Goal: Task Accomplishment & Management: Use online tool/utility

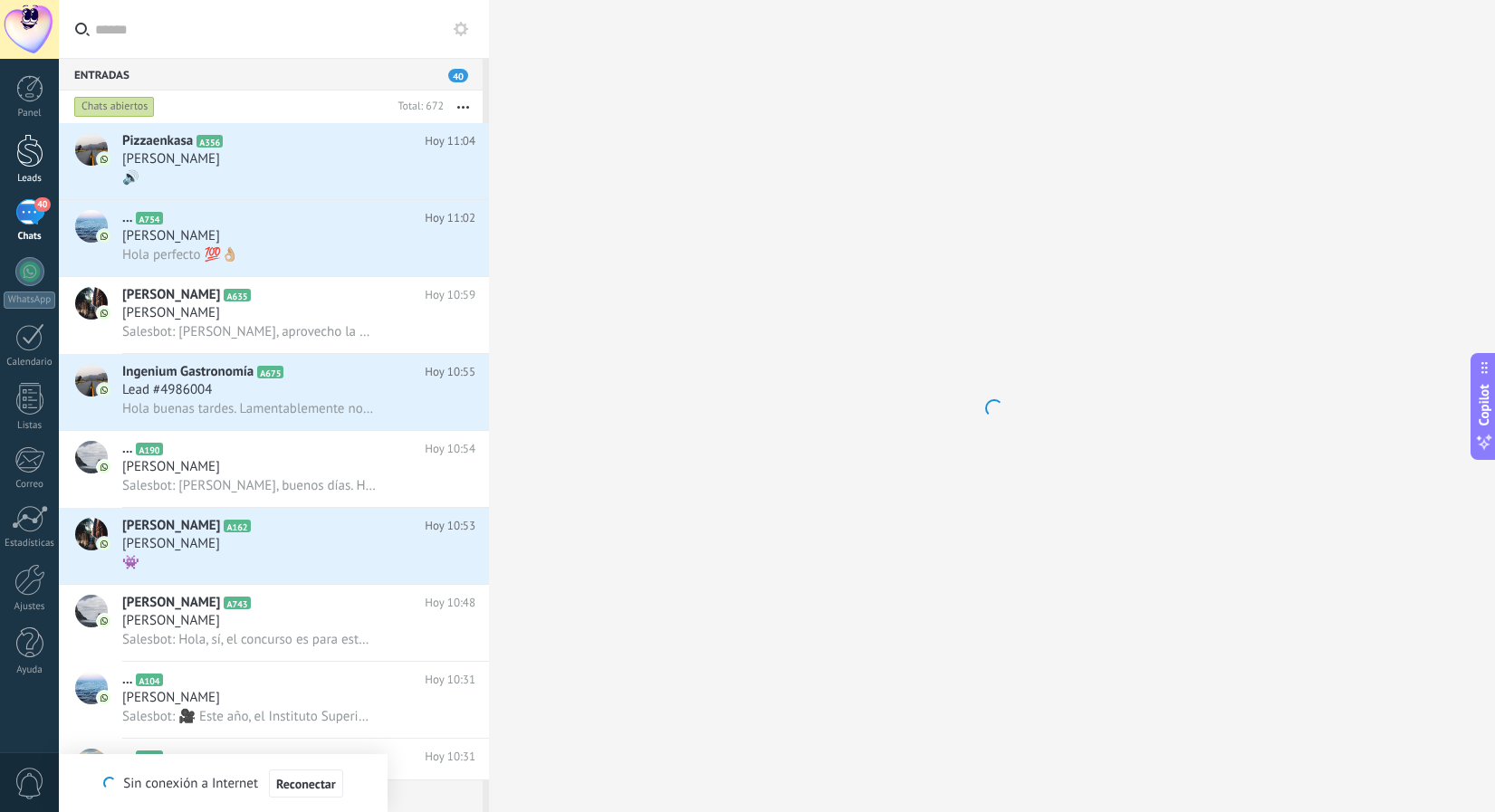
click at [36, 166] on div at bounding box center [30, 151] width 27 height 34
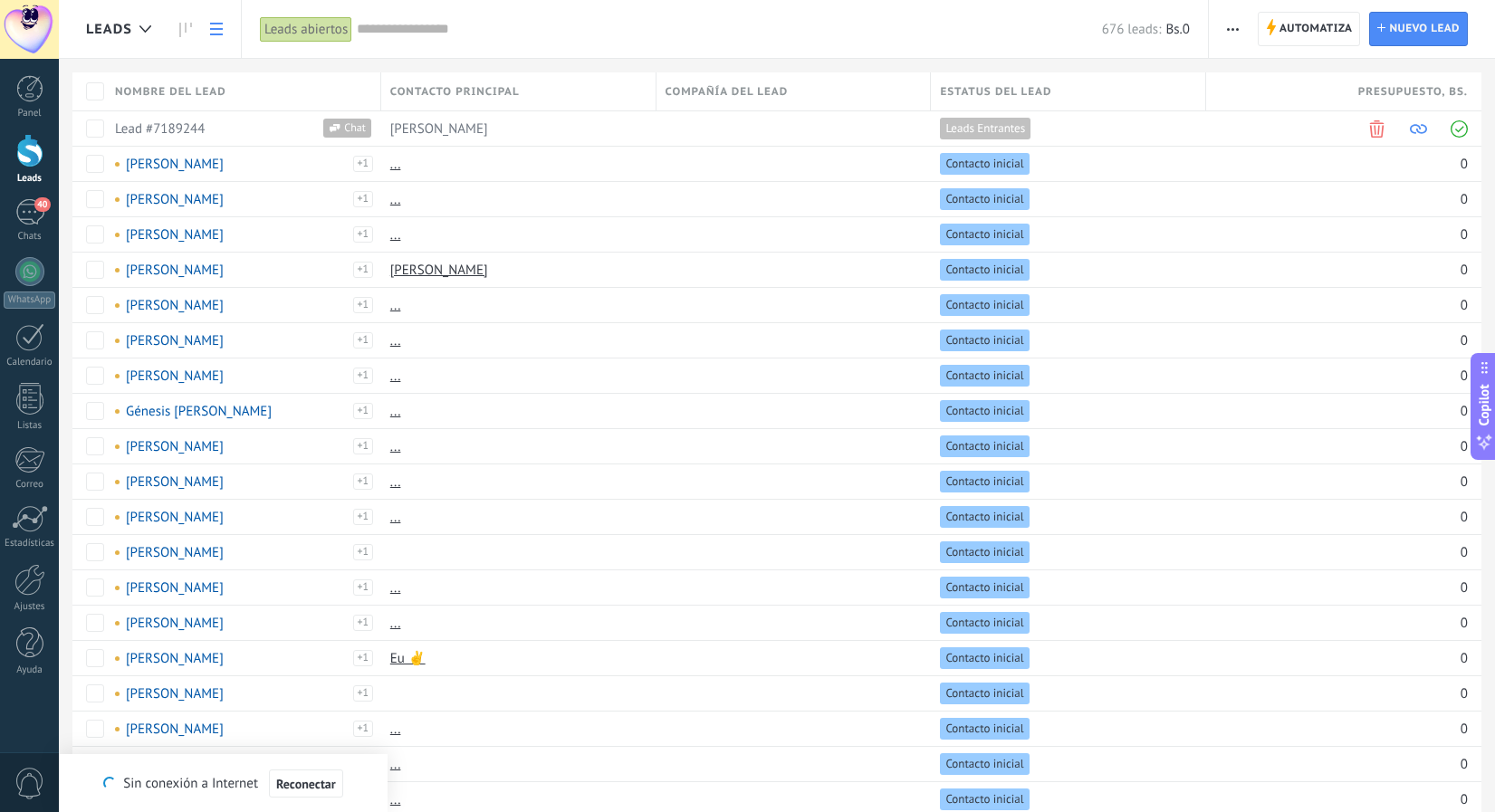
click at [997, 26] on input "text" at bounding box center [730, 30] width 746 height 19
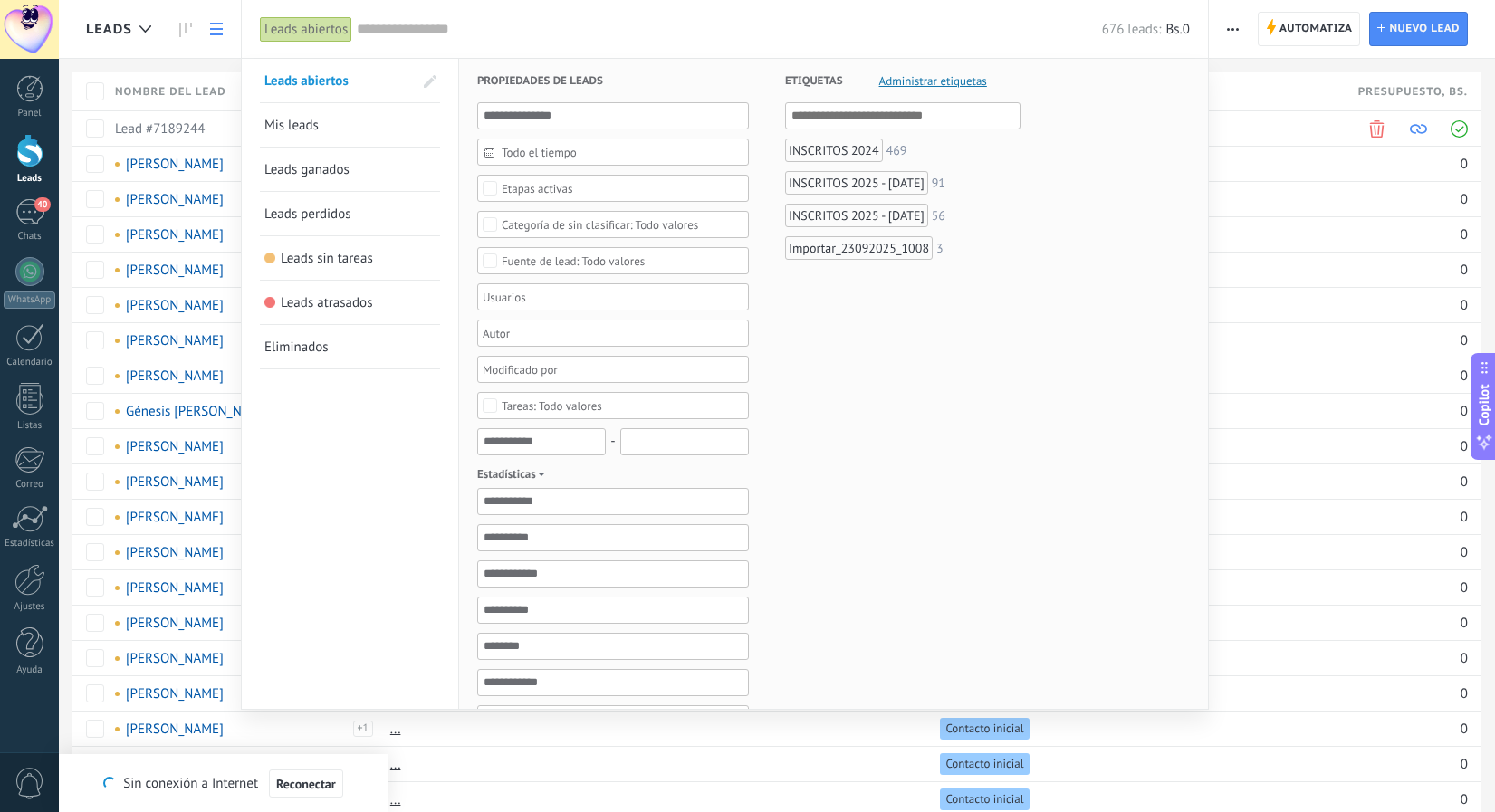
click at [1228, 24] on div at bounding box center [748, 406] width 1495 height 812
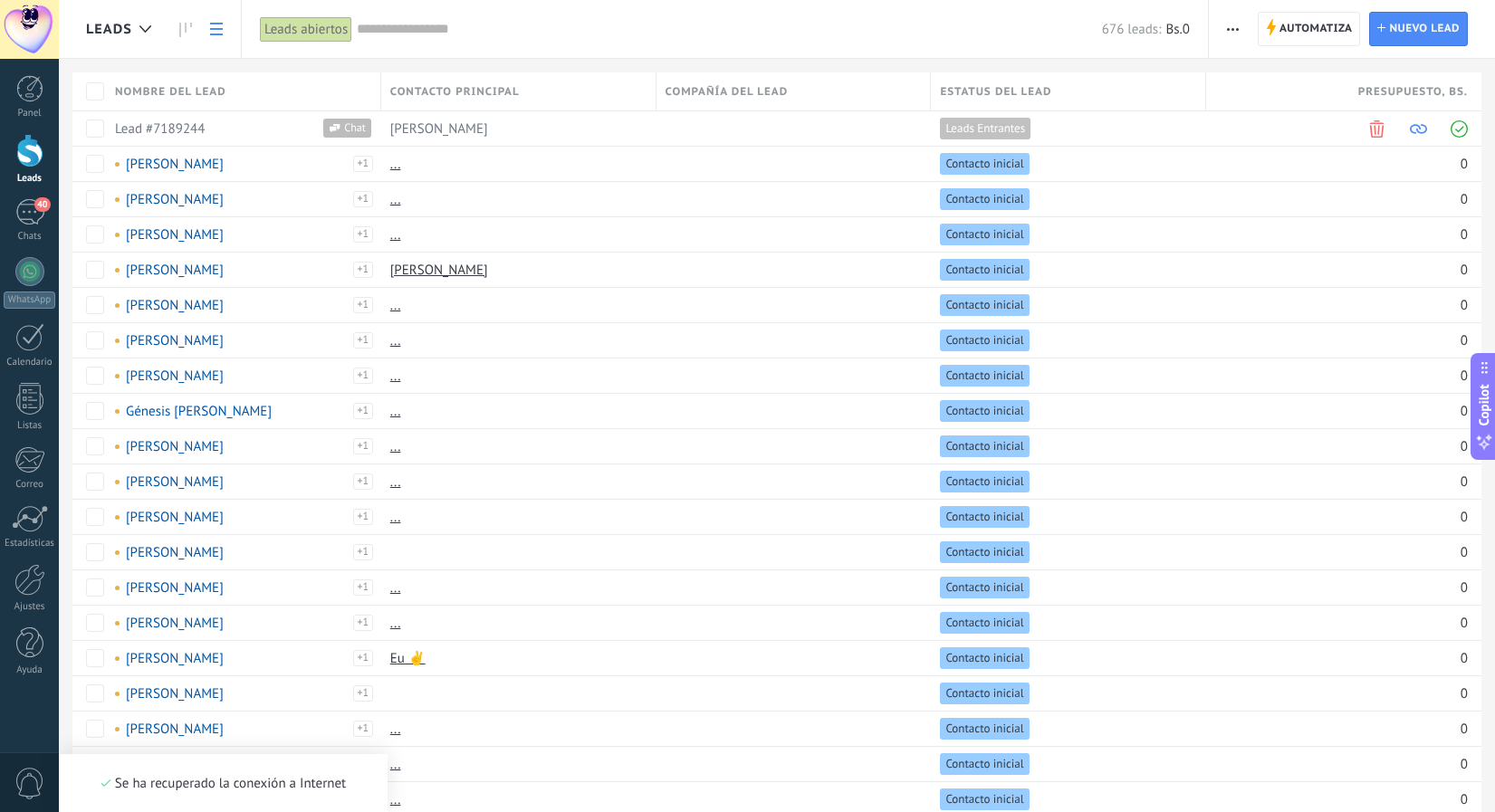
click at [1234, 30] on use "button" at bounding box center [1233, 29] width 12 height 3
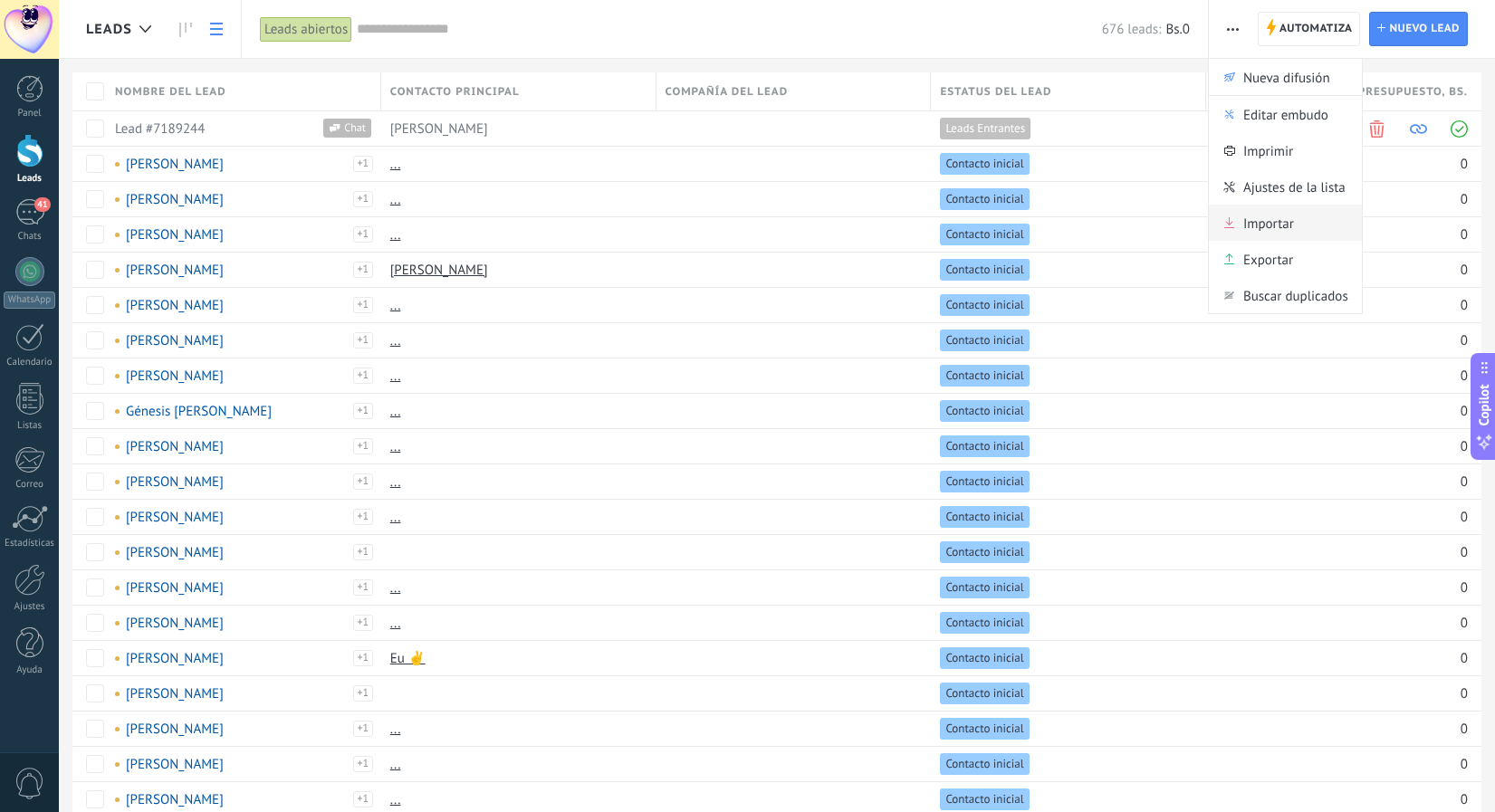
click at [1240, 220] on div "Importar" at bounding box center [1285, 223] width 154 height 37
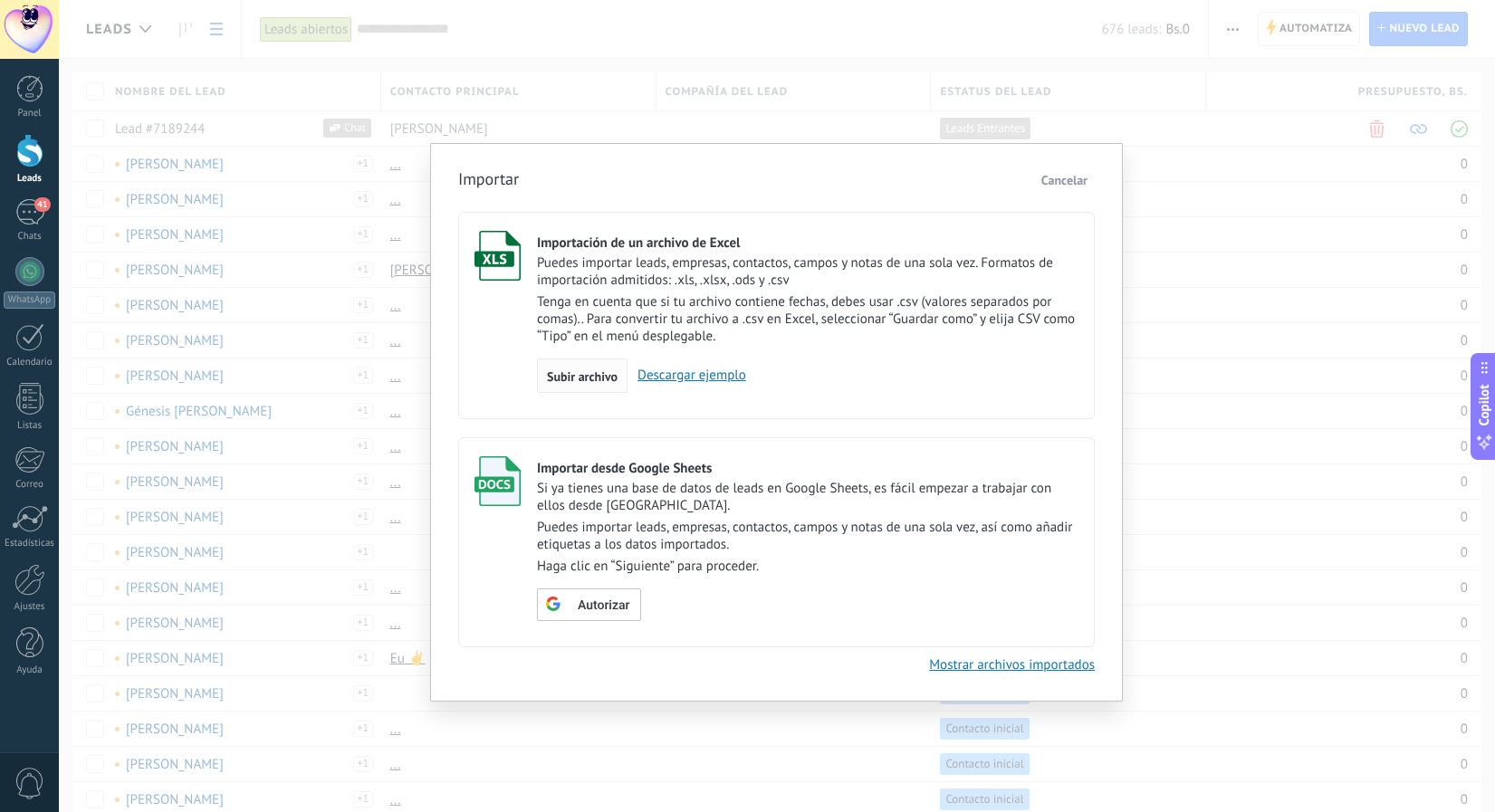
click at [557, 364] on div "Subir archivo" at bounding box center [582, 376] width 91 height 35
click at [0, 0] on input "Importación de un archivo de Excel Puedes importar leads, empresas, contactos, …" at bounding box center [0, 0] width 0 height 0
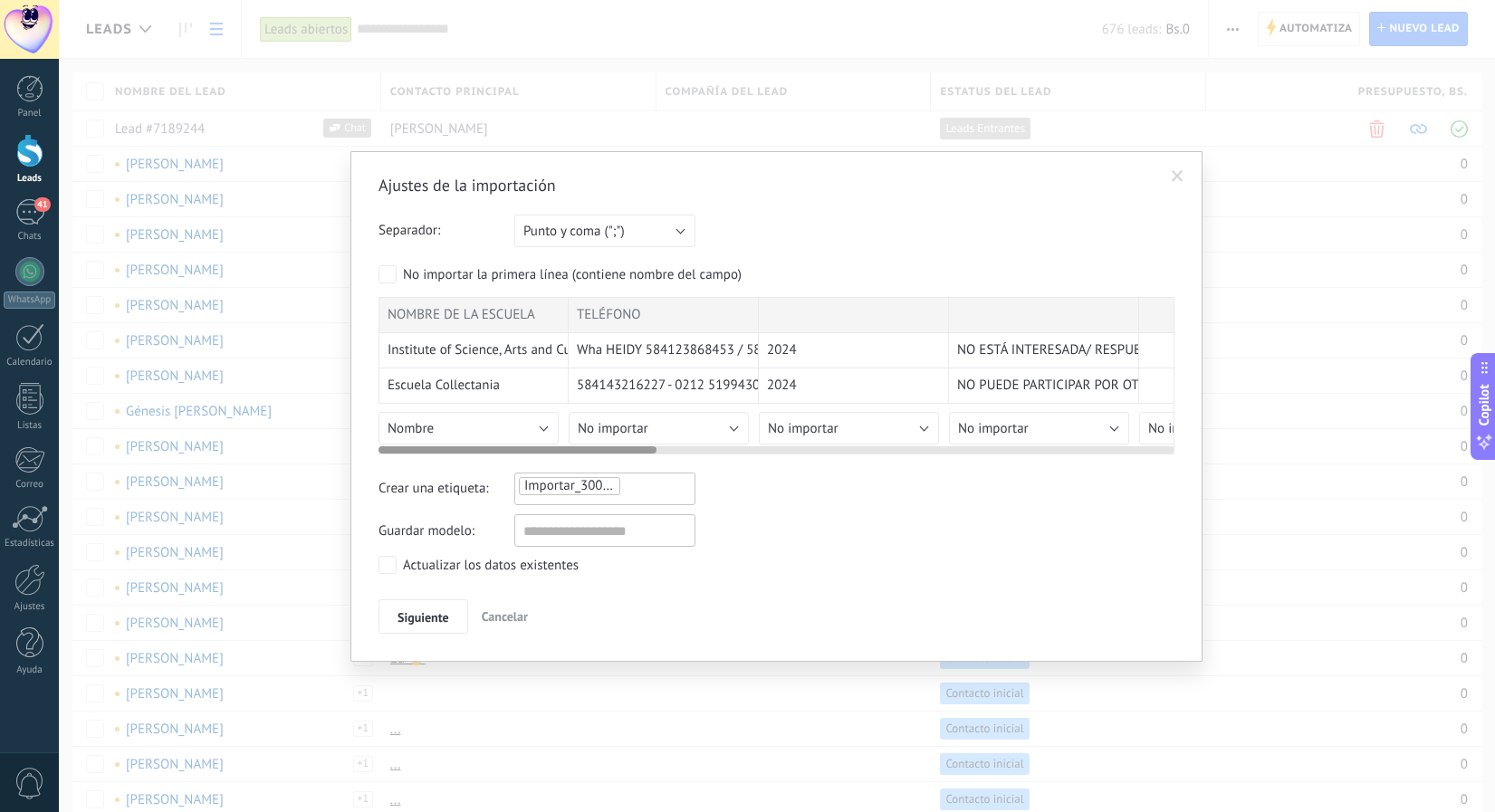
click at [491, 430] on button "Nombre" at bounding box center [468, 429] width 181 height 33
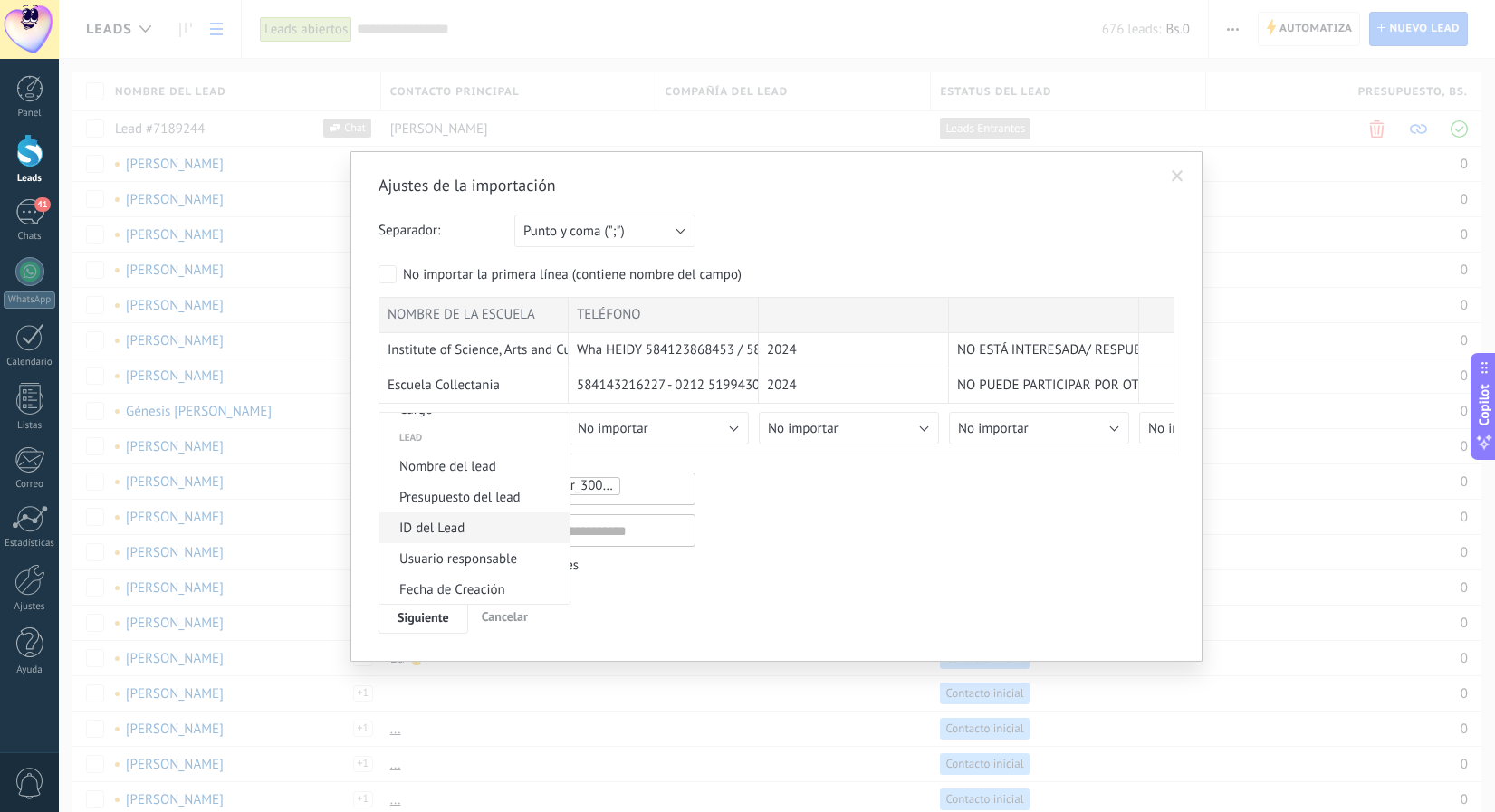
scroll to position [690, 0]
click at [503, 461] on span "Nombre del lead" at bounding box center [471, 468] width 184 height 17
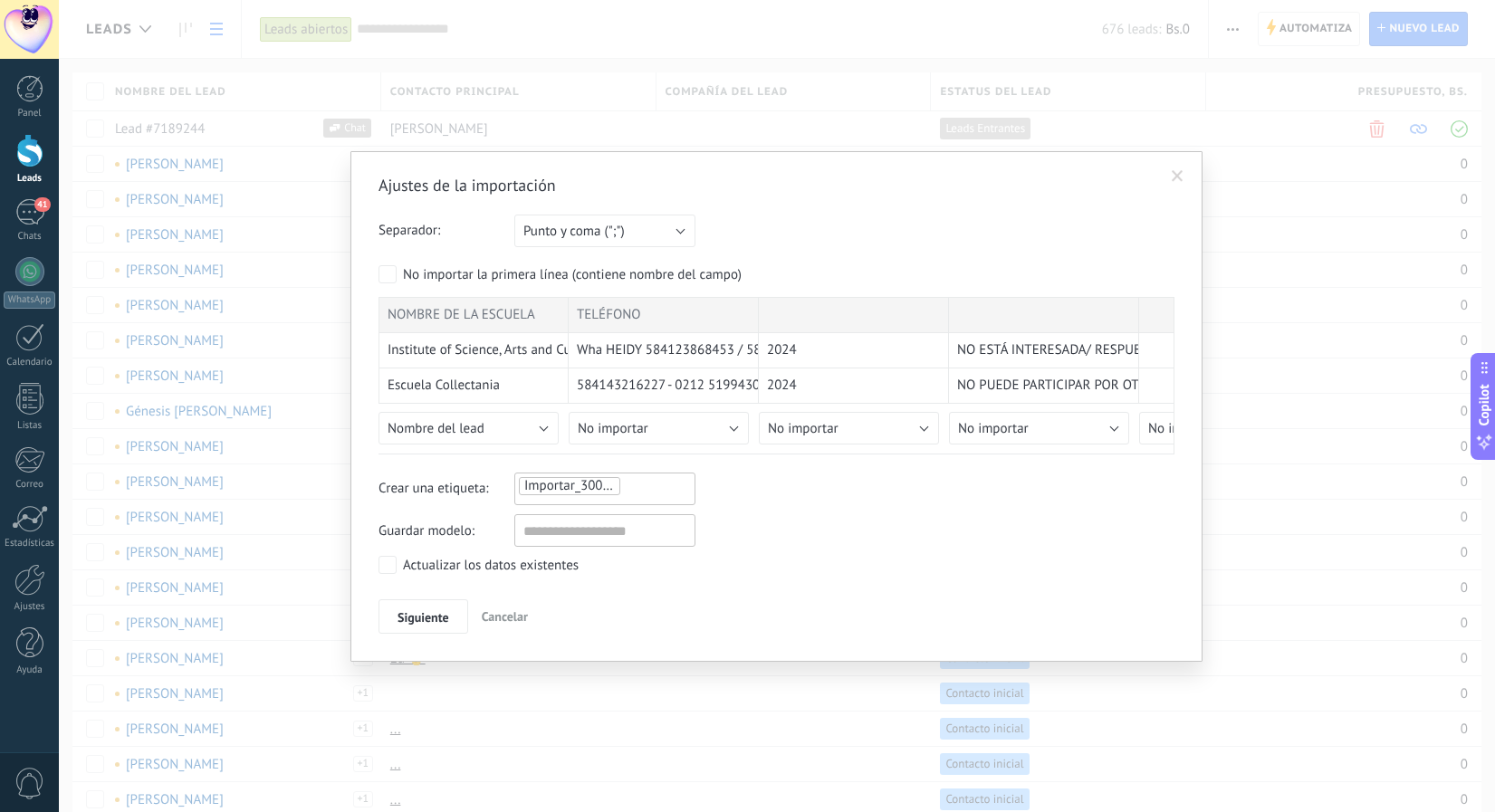
click at [1176, 174] on span at bounding box center [1178, 176] width 12 height 13
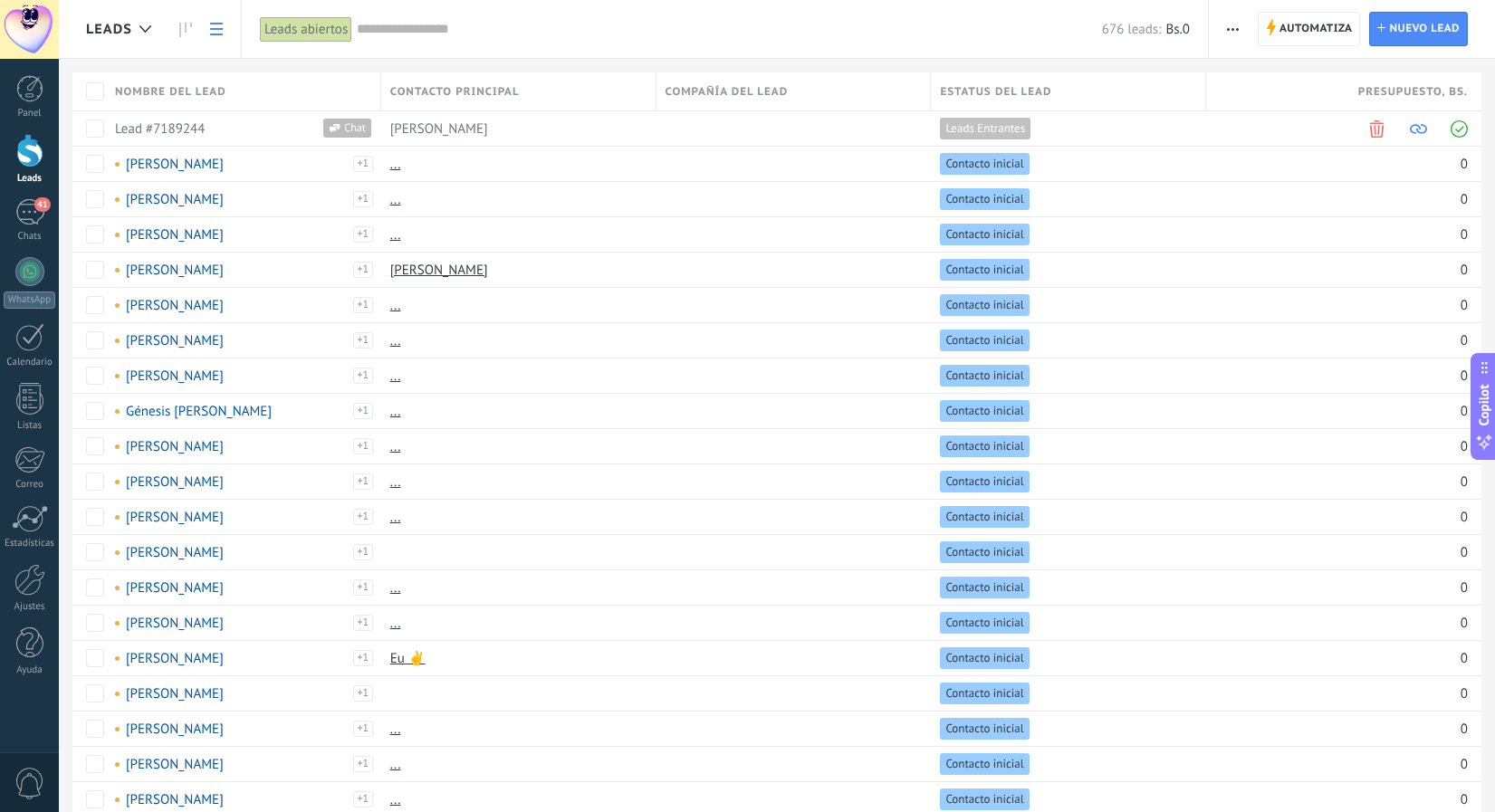
click at [1235, 31] on span "button" at bounding box center [1233, 29] width 12 height 35
click at [1252, 219] on span "Importar" at bounding box center [1269, 223] width 51 height 37
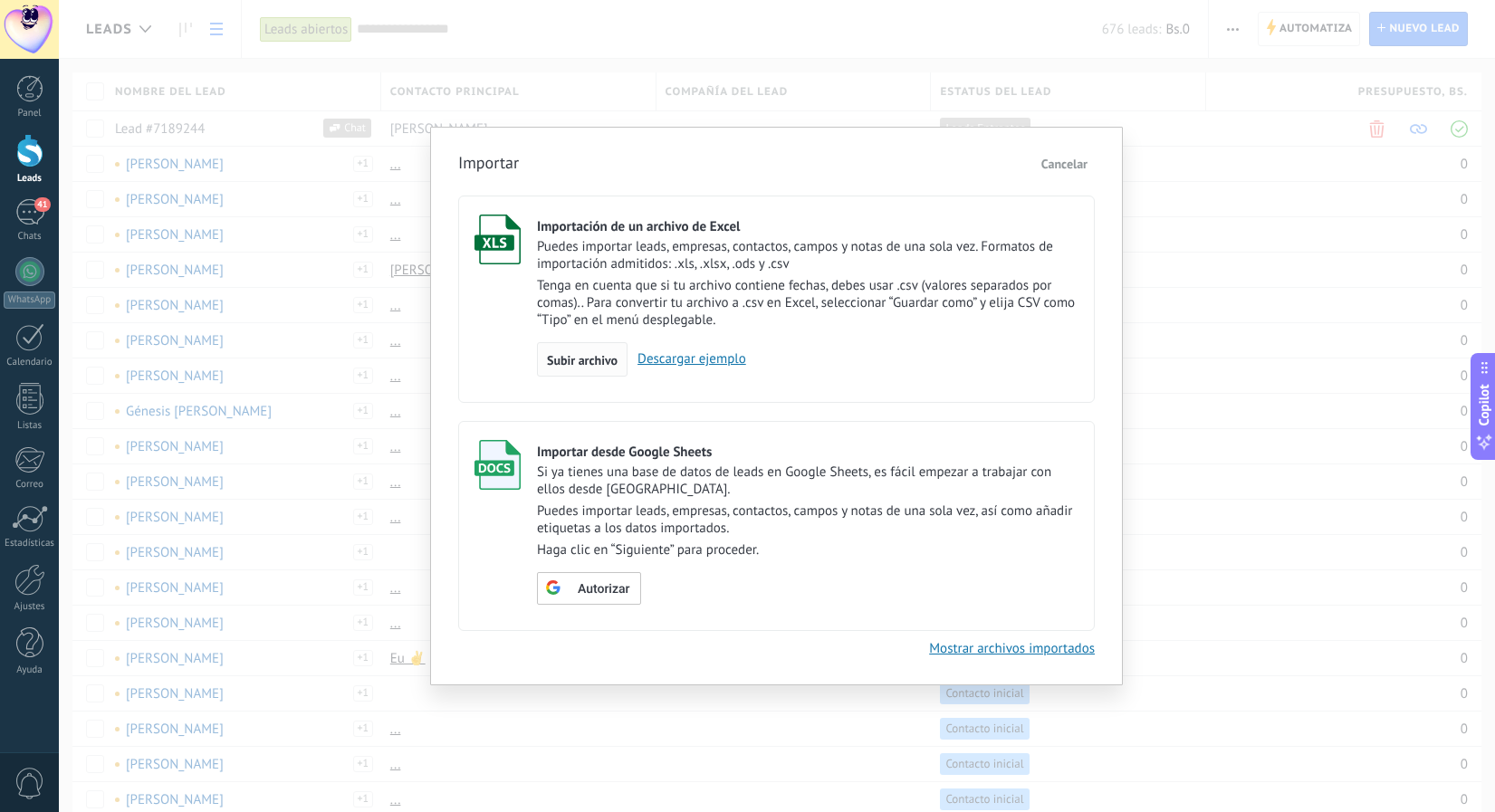
click at [593, 357] on span "Subir archivo" at bounding box center [581, 360] width 71 height 13
click at [0, 0] on input "Importación de un archivo de Excel Puedes importar leads, empresas, contactos, …" at bounding box center [0, 0] width 0 height 0
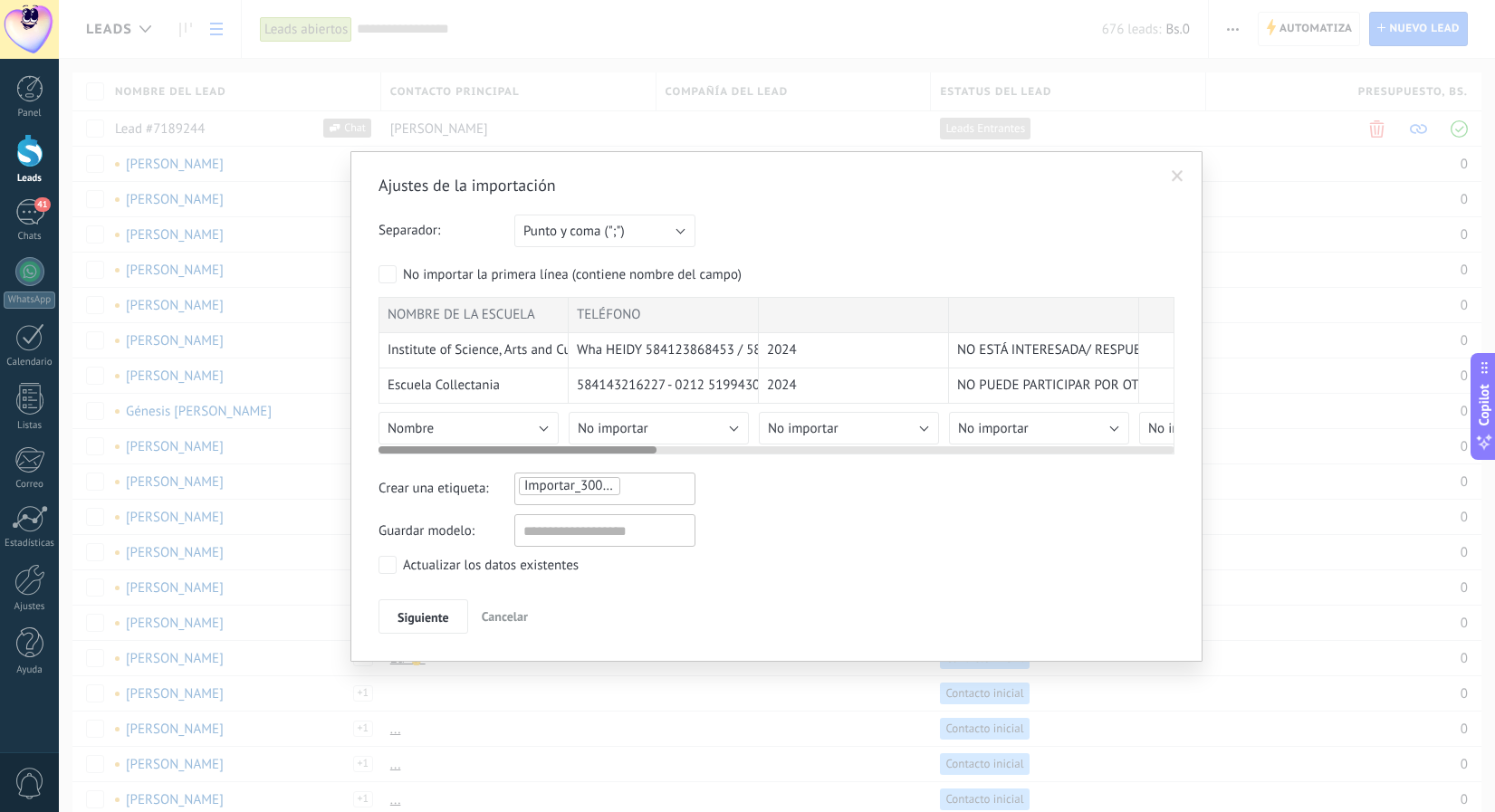
scroll to position [0, 0]
click at [1182, 172] on span at bounding box center [1178, 176] width 12 height 13
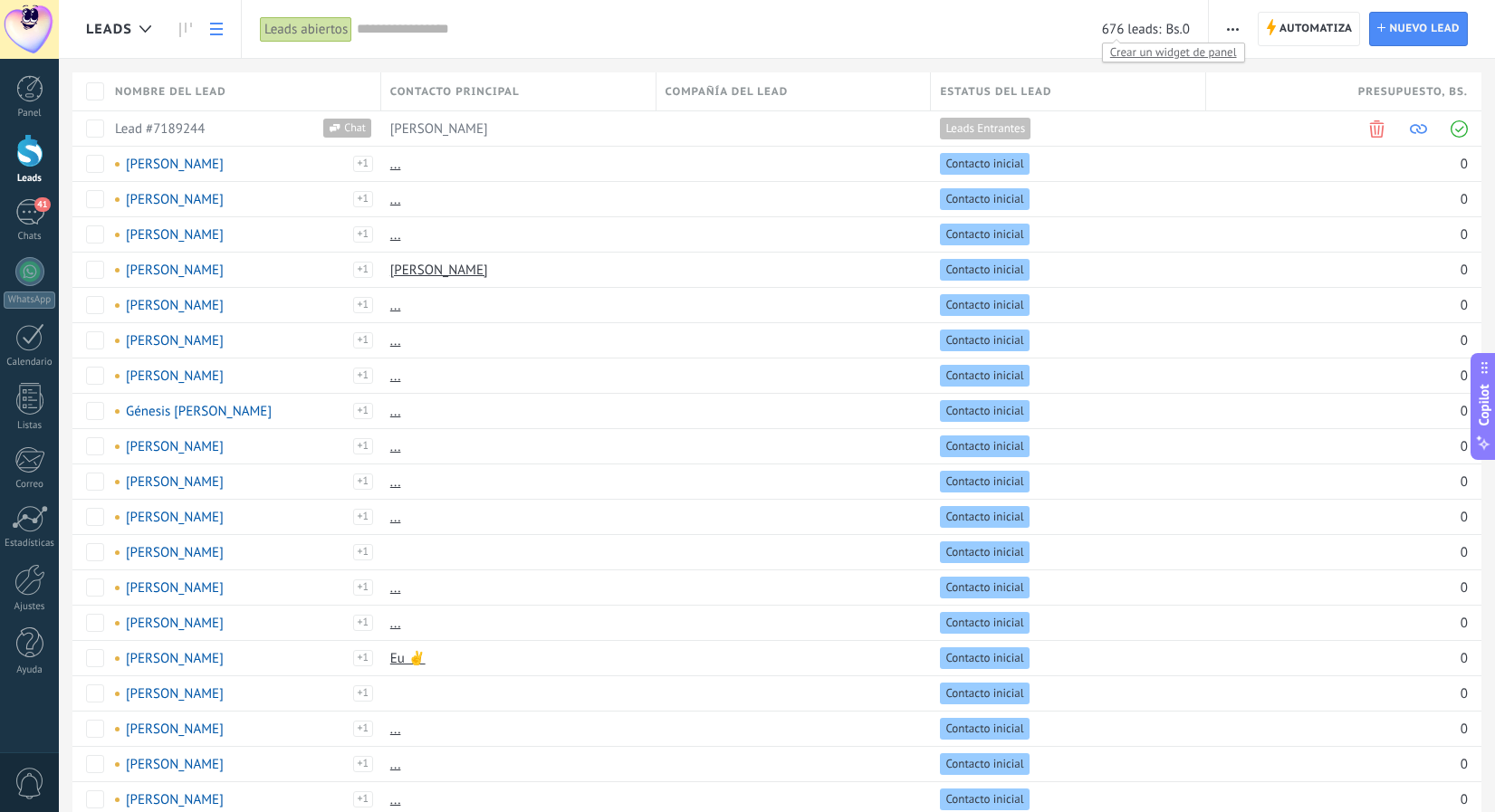
click at [1232, 31] on span "button" at bounding box center [1233, 29] width 12 height 35
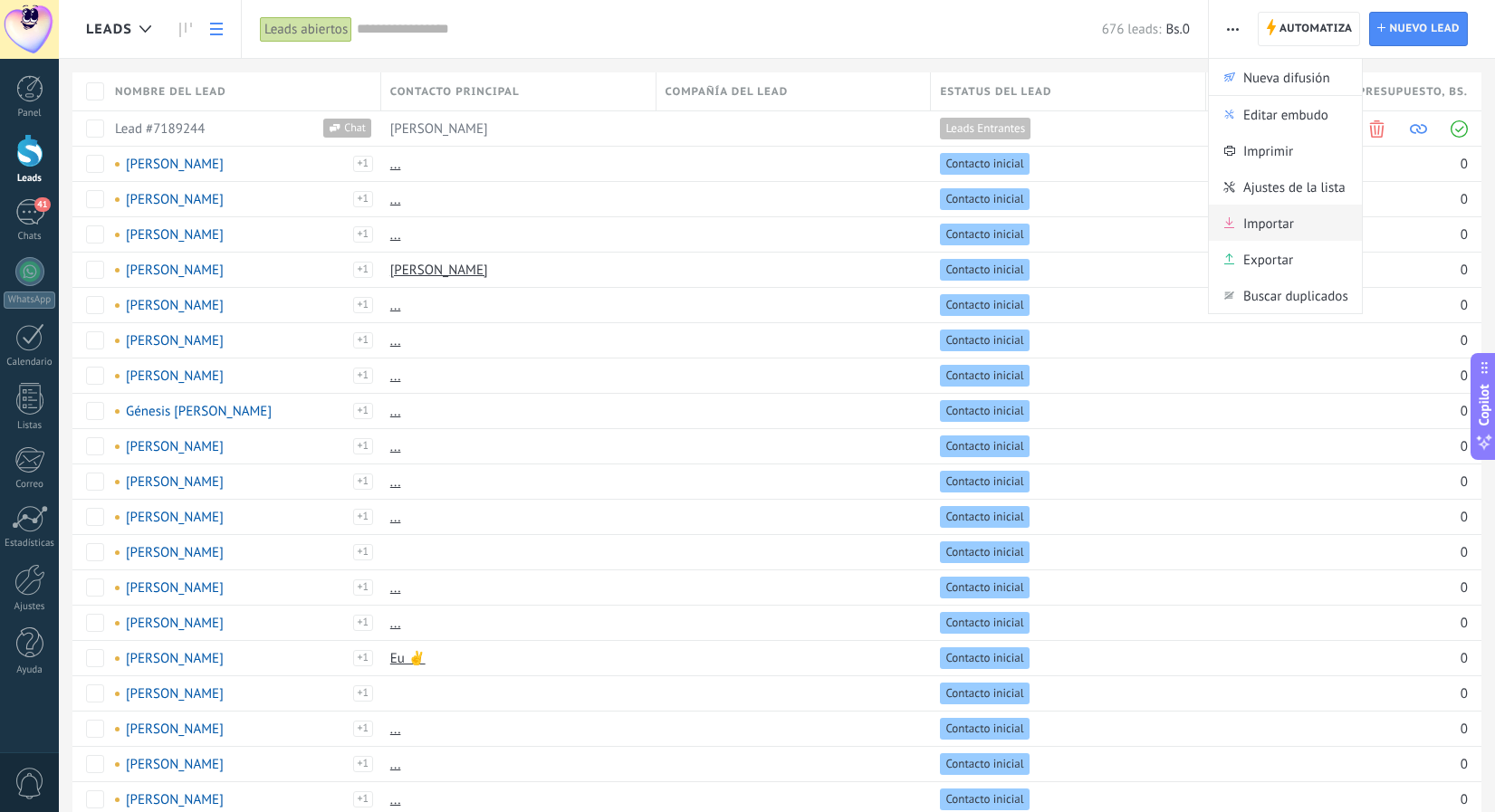
click at [1267, 221] on span "Importar" at bounding box center [1269, 223] width 51 height 37
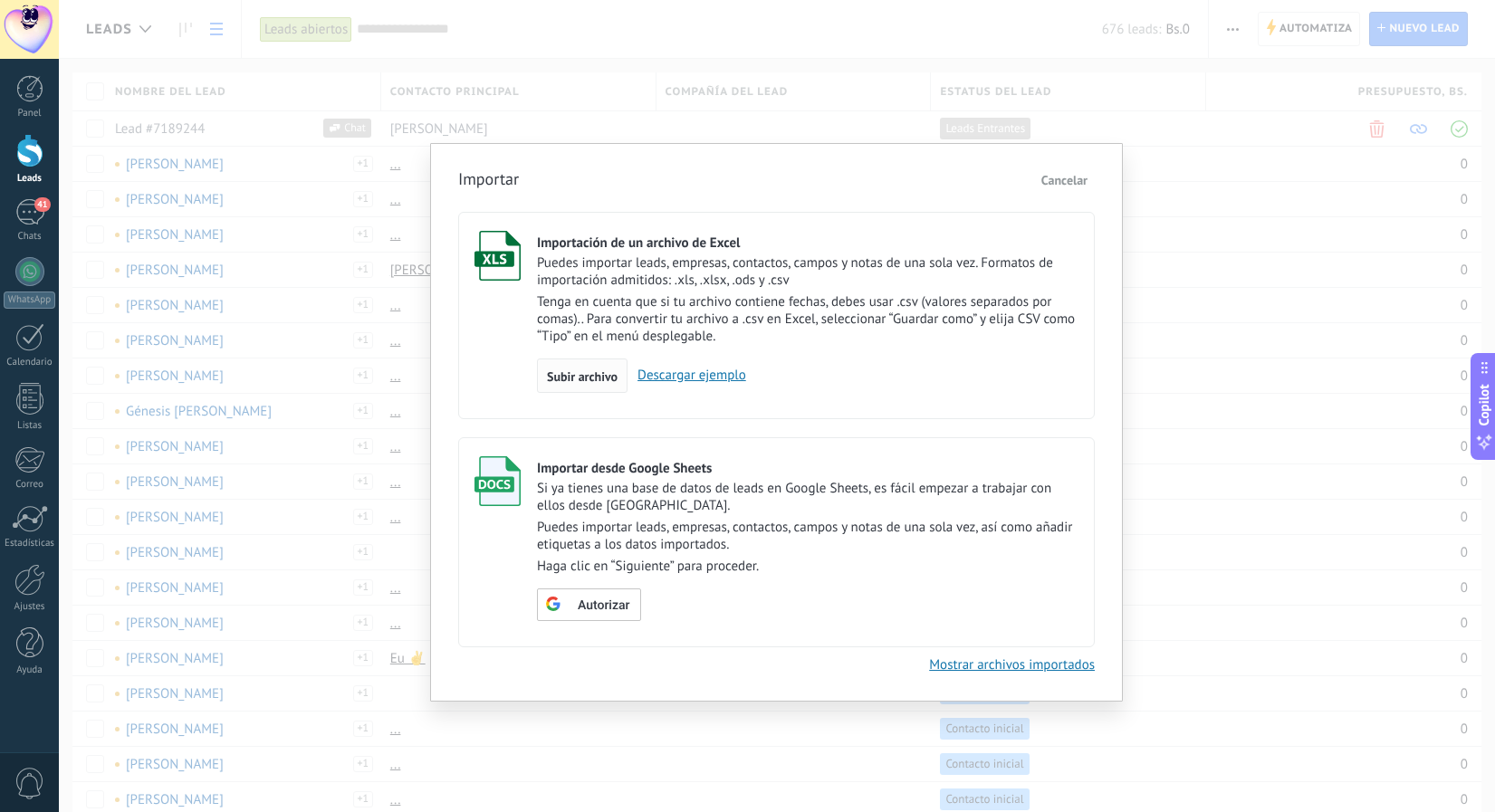
click at [552, 382] on span "Subir archivo" at bounding box center [581, 377] width 71 height 13
click at [0, 0] on input "Importación de un archivo de Excel Puedes importar leads, empresas, contactos, …" at bounding box center [0, 0] width 0 height 0
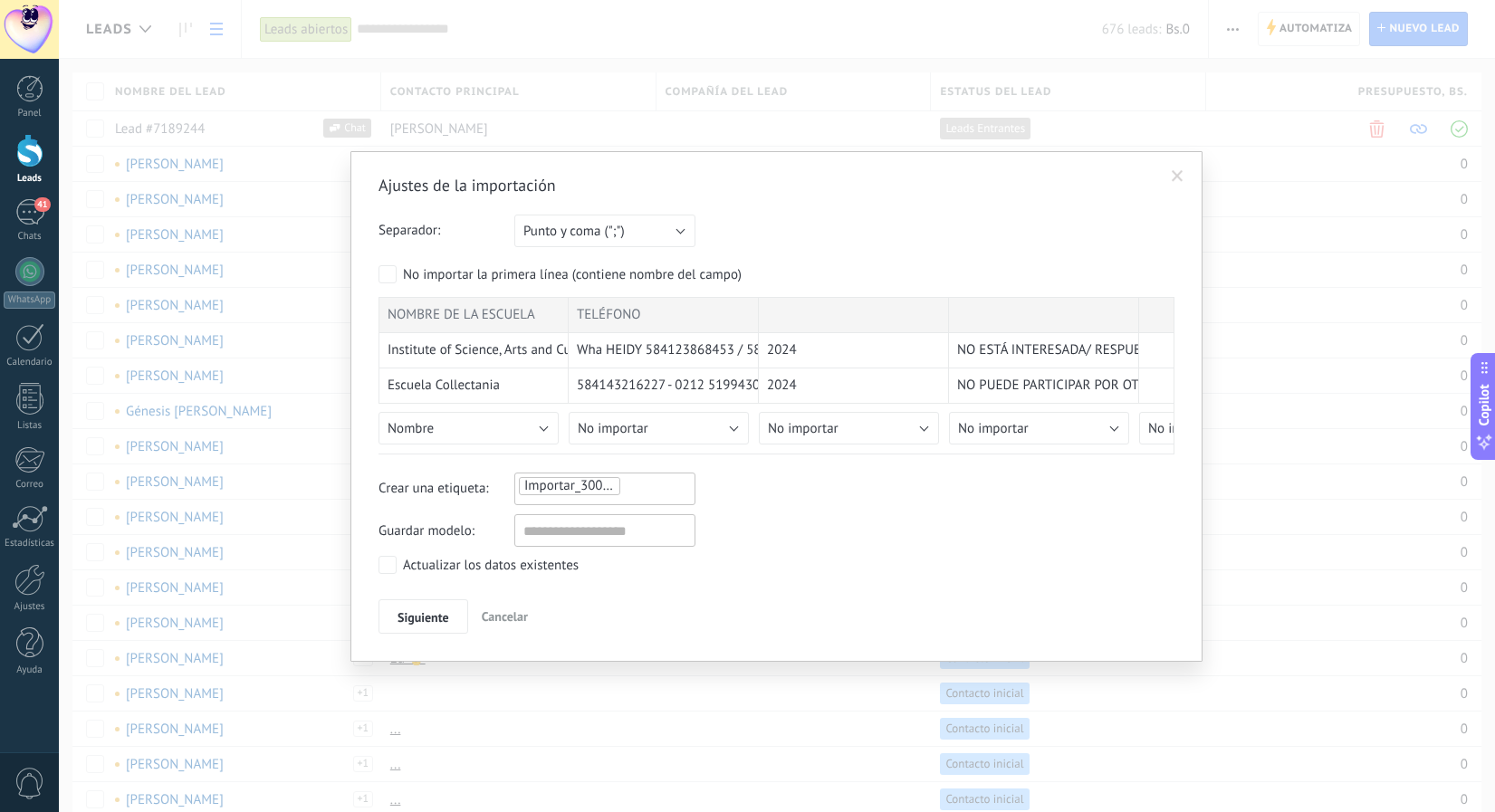
click at [509, 618] on span "Cancelar" at bounding box center [505, 616] width 46 height 16
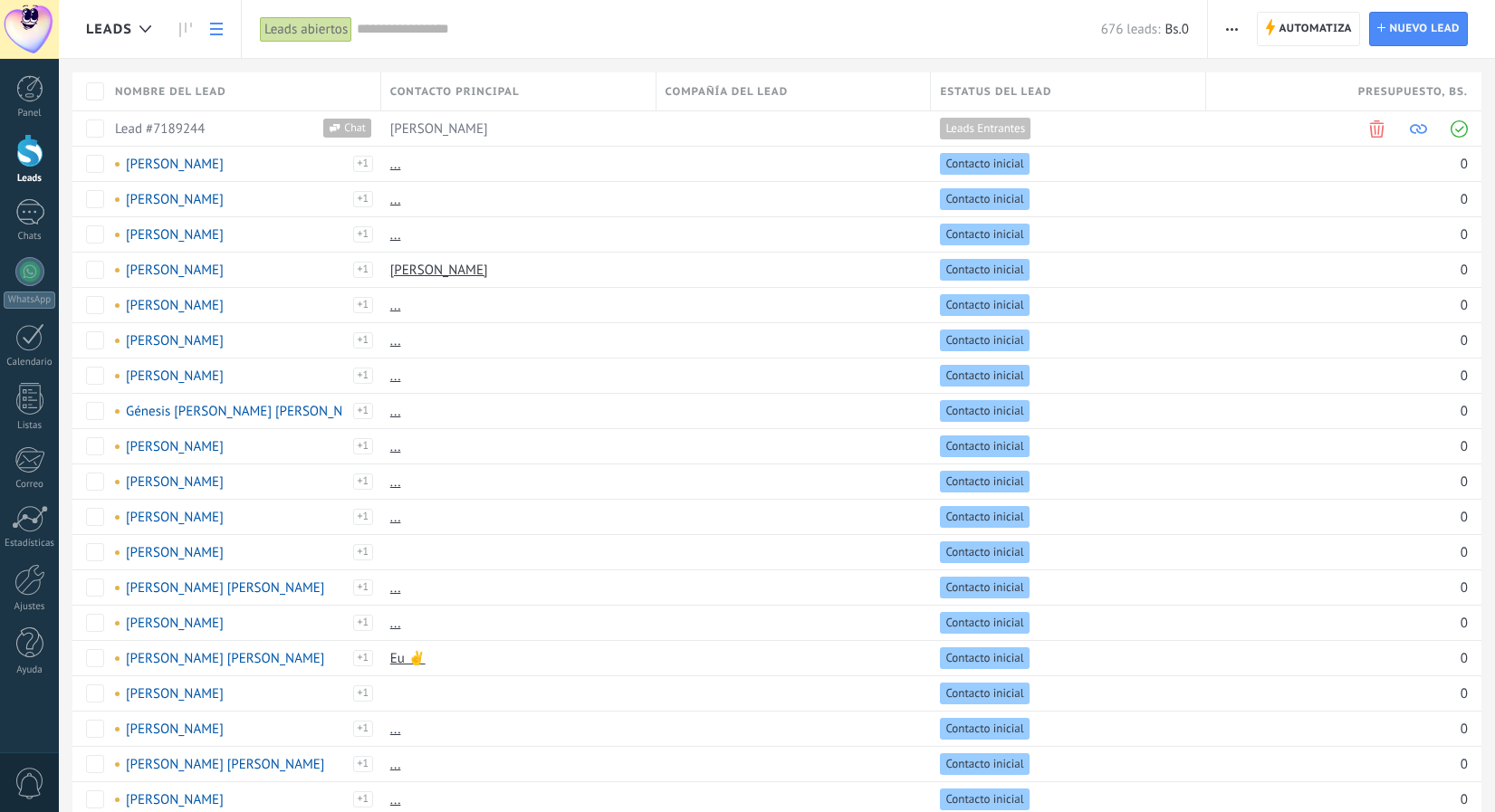
click at [1230, 35] on span "button" at bounding box center [1232, 29] width 12 height 35
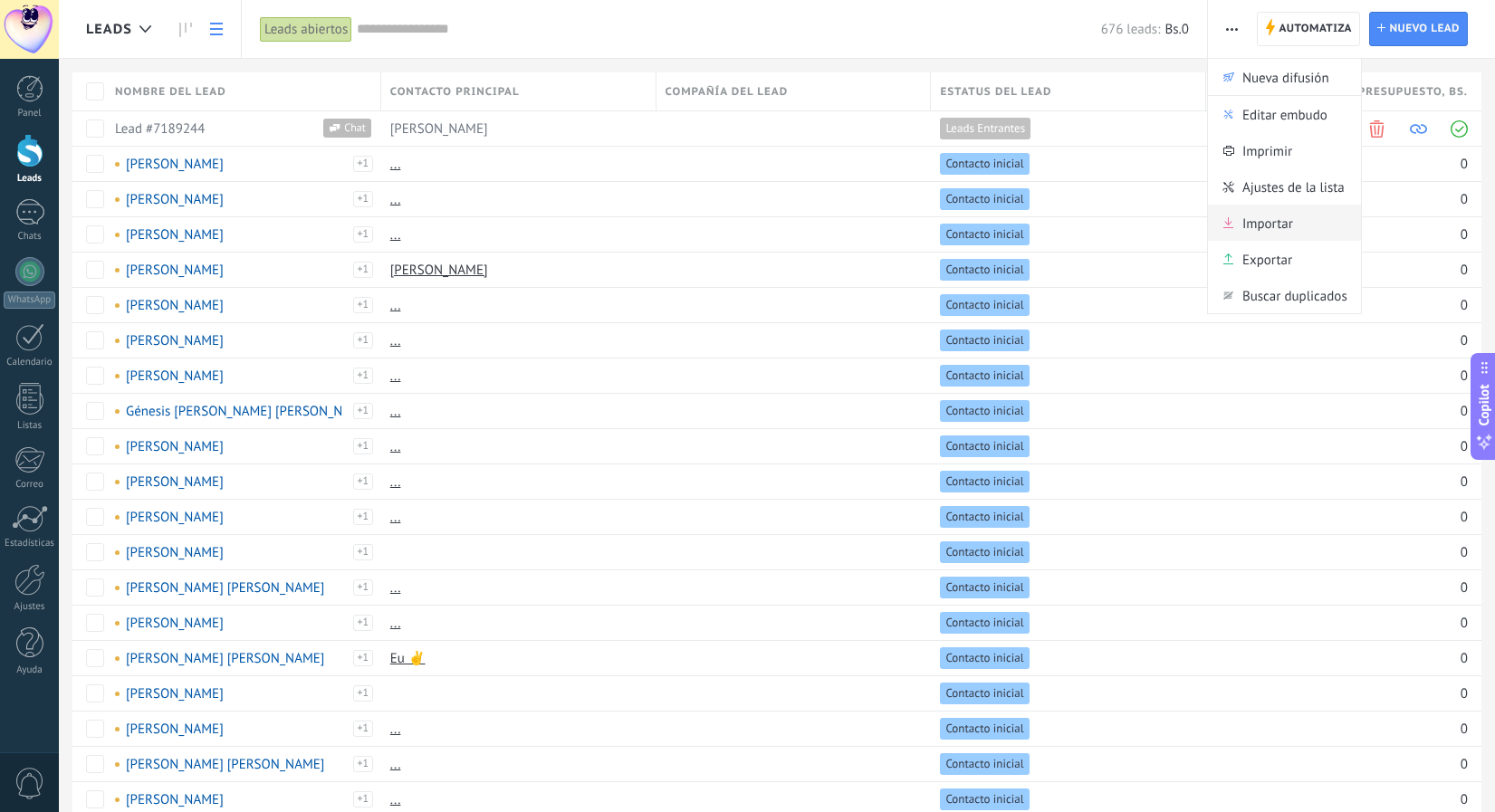
click at [1254, 223] on span "Importar" at bounding box center [1268, 223] width 51 height 37
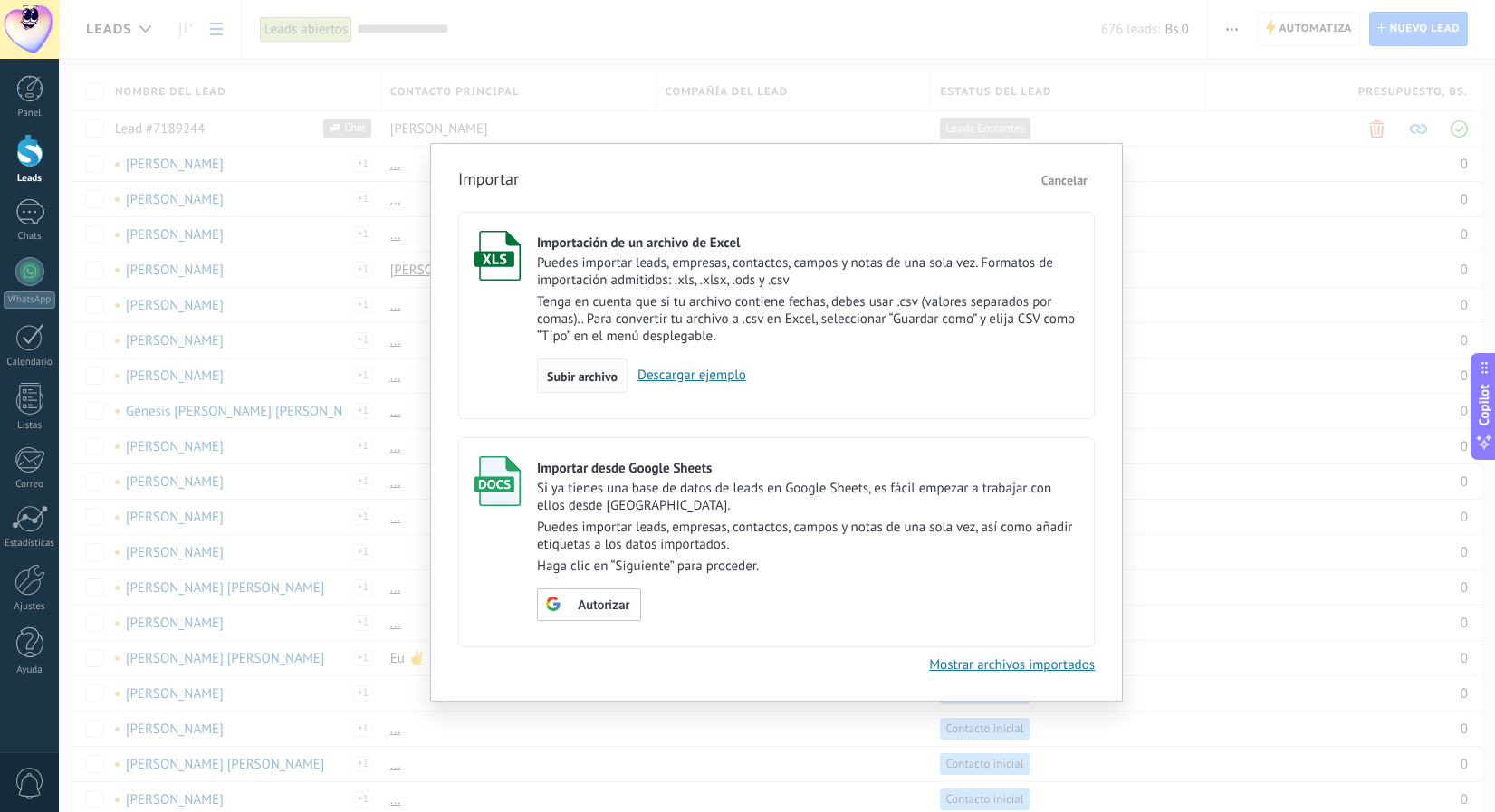
click at [583, 375] on span "Subir archivo" at bounding box center [581, 377] width 71 height 13
click at [0, 0] on input "Importación de un archivo de Excel Puedes importar leads, empresas, contactos, …" at bounding box center [0, 0] width 0 height 0
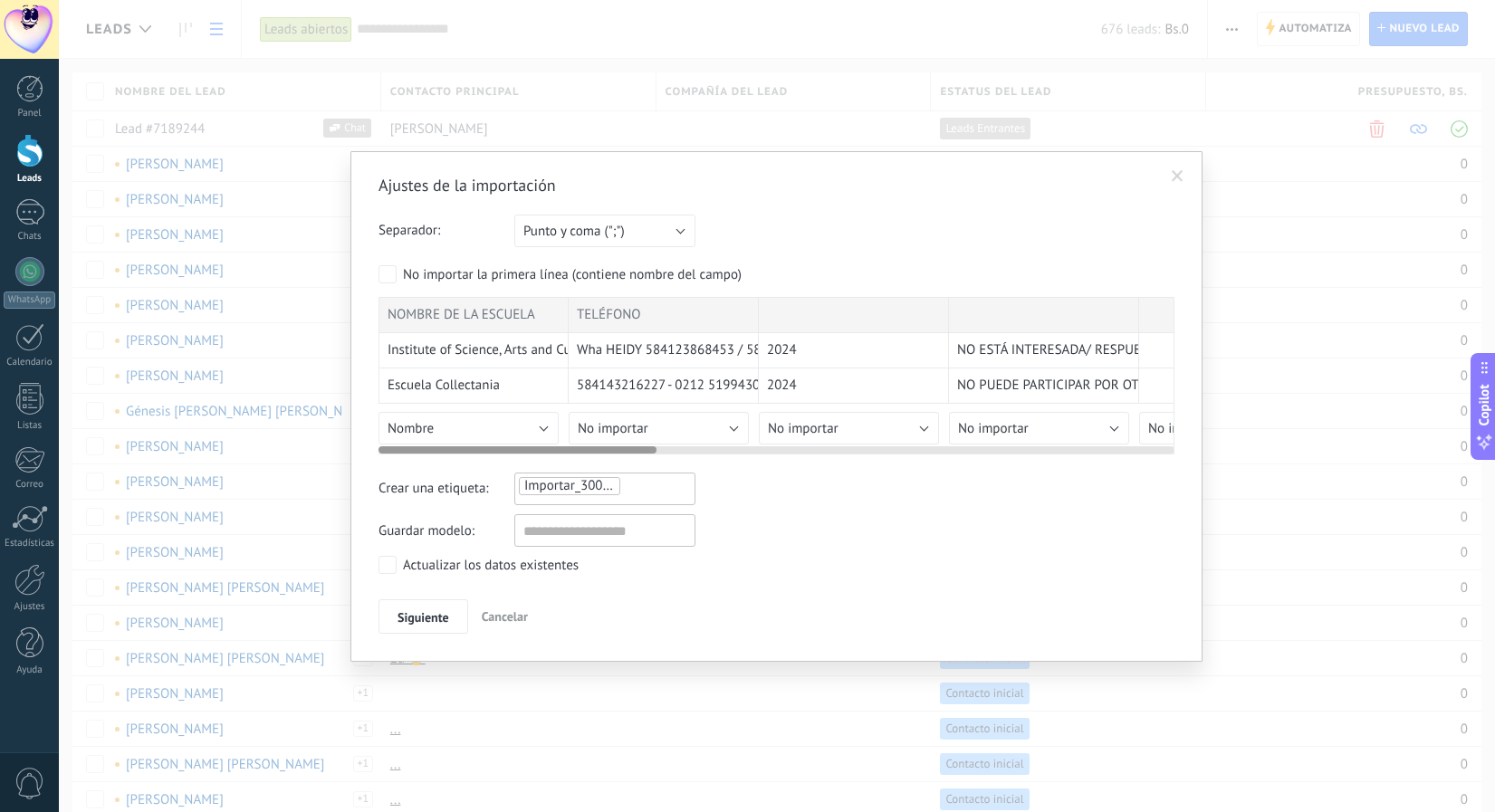
click at [461, 359] on span "Institute of Science, Arts and Culture ([PERSON_NAME])" at bounding box center [547, 350] width 320 height 18
click at [437, 434] on button "Nombre" at bounding box center [468, 429] width 181 height 33
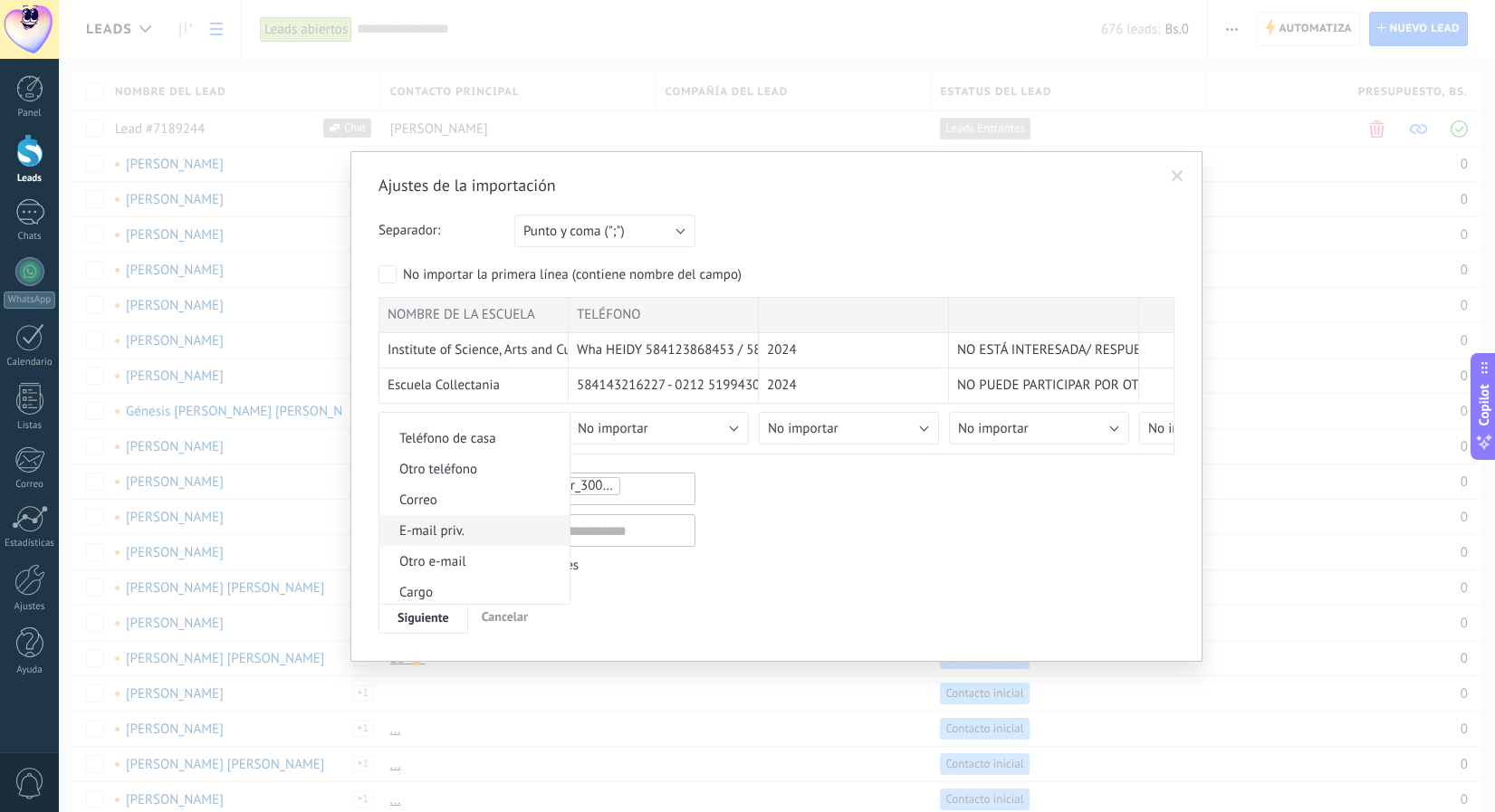
scroll to position [511, 0]
click at [886, 598] on div at bounding box center [748, 406] width 1495 height 812
click at [1173, 176] on span at bounding box center [1178, 176] width 12 height 13
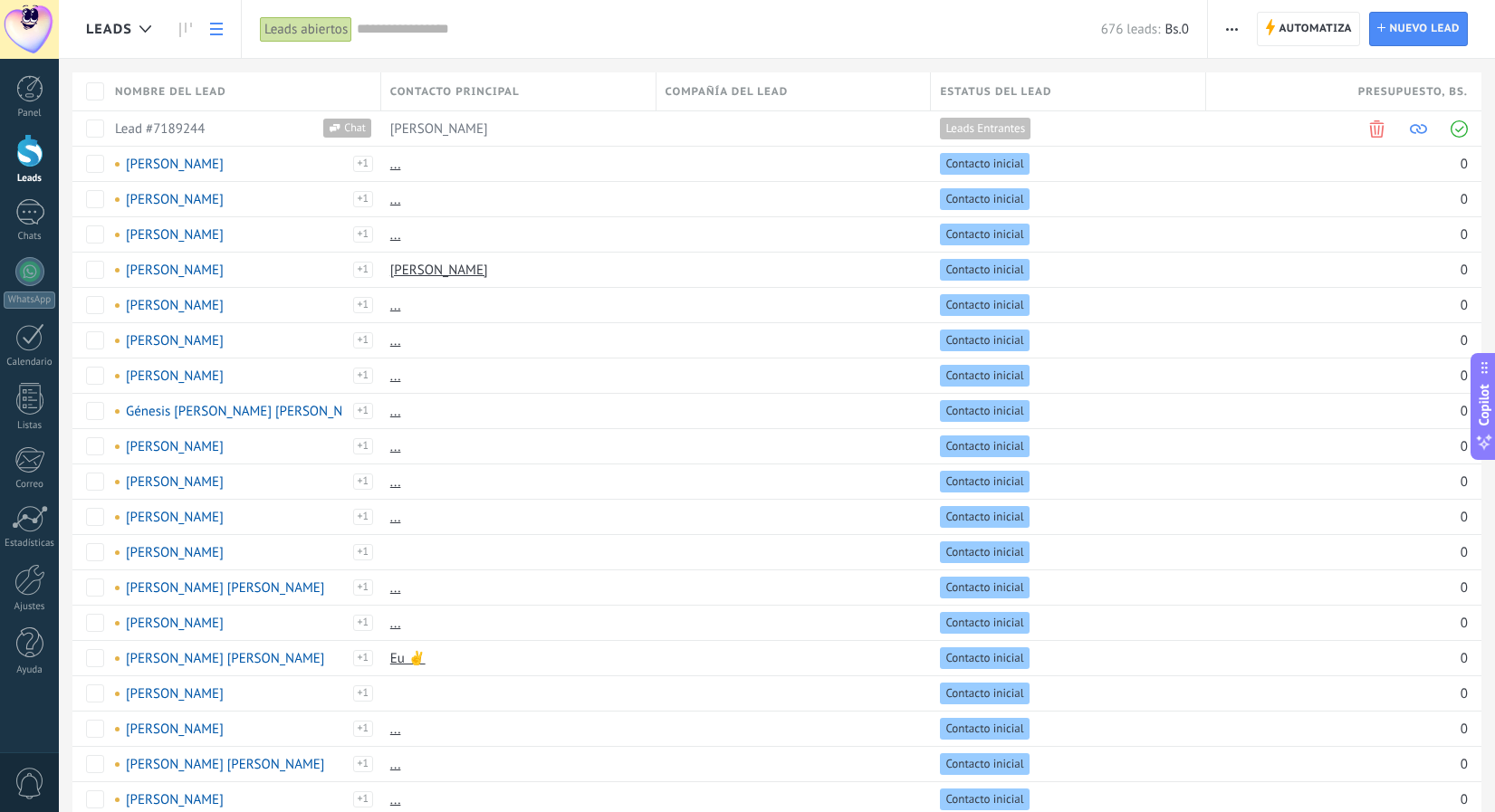
click at [1225, 25] on button "button" at bounding box center [1231, 29] width 26 height 35
click at [1280, 230] on span "Importar" at bounding box center [1268, 223] width 51 height 37
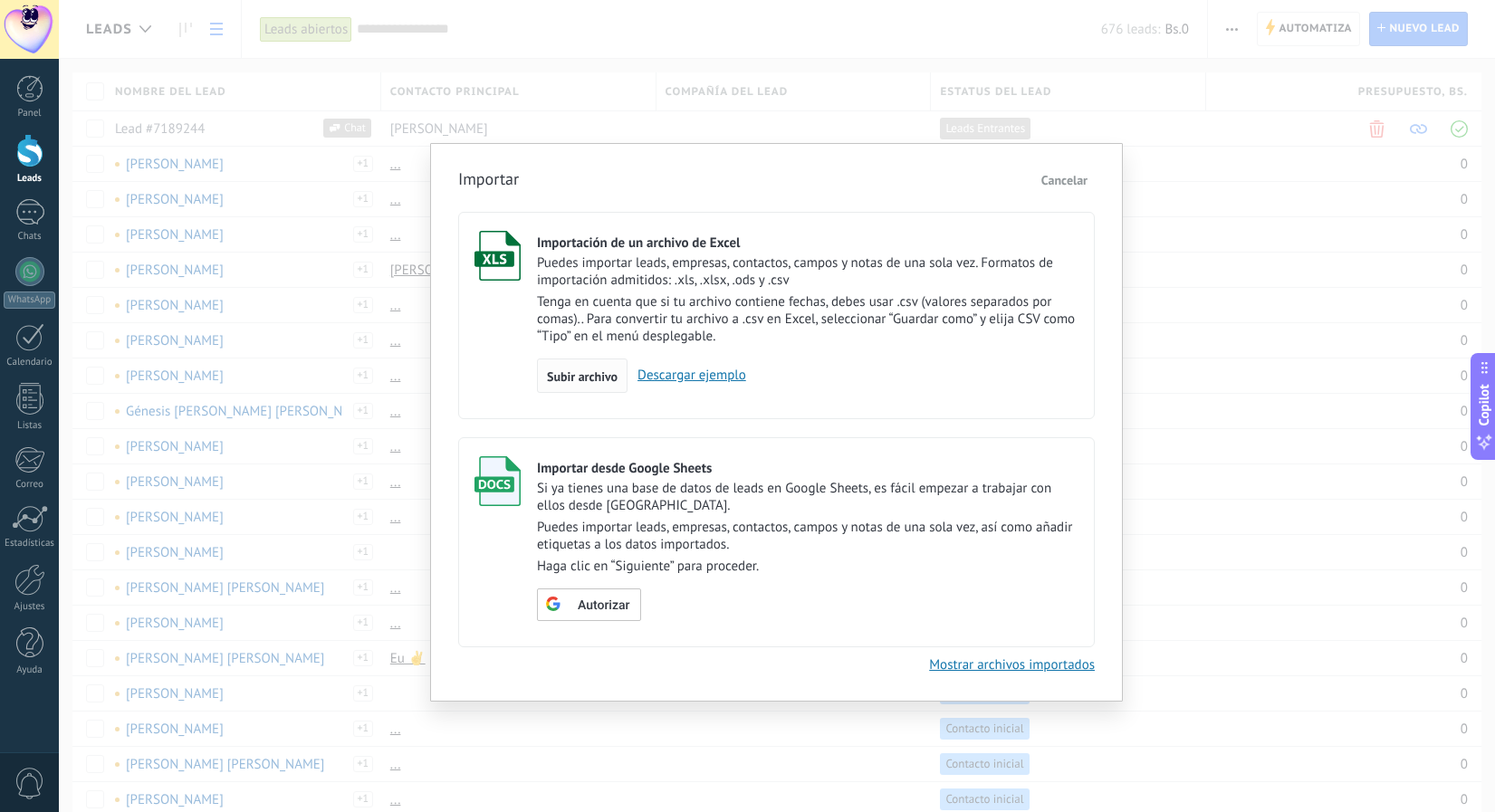
click at [563, 371] on span "Subir archivo" at bounding box center [581, 377] width 71 height 13
click at [0, 0] on input "Importación de un archivo de Excel Puedes importar leads, empresas, contactos, …" at bounding box center [0, 0] width 0 height 0
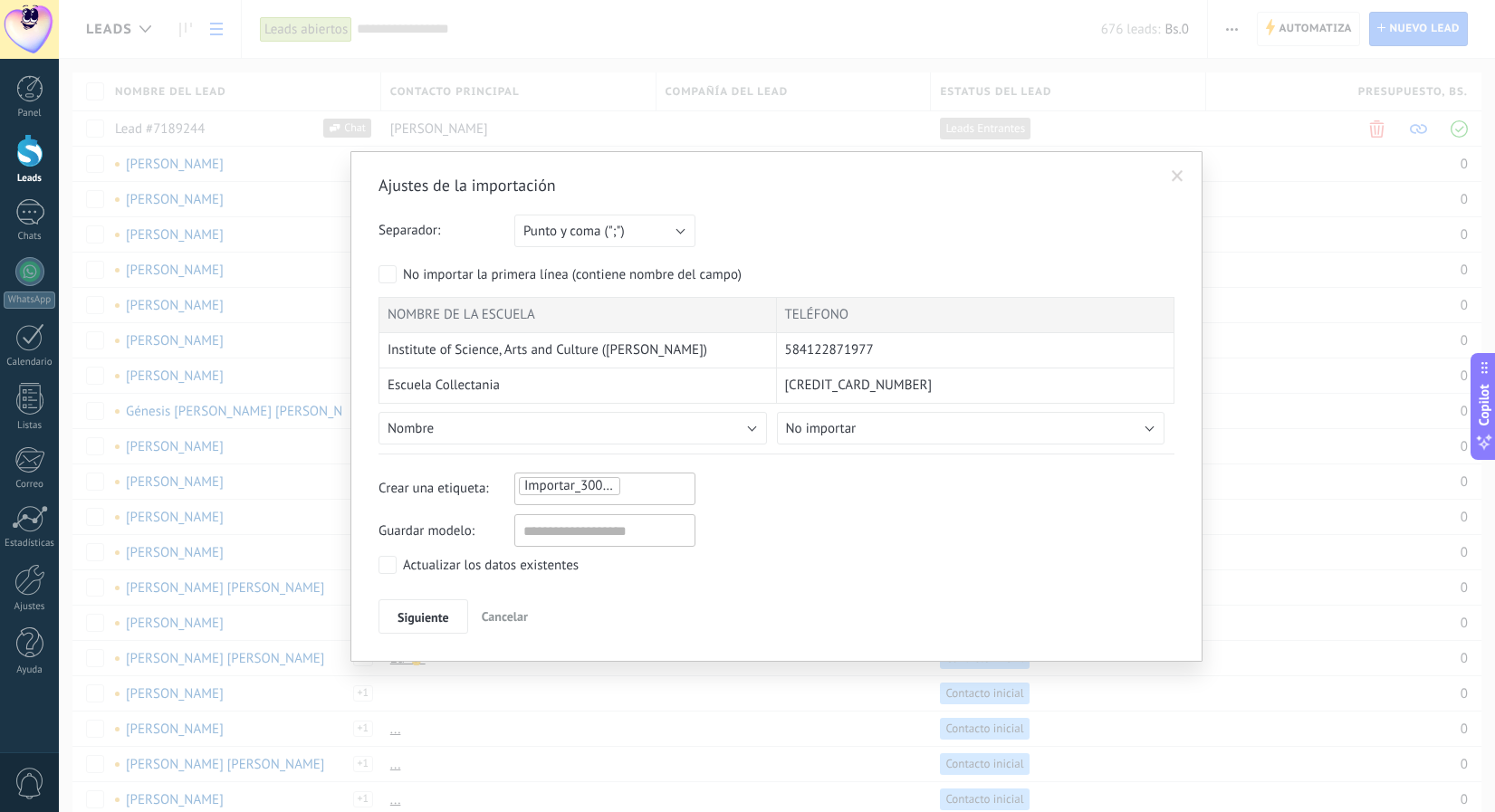
click at [570, 434] on button "Nombre" at bounding box center [573, 429] width 388 height 33
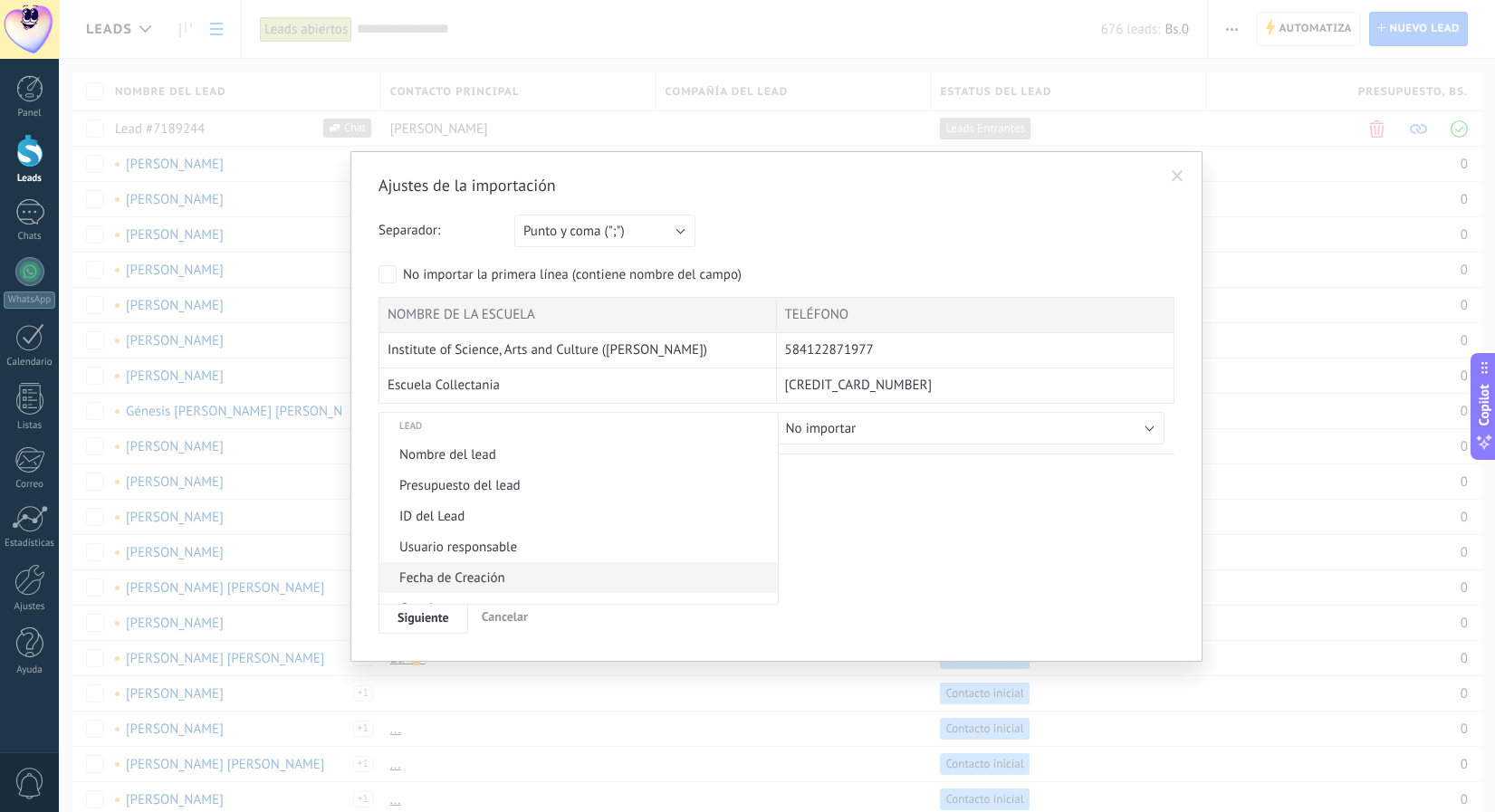
scroll to position [702, 0]
click at [519, 465] on li "Nombre del lead" at bounding box center [578, 457] width 399 height 31
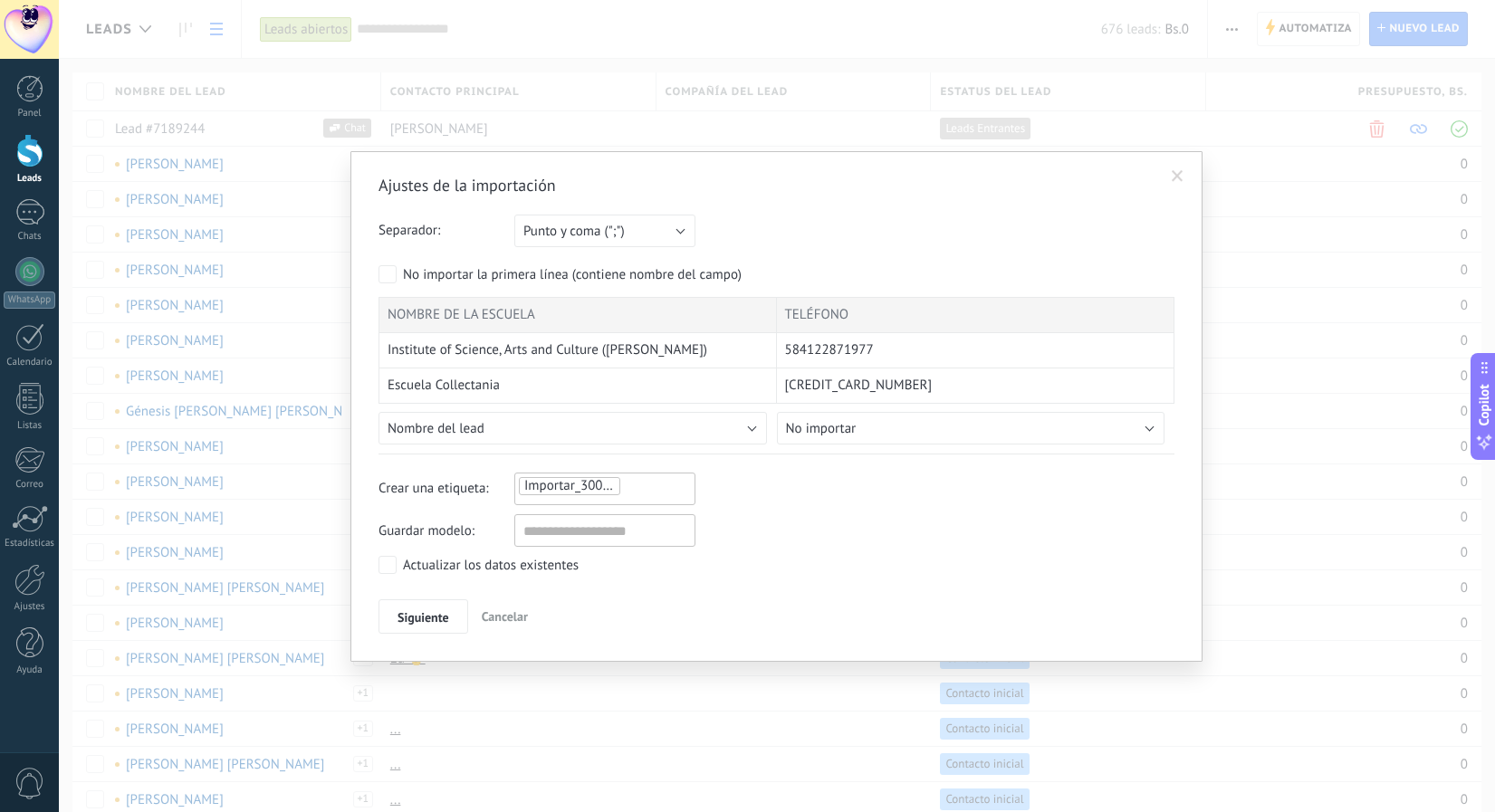
click at [874, 417] on button "No importar" at bounding box center [972, 429] width 388 height 33
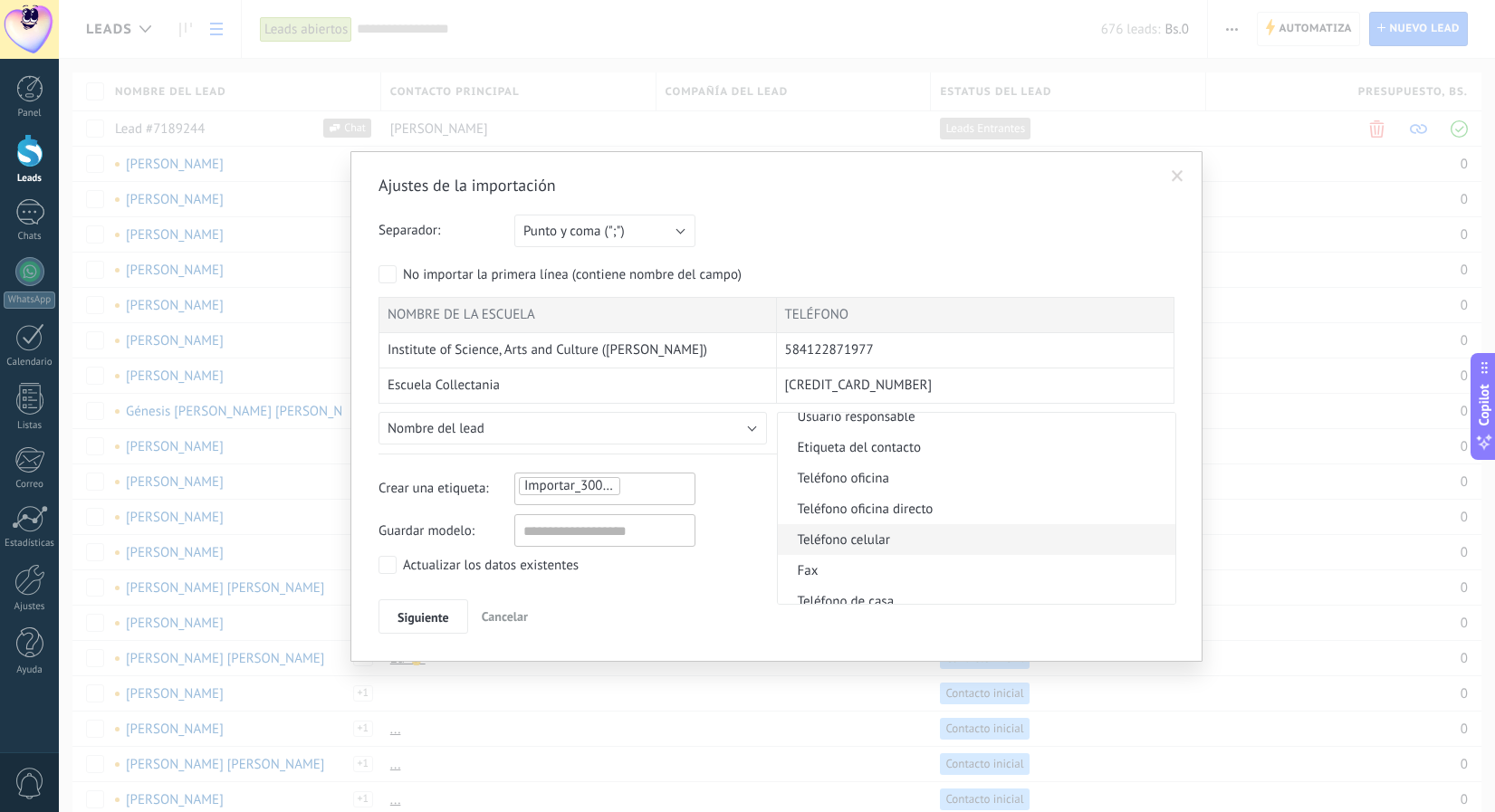
click at [882, 532] on span "Teléfono celular" at bounding box center [974, 541] width 393 height 17
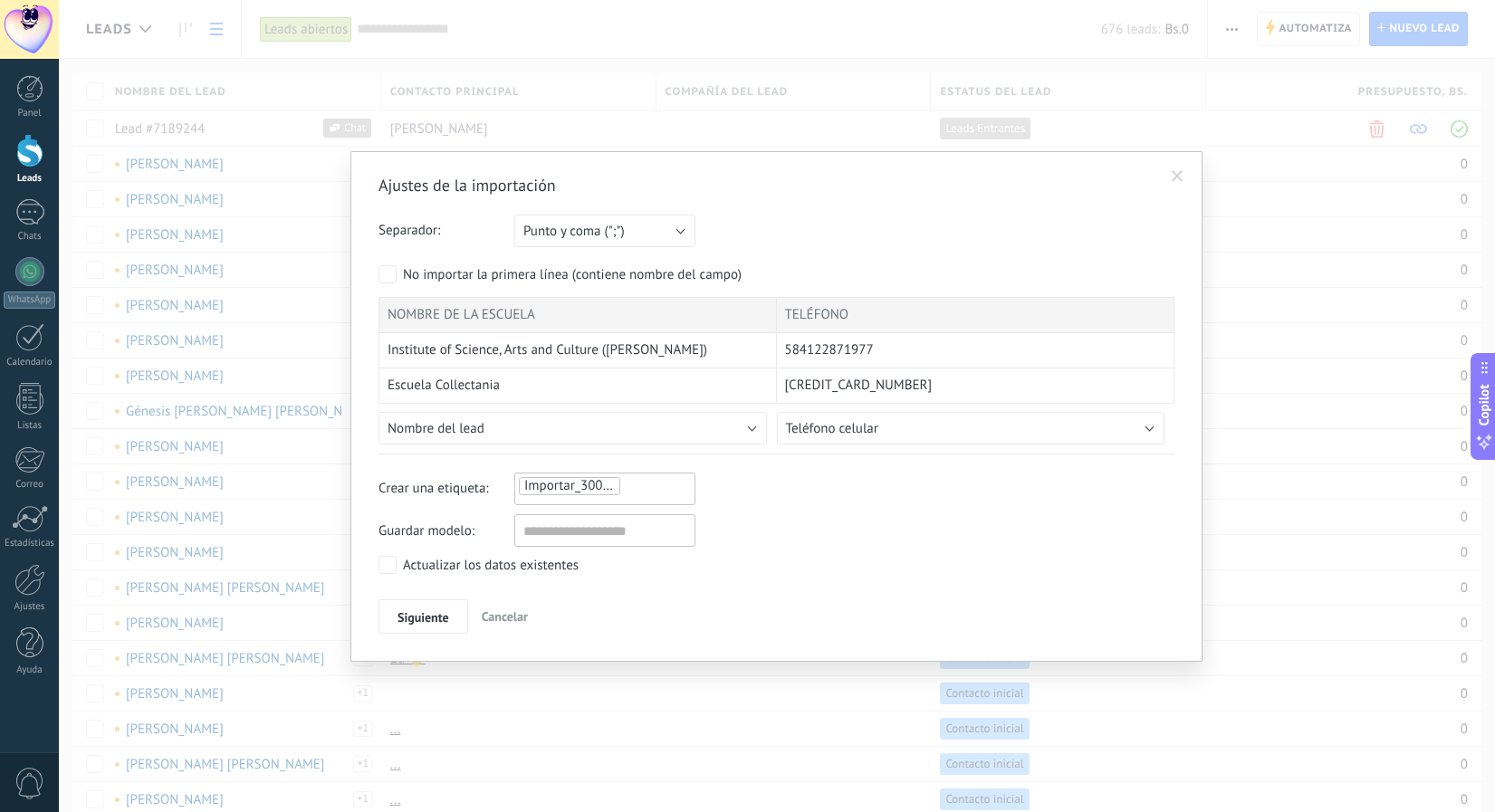
click at [638, 498] on div "Importar_30092025_1232" at bounding box center [606, 490] width 182 height 33
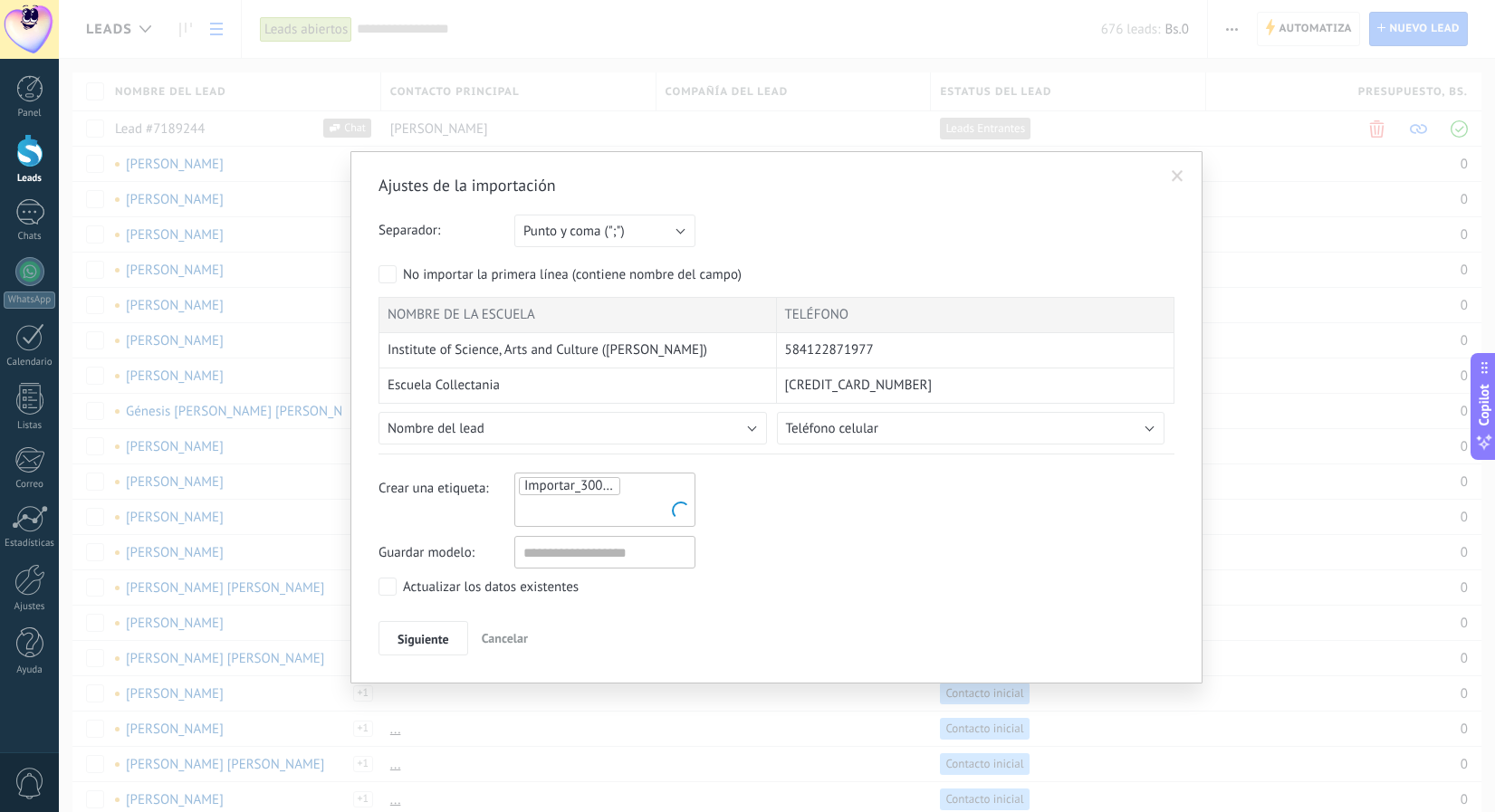
click at [640, 489] on ul "Importar_30092025_1232" at bounding box center [606, 499] width 176 height 49
click at [575, 508] on input "text" at bounding box center [565, 511] width 91 height 27
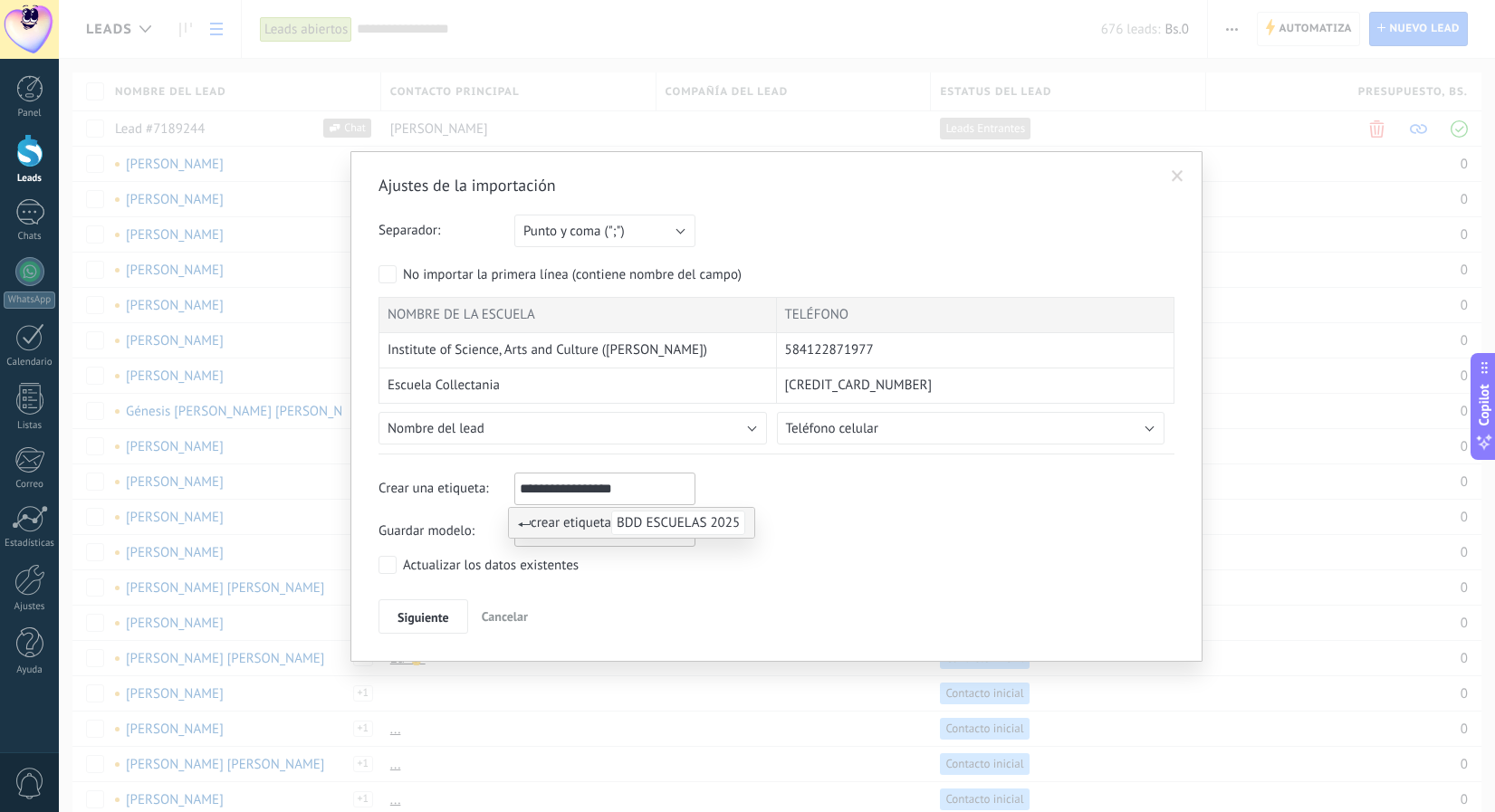
type input "**********"
click at [656, 535] on span "BDD ESCUELAS 2025" at bounding box center [678, 522] width 134 height 24
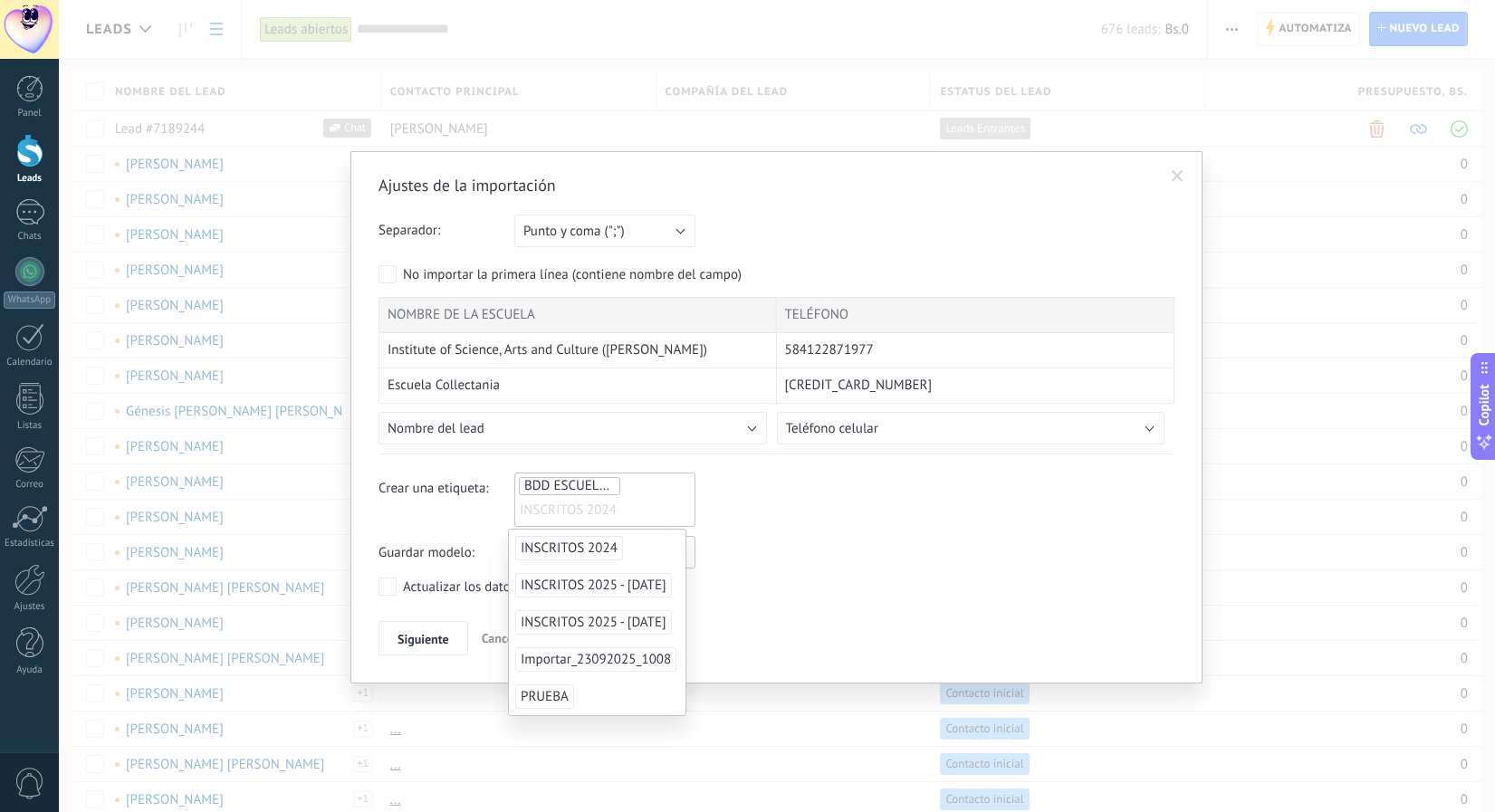
click at [944, 521] on div "Crear una etiqueta: BDD ESCUELAS 2025 INSCRITOS 2024 BDD ESCUELAS 2025" at bounding box center [776, 500] width 796 height 54
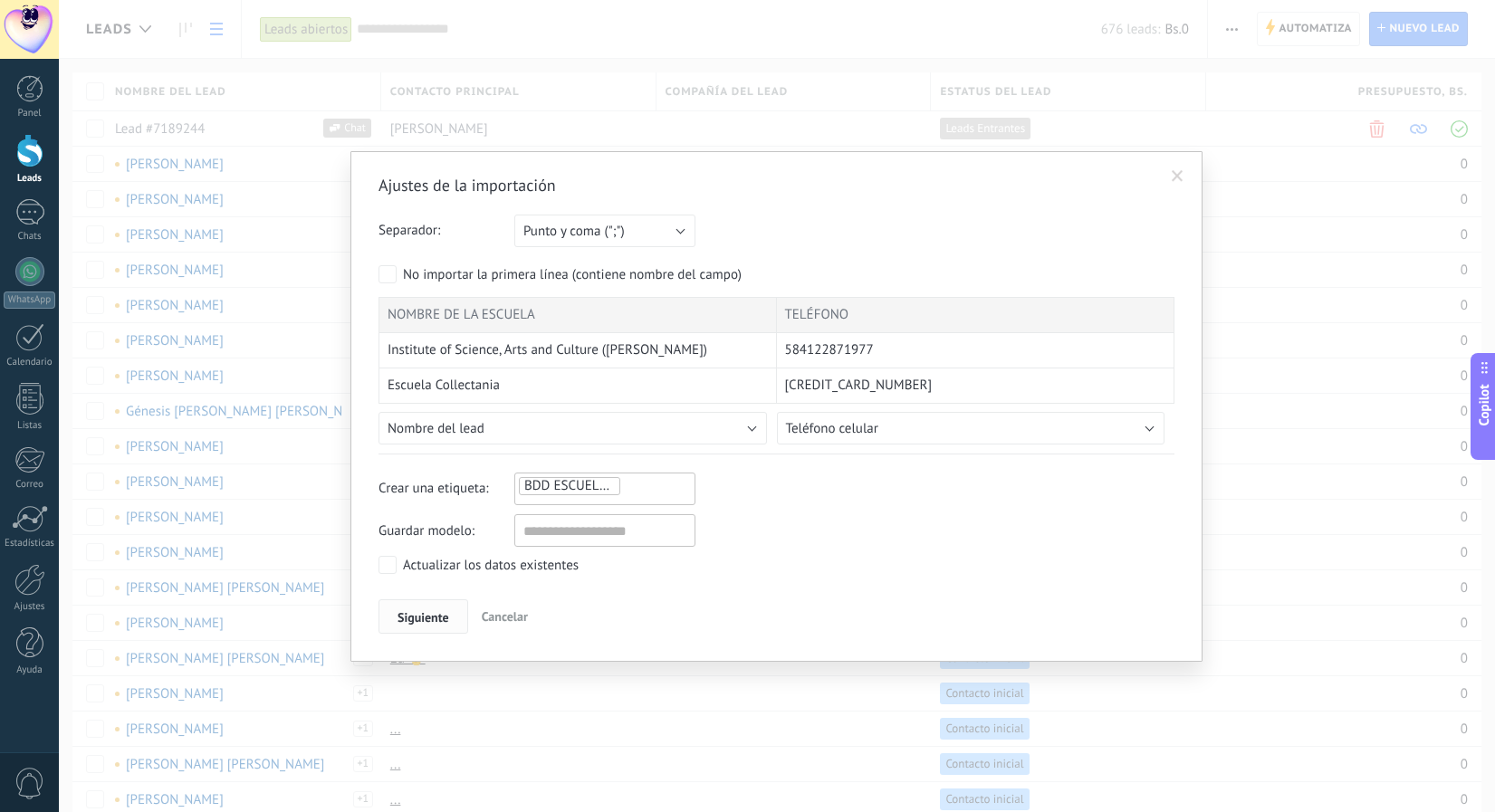
click at [427, 624] on span "Siguiente" at bounding box center [423, 617] width 51 height 13
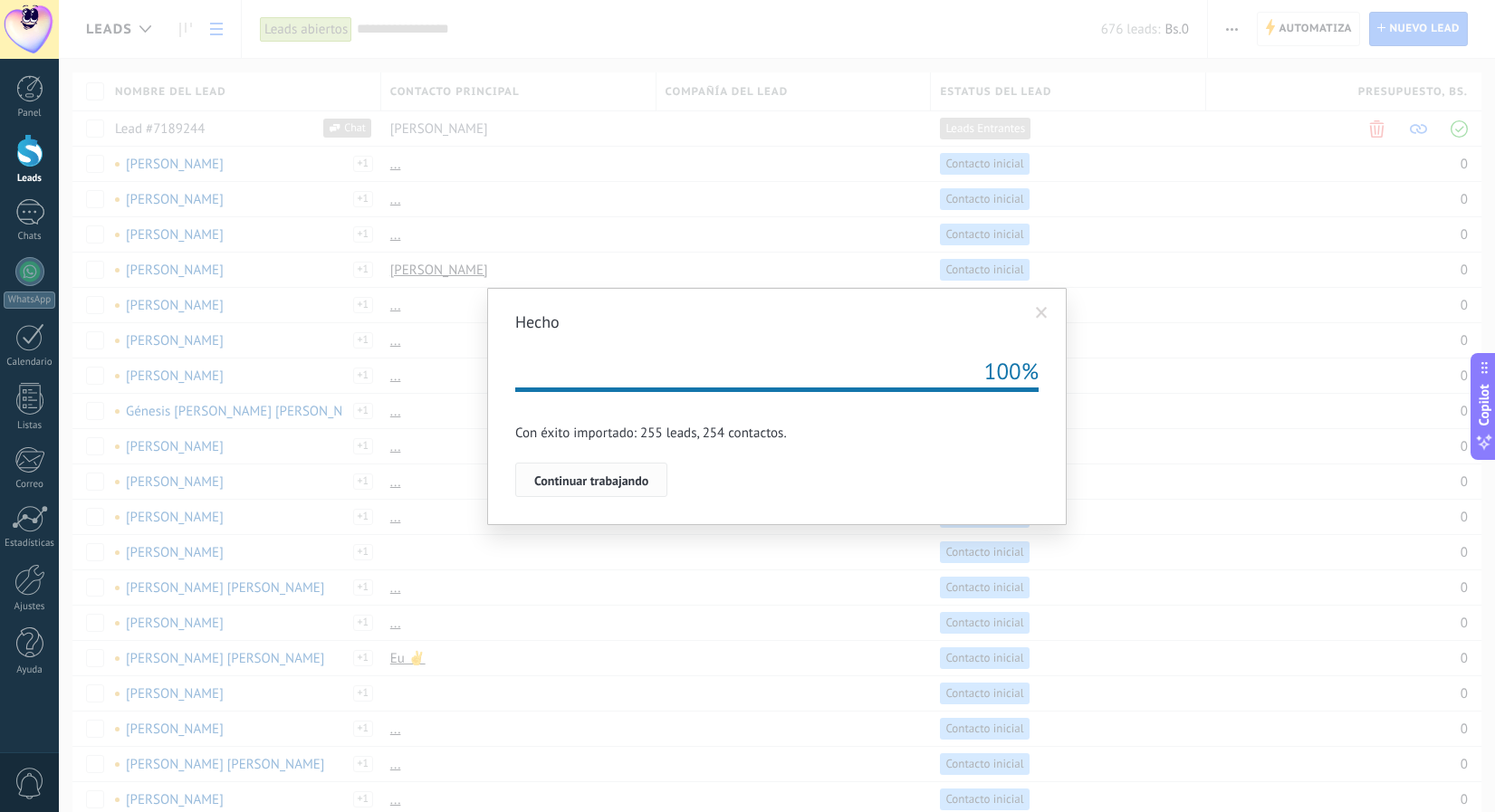
click at [614, 480] on span "Continuar trabajando" at bounding box center [591, 480] width 114 height 13
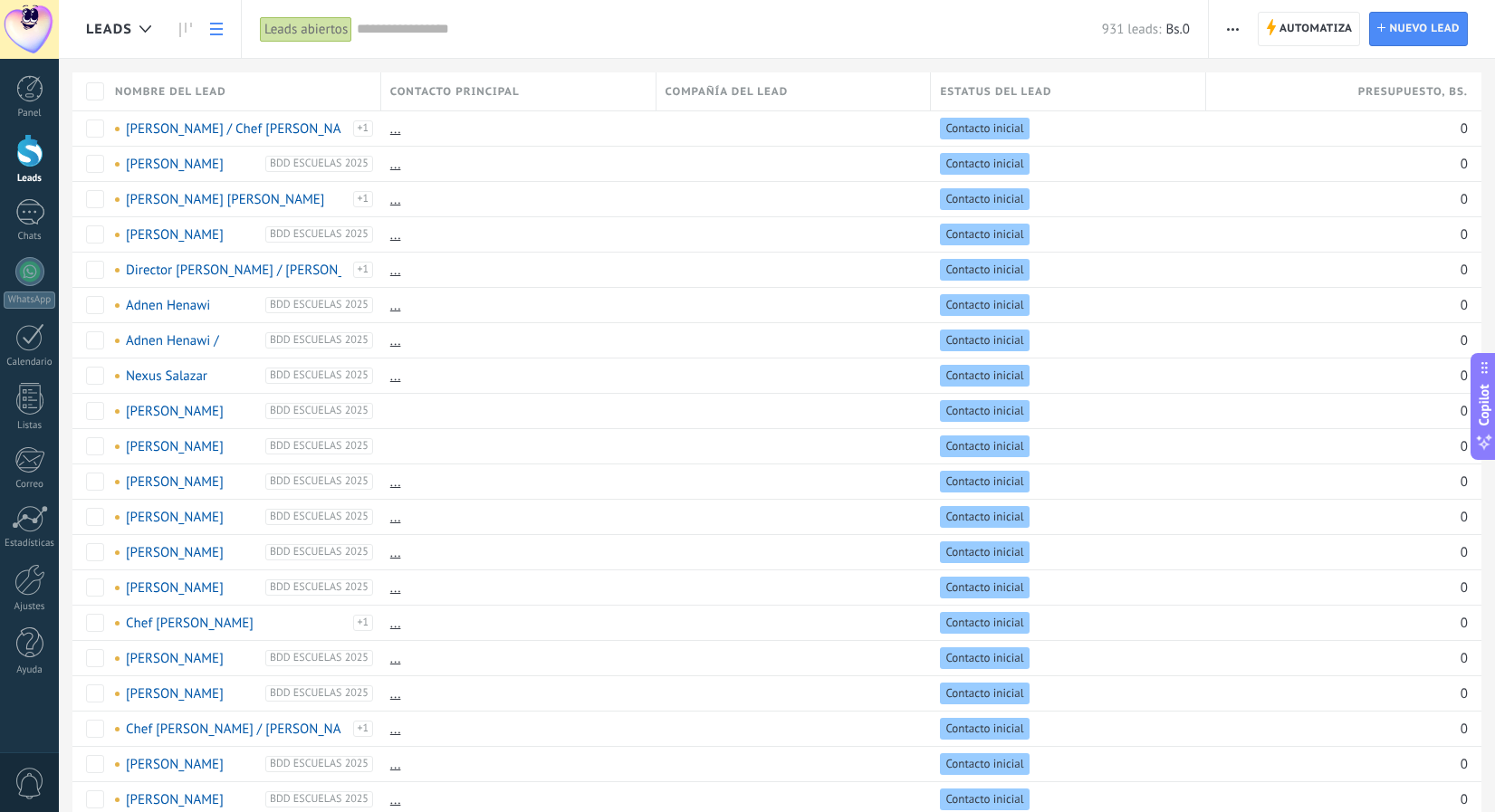
click at [1235, 24] on span "button" at bounding box center [1233, 29] width 12 height 35
click at [412, 25] on input "text" at bounding box center [730, 30] width 746 height 19
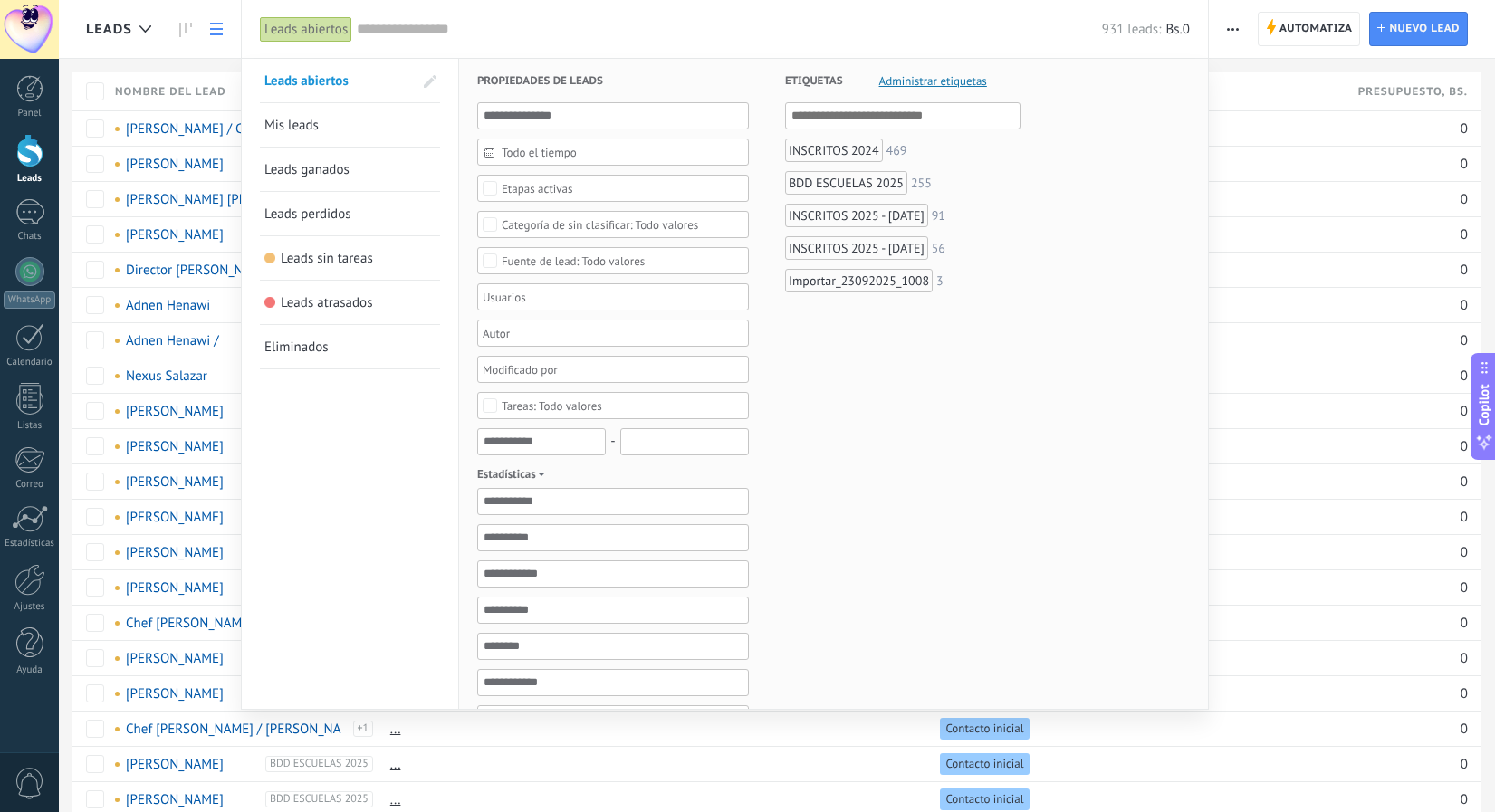
click at [412, 25] on input "text" at bounding box center [730, 30] width 746 height 19
click at [824, 182] on div "BDD ESCUELAS 2025" at bounding box center [846, 182] width 123 height 23
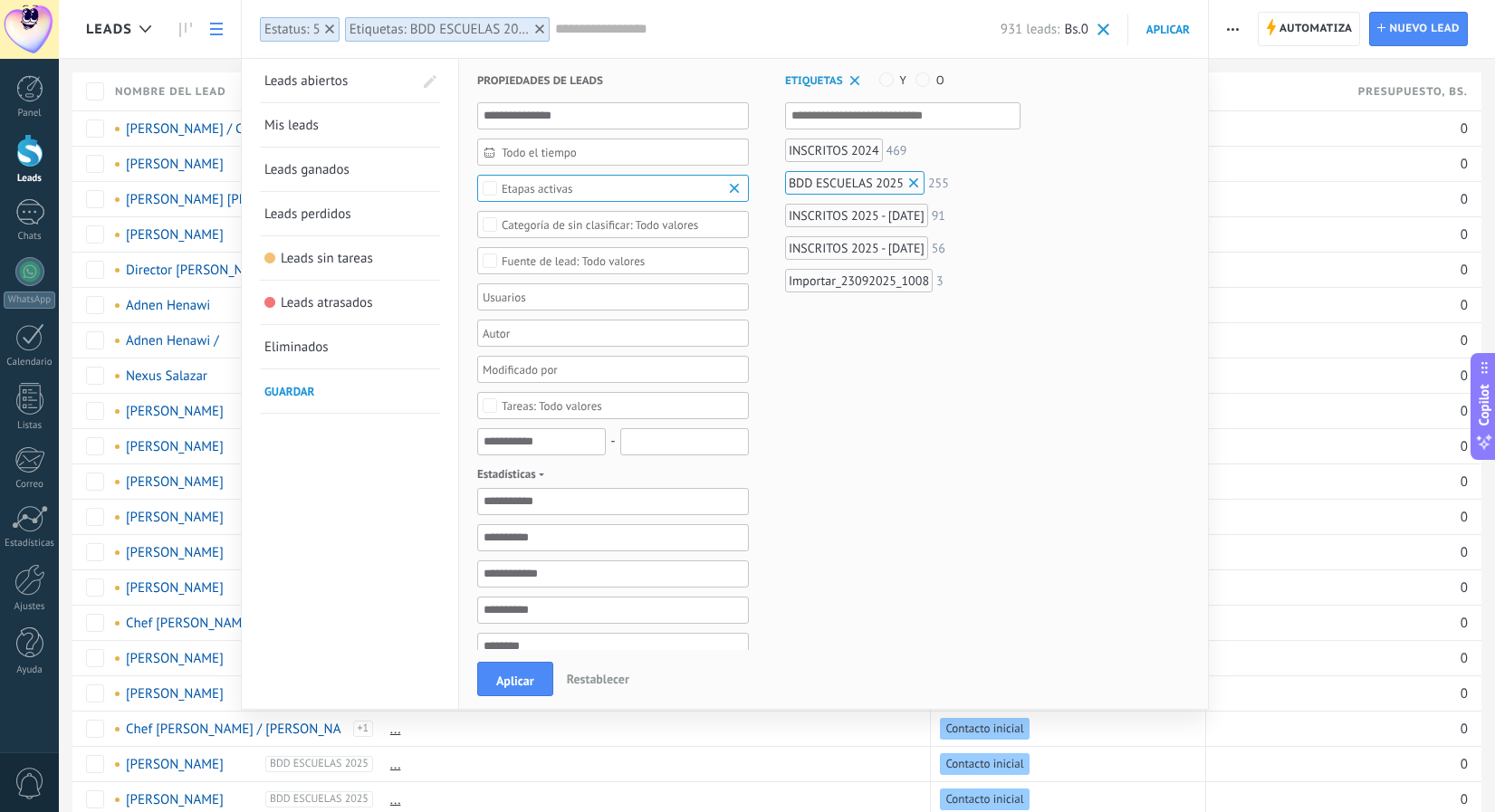
click at [845, 288] on div "Importar_23092025_1008" at bounding box center [859, 281] width 148 height 23
click at [520, 670] on button "Aplicar" at bounding box center [515, 680] width 76 height 35
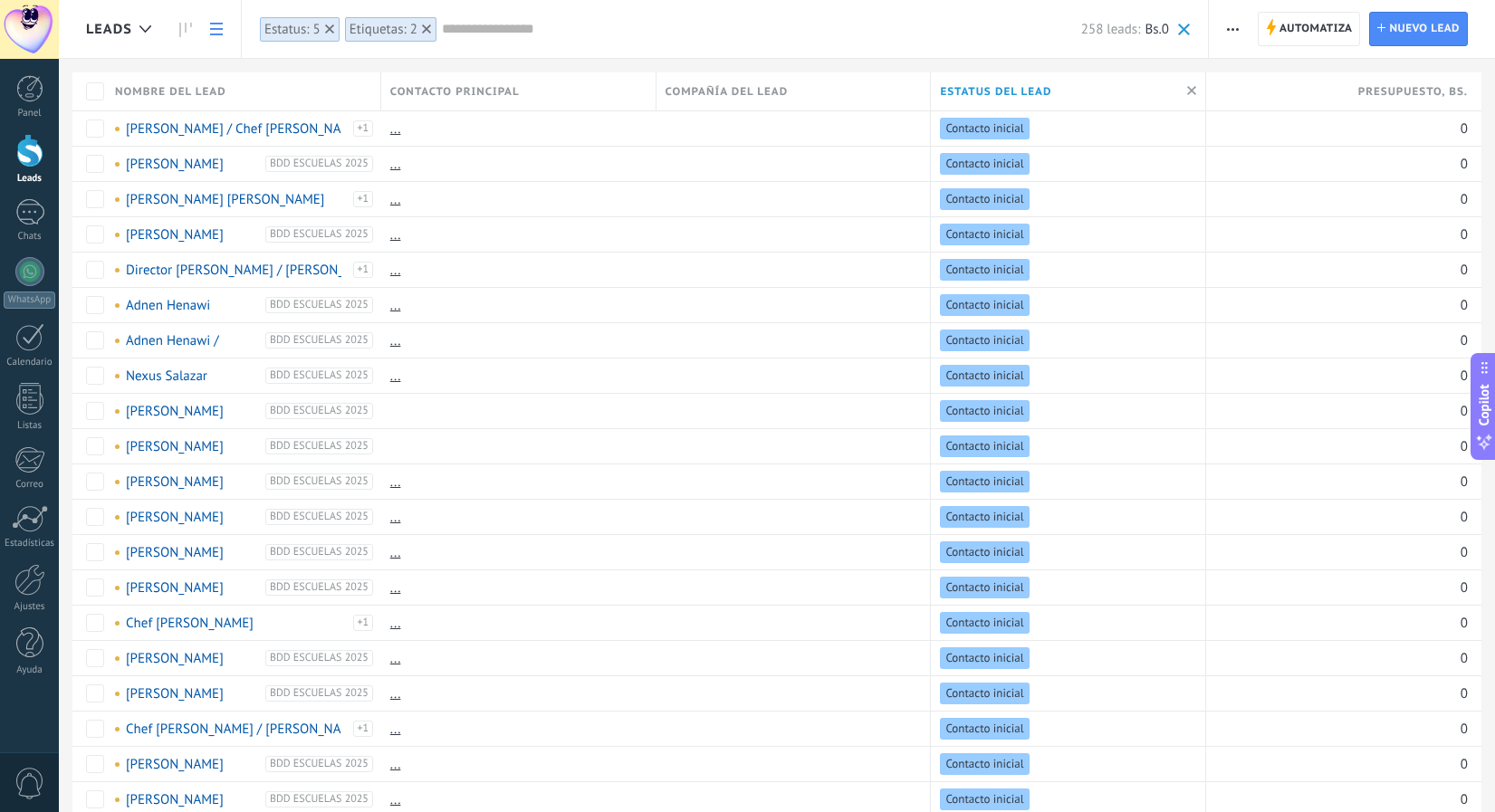
click at [1241, 24] on button "button" at bounding box center [1232, 29] width 26 height 35
click at [1248, 72] on span "Nueva difusión" at bounding box center [1287, 77] width 87 height 37
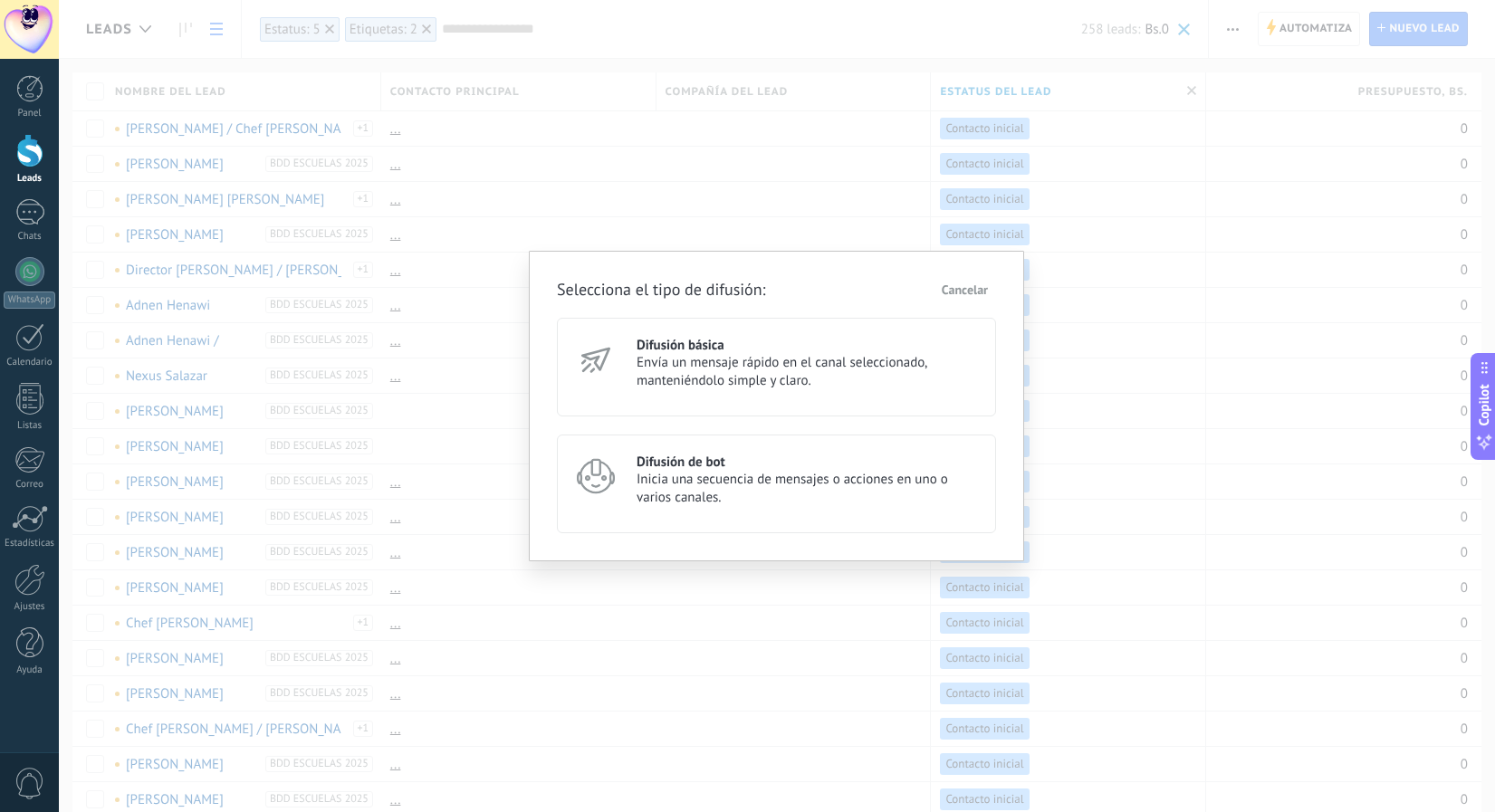
click at [953, 294] on span "Cancelar" at bounding box center [965, 290] width 46 height 13
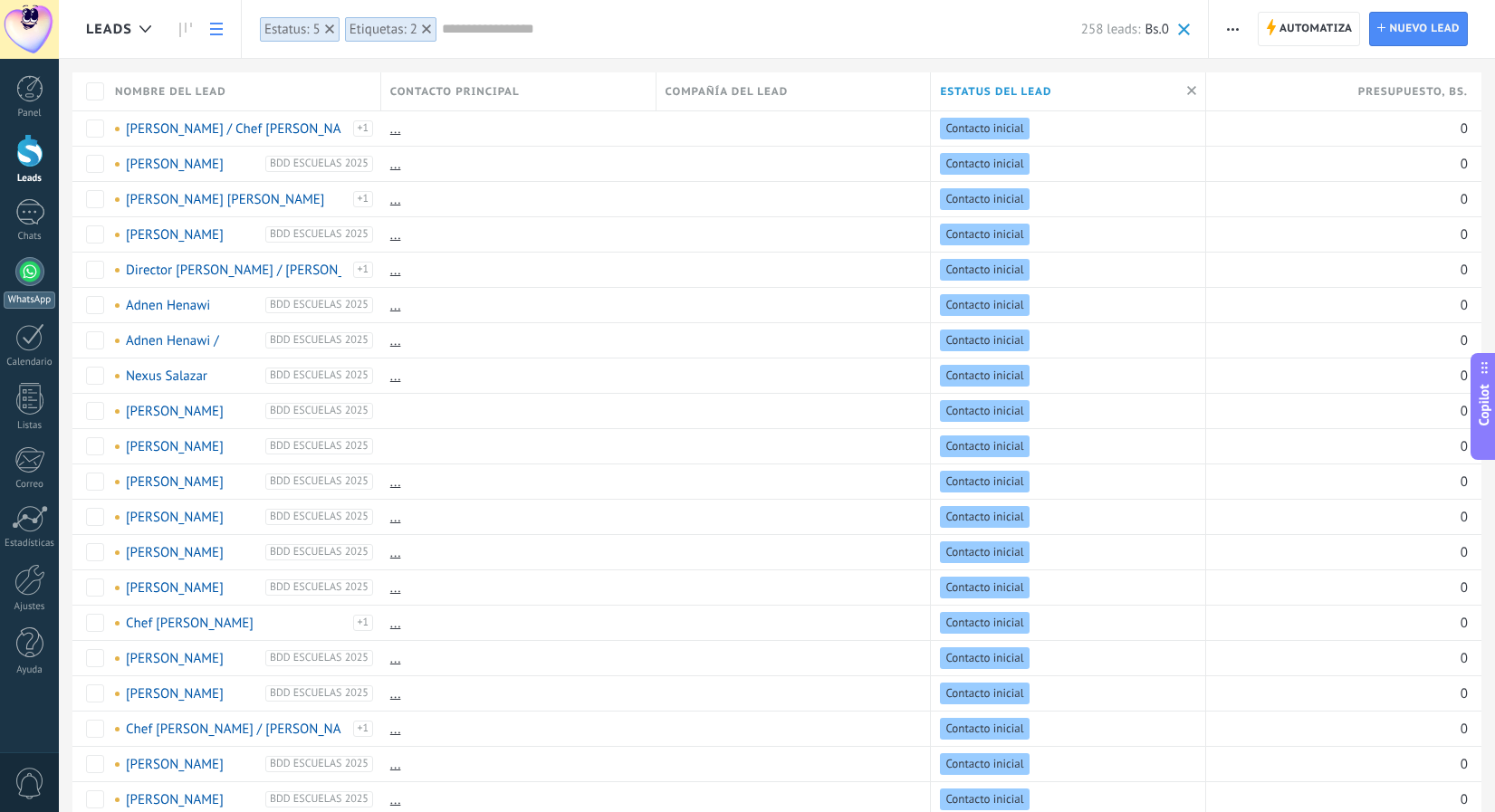
click at [19, 278] on div at bounding box center [30, 271] width 29 height 29
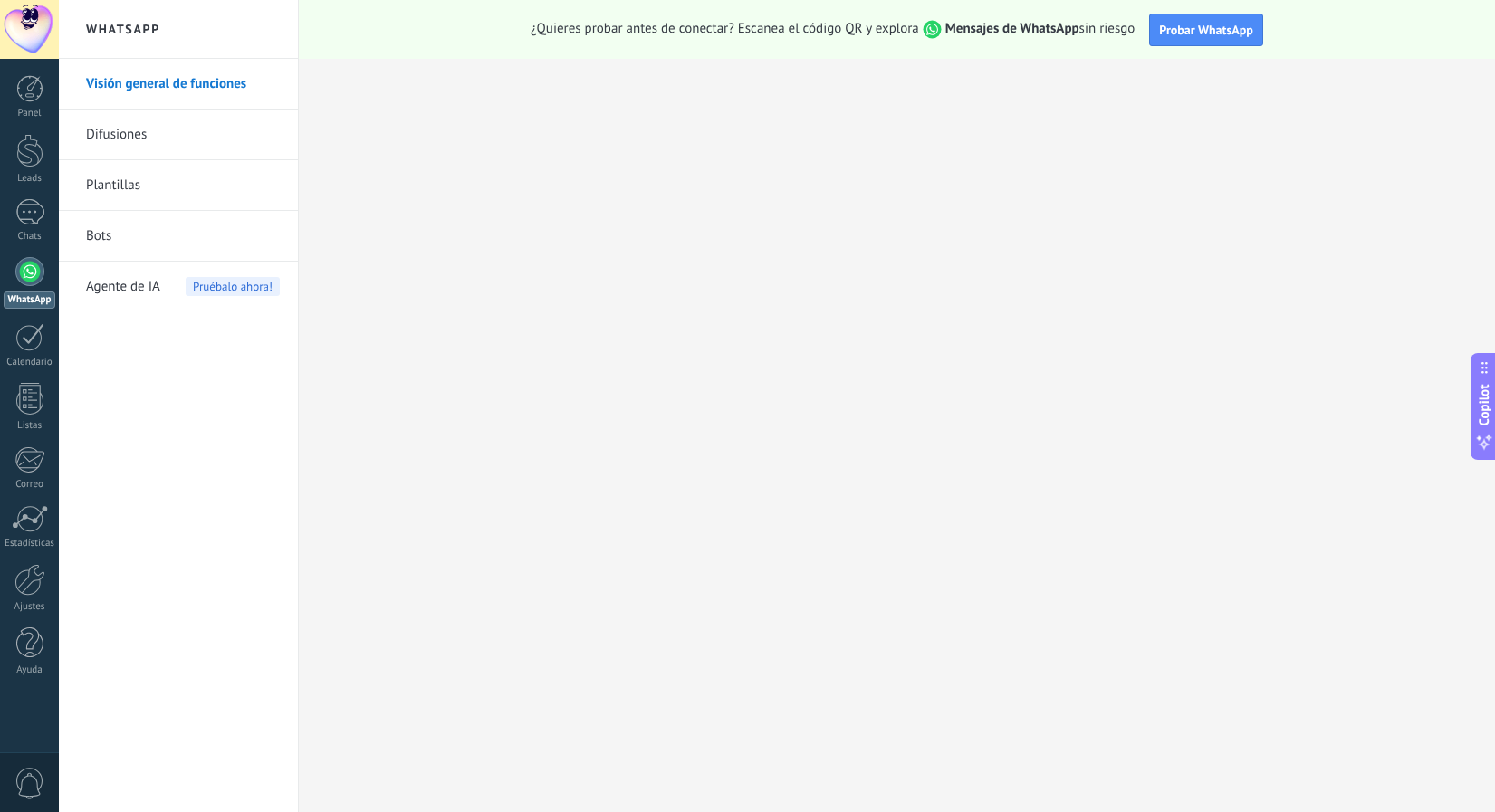
click at [109, 228] on link "Bots" at bounding box center [183, 237] width 194 height 51
click at [95, 242] on link "Bots" at bounding box center [183, 237] width 194 height 51
click at [105, 231] on link "Bots" at bounding box center [183, 237] width 194 height 51
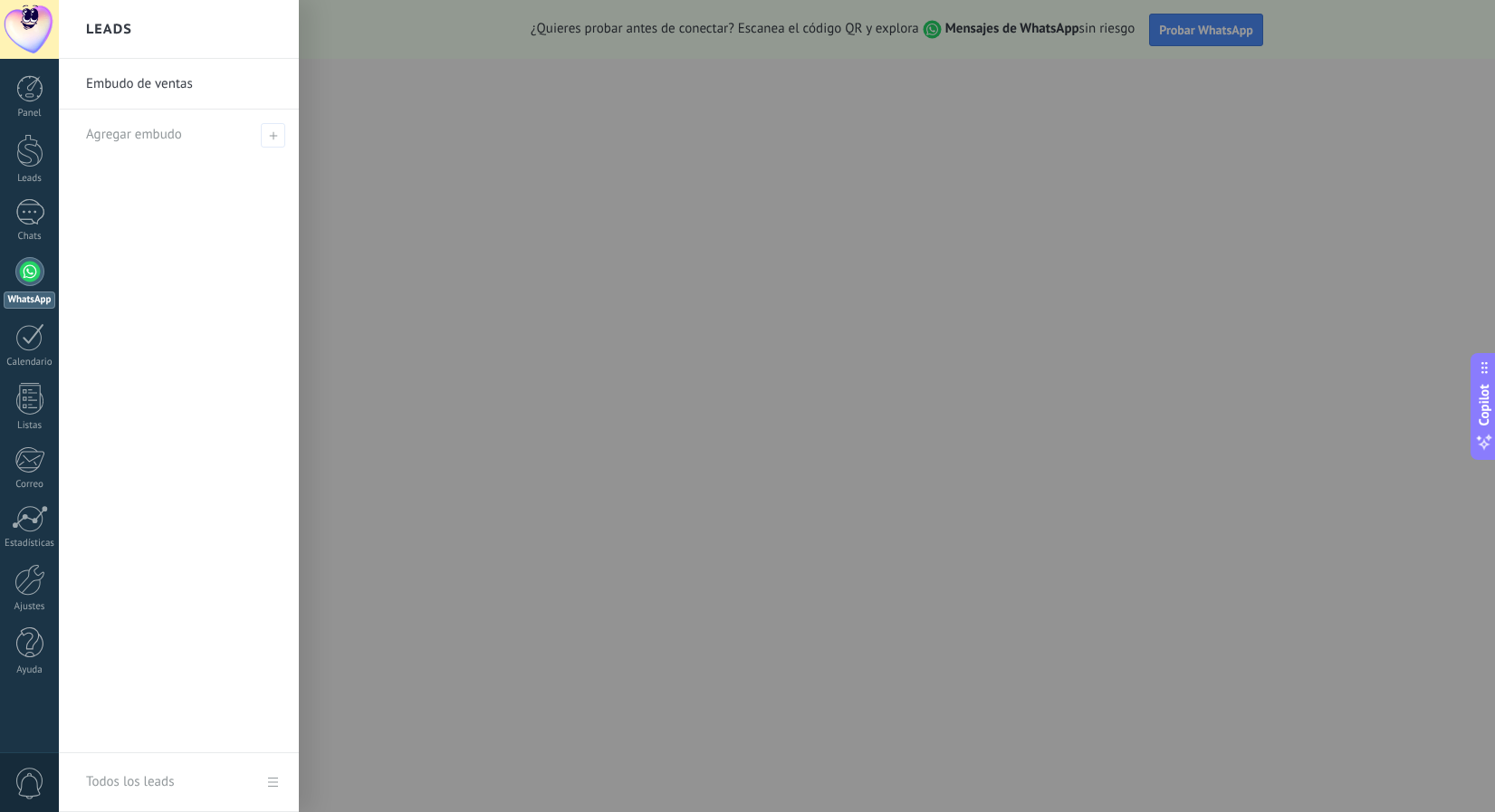
click at [105, 231] on div "Embudo de ventas Agregar embudo" at bounding box center [179, 406] width 240 height 694
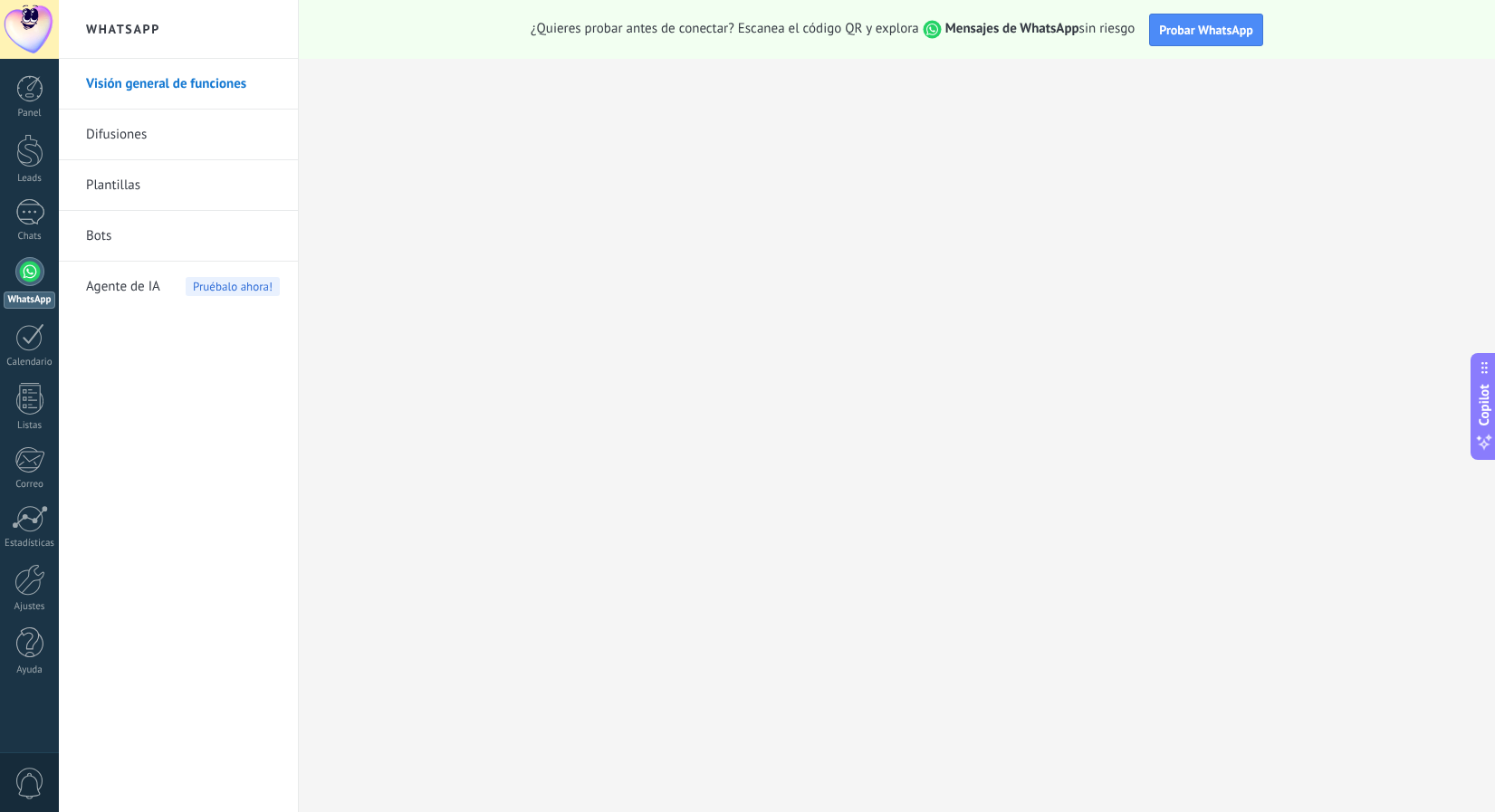
click at [30, 263] on div at bounding box center [30, 271] width 29 height 29
click at [102, 232] on link "Bots" at bounding box center [183, 237] width 194 height 51
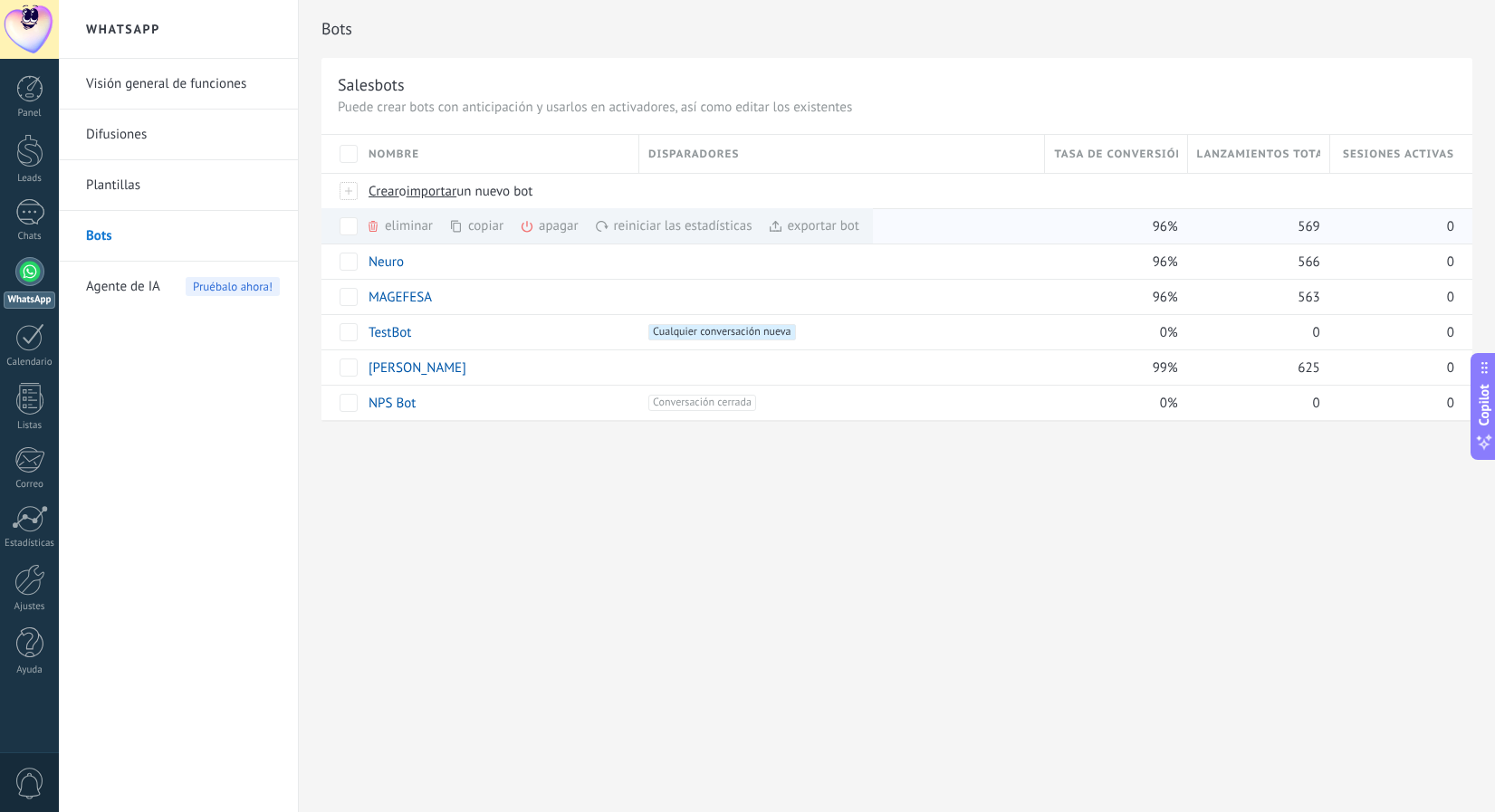
click at [472, 226] on div "copiar màs" at bounding box center [507, 226] width 116 height 36
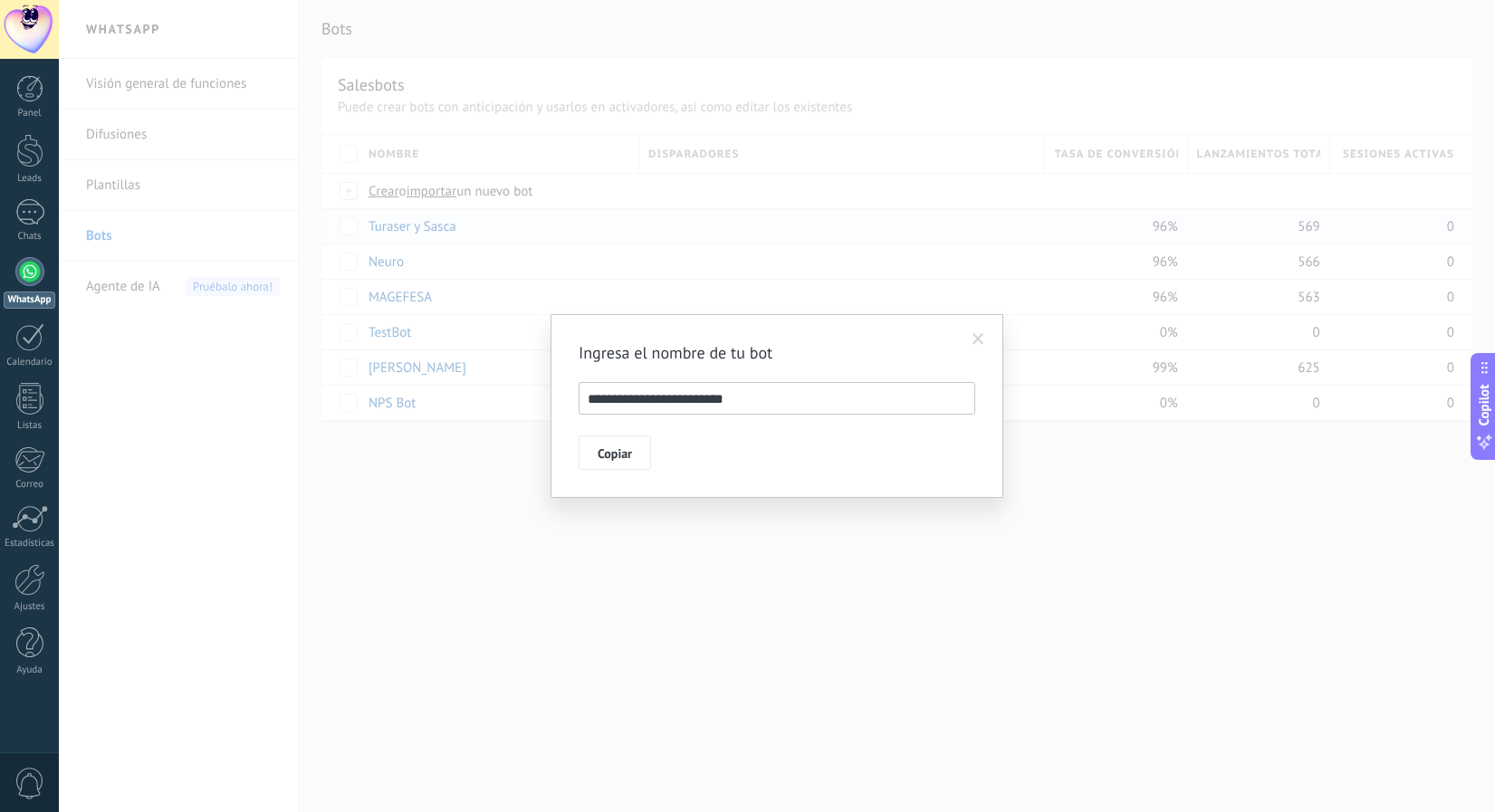
click at [751, 404] on input "**********" at bounding box center [776, 399] width 397 height 33
drag, startPoint x: 751, startPoint y: 404, endPoint x: 471, endPoint y: 404, distance: 280.0
click at [471, 404] on div "**********" at bounding box center [777, 406] width 1437 height 812
type input "**********"
click at [587, 451] on button "Copiar" at bounding box center [614, 453] width 72 height 35
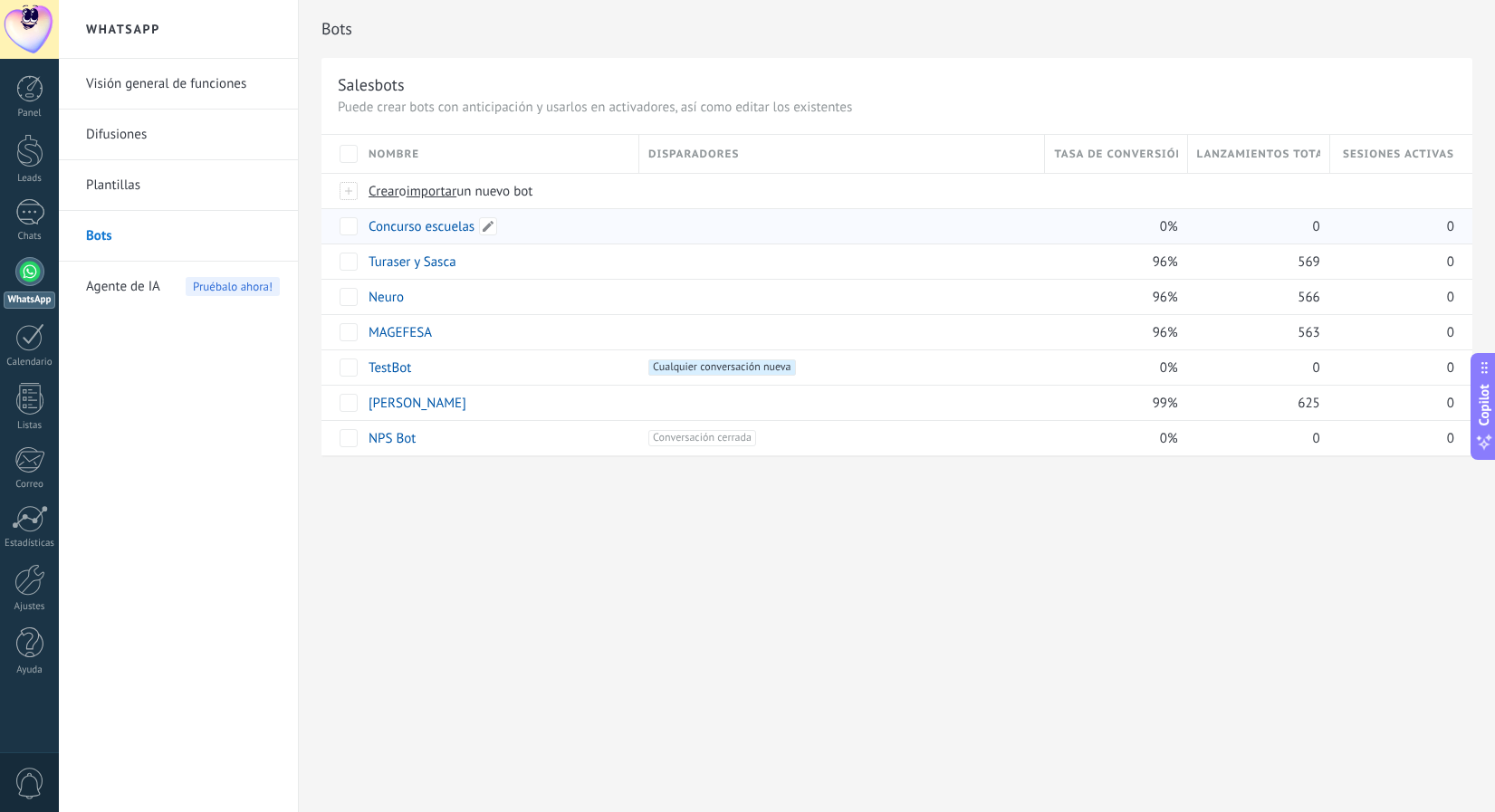
click at [455, 231] on link "Concurso escuelas" at bounding box center [422, 227] width 106 height 17
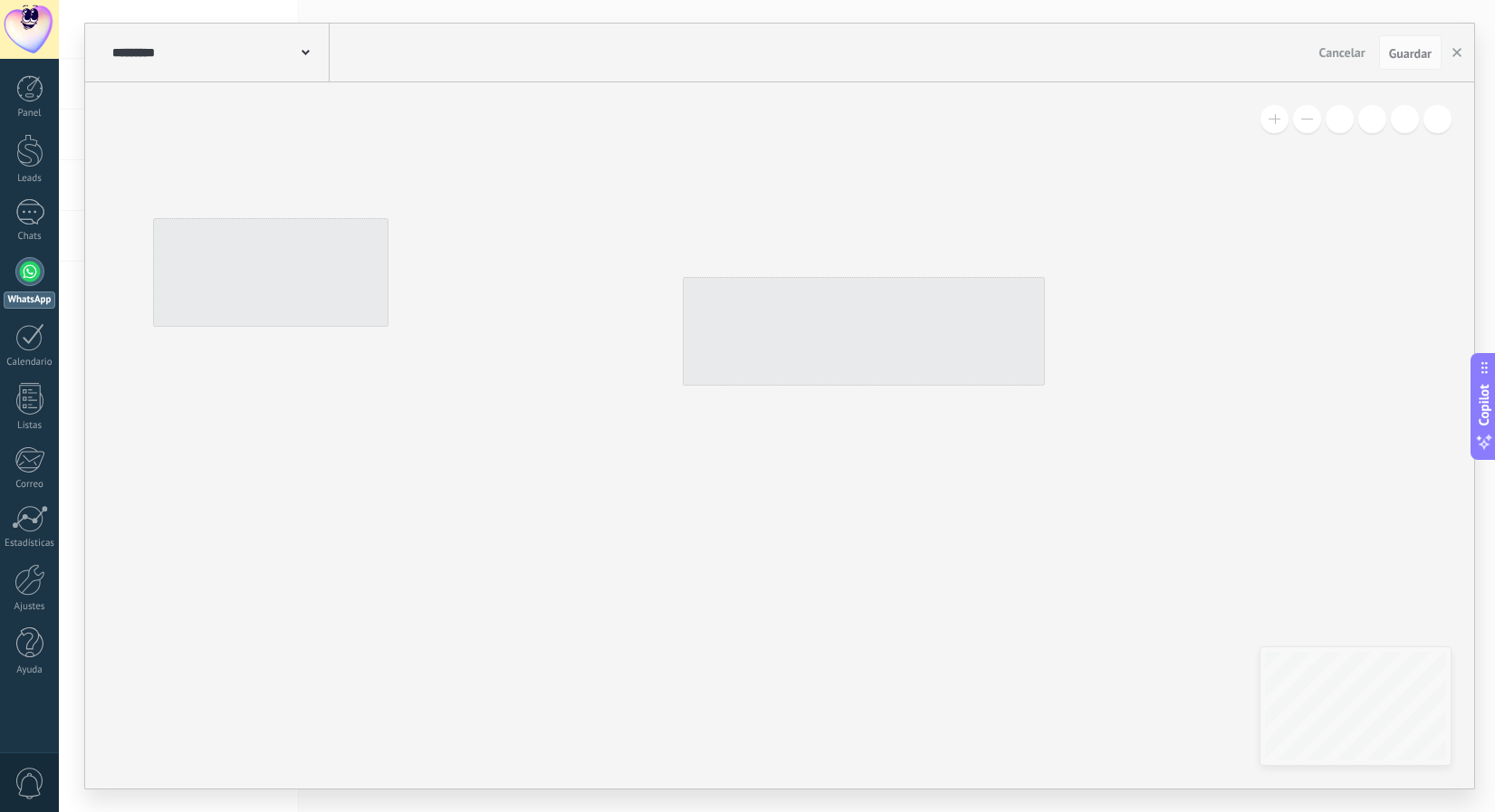
type input "**********"
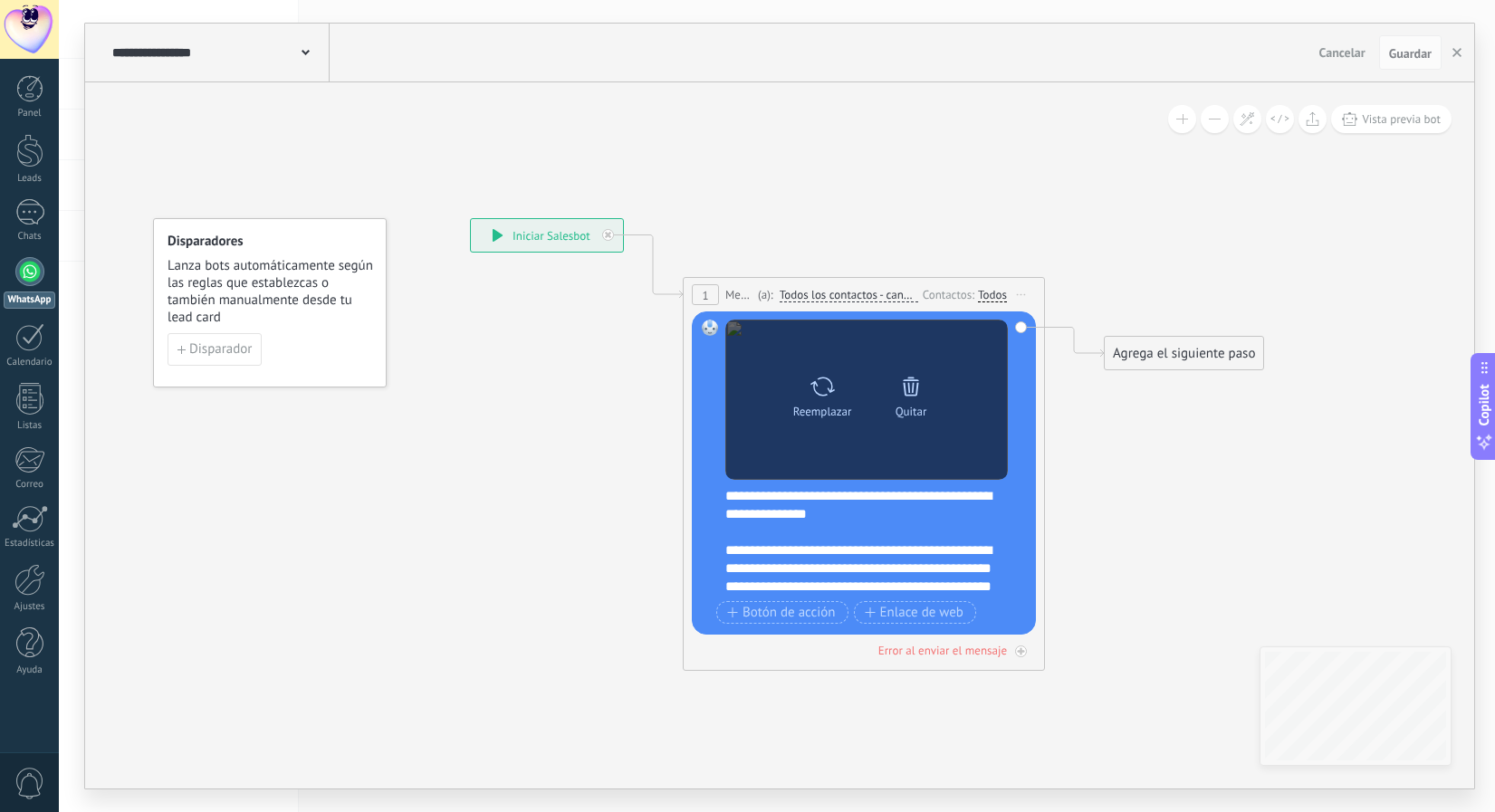
click at [904, 387] on icon at bounding box center [911, 386] width 25 height 25
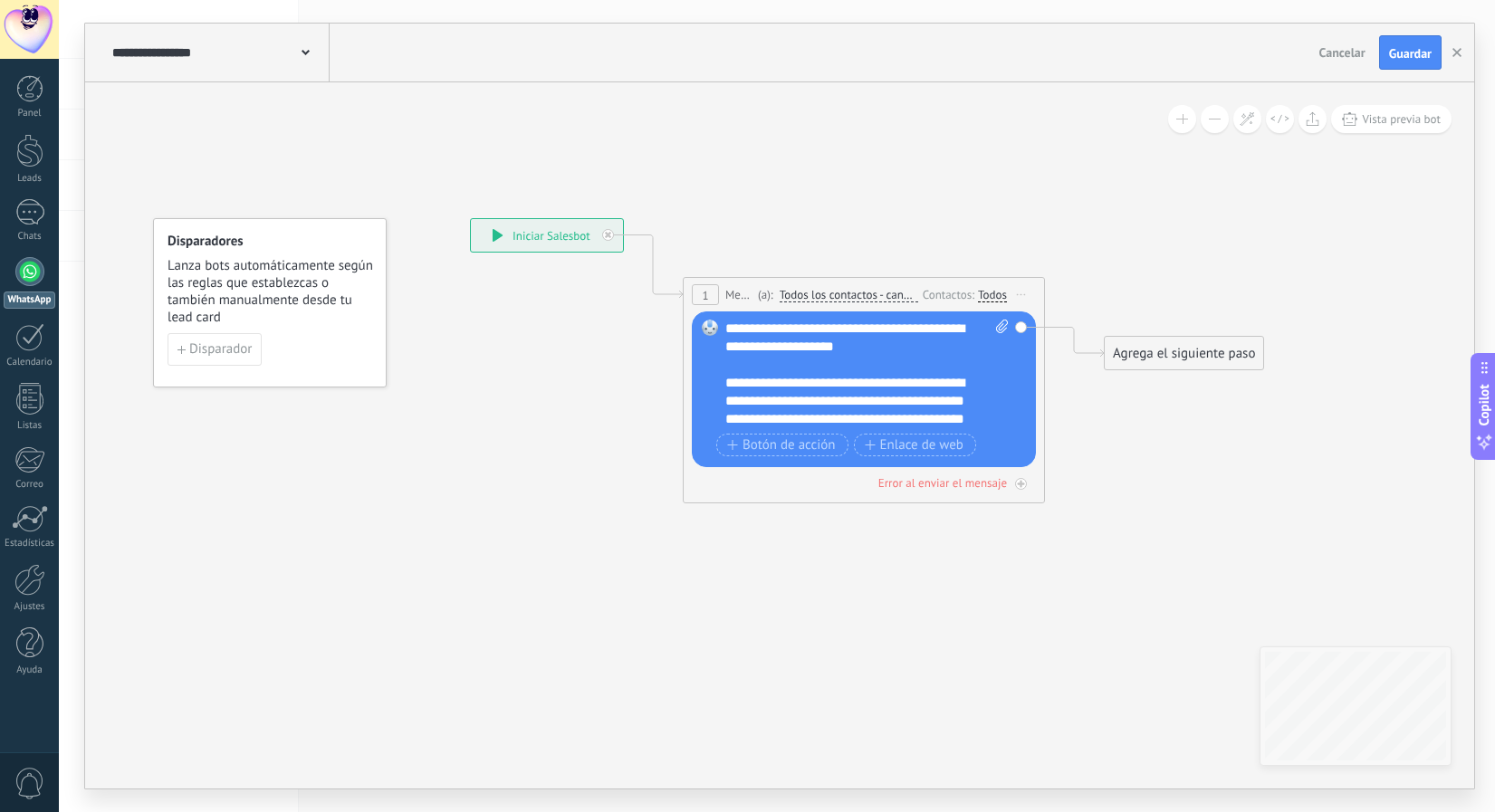
click at [1002, 331] on icon at bounding box center [1002, 326] width 12 height 14
click input "Subir" at bounding box center [0, 0] width 0 height 0
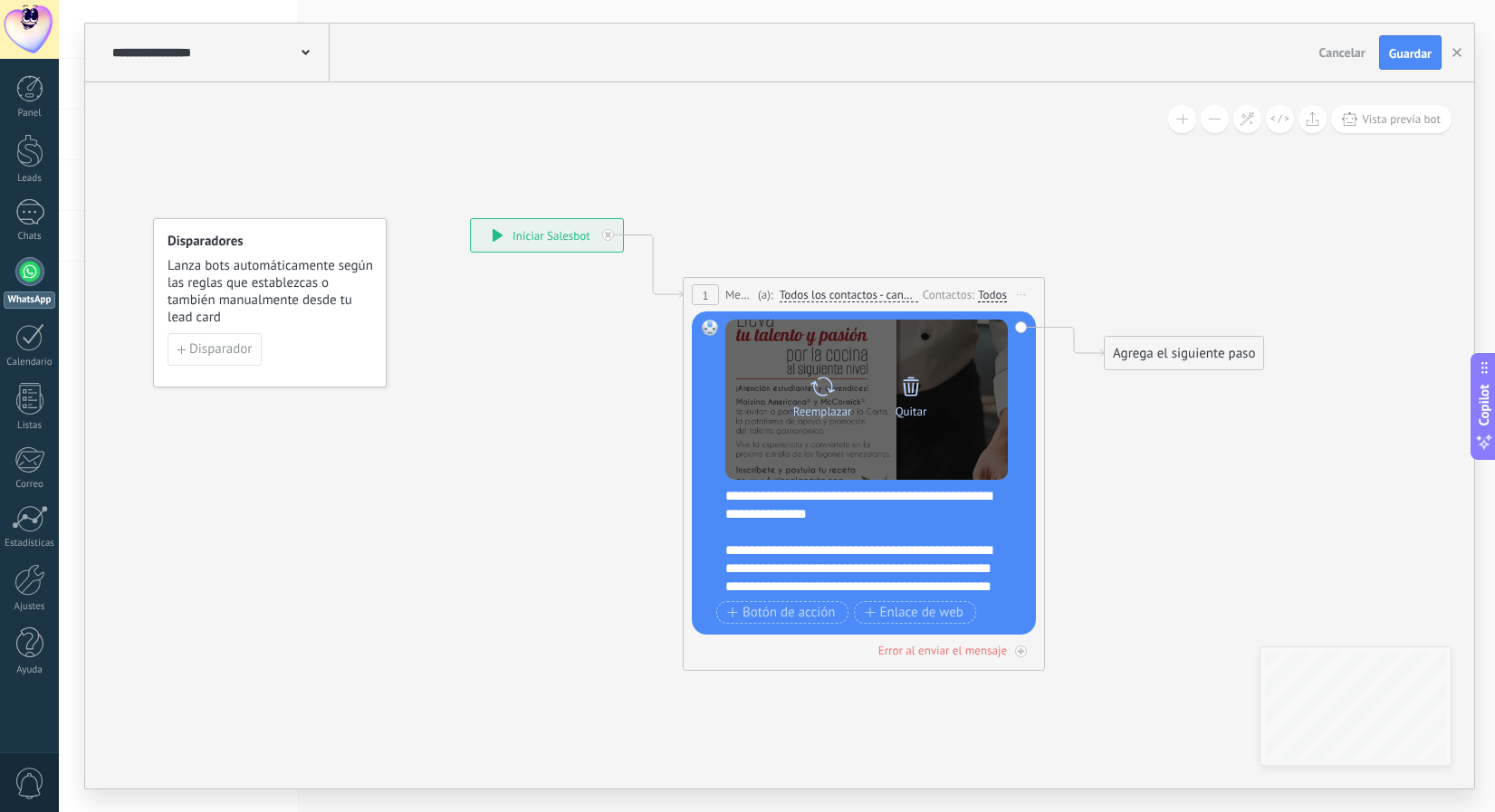
click at [897, 343] on div "Reemplazar Quitar Convertir a mensaje de voz" at bounding box center [866, 400] width 283 height 160
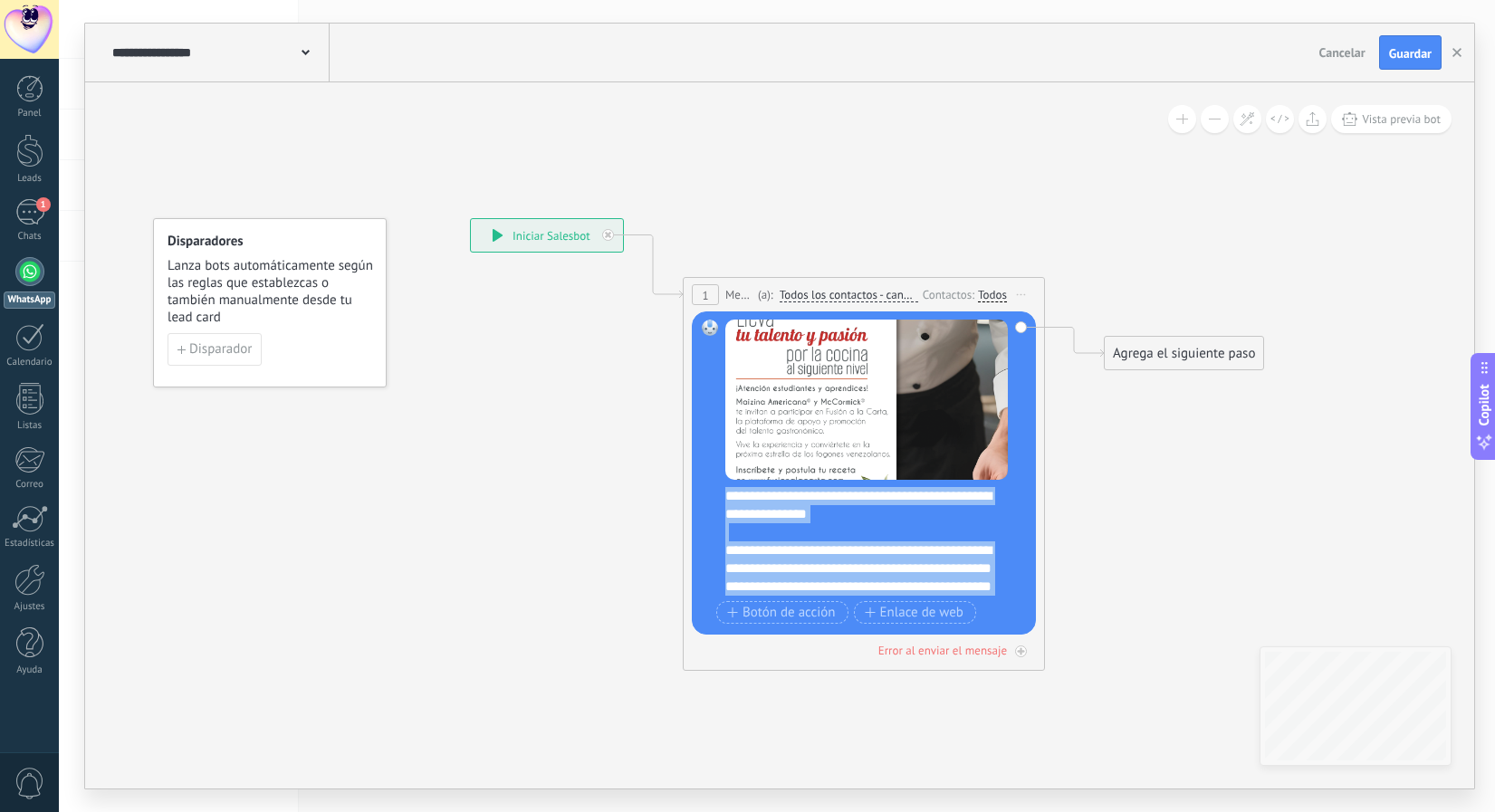
scroll to position [217, 0]
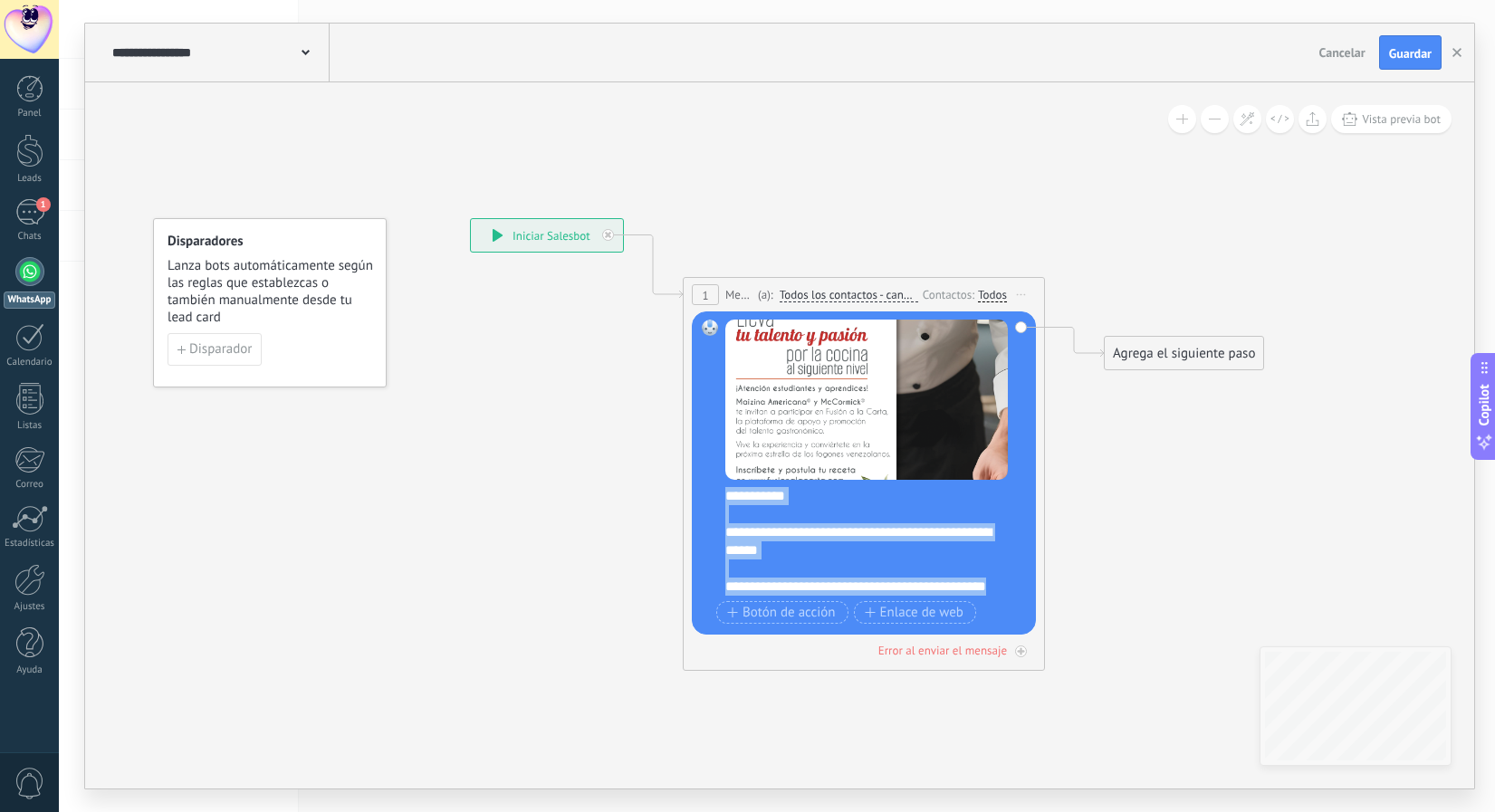
drag, startPoint x: 726, startPoint y: 496, endPoint x: 996, endPoint y: 763, distance: 379.7
click at [470, 218] on div "**********" at bounding box center [470, 218] width 0 height 0
paste div
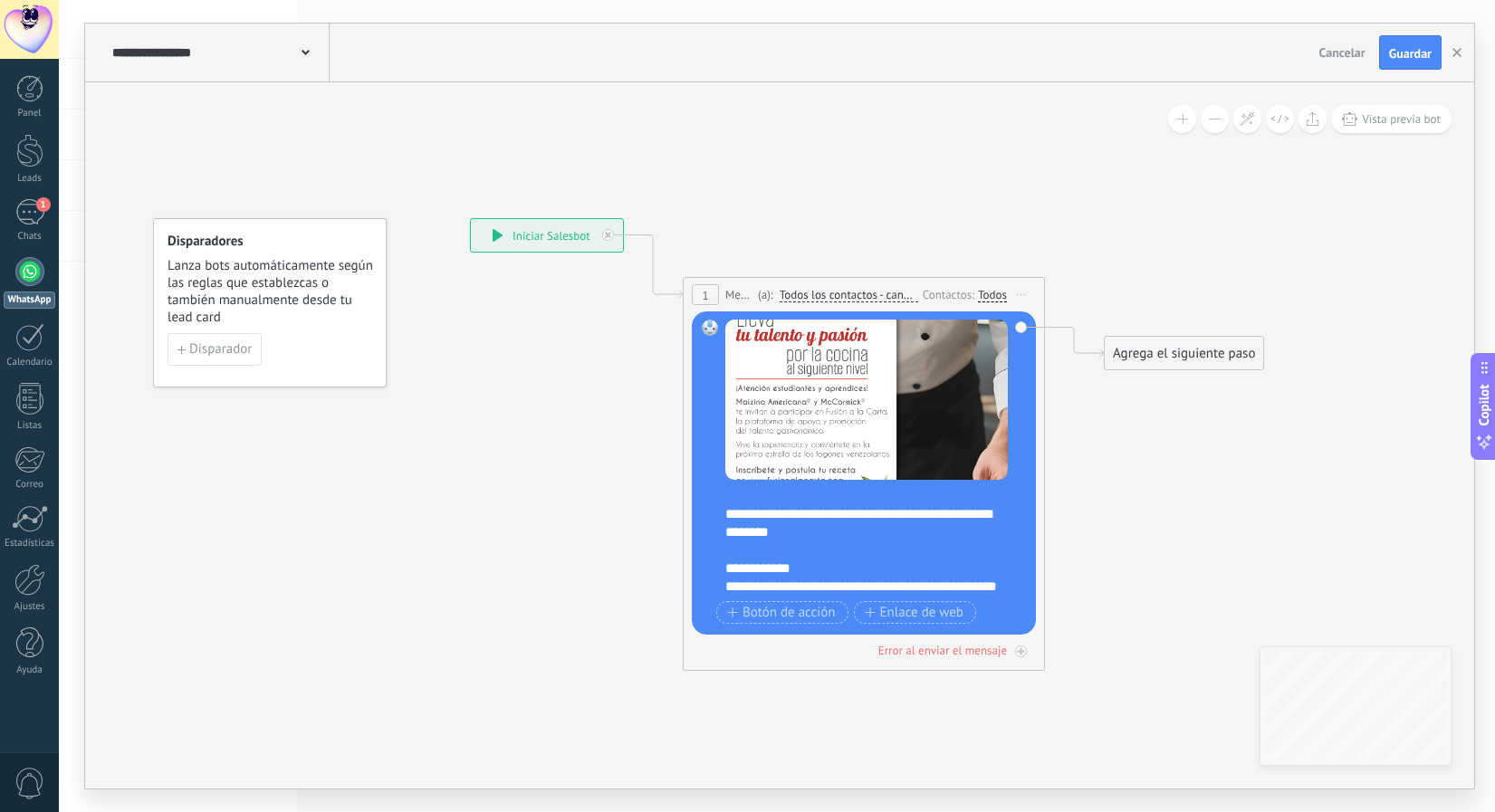
scroll to position [0, 0]
click at [854, 584] on div "**********" at bounding box center [866, 596] width 283 height 72
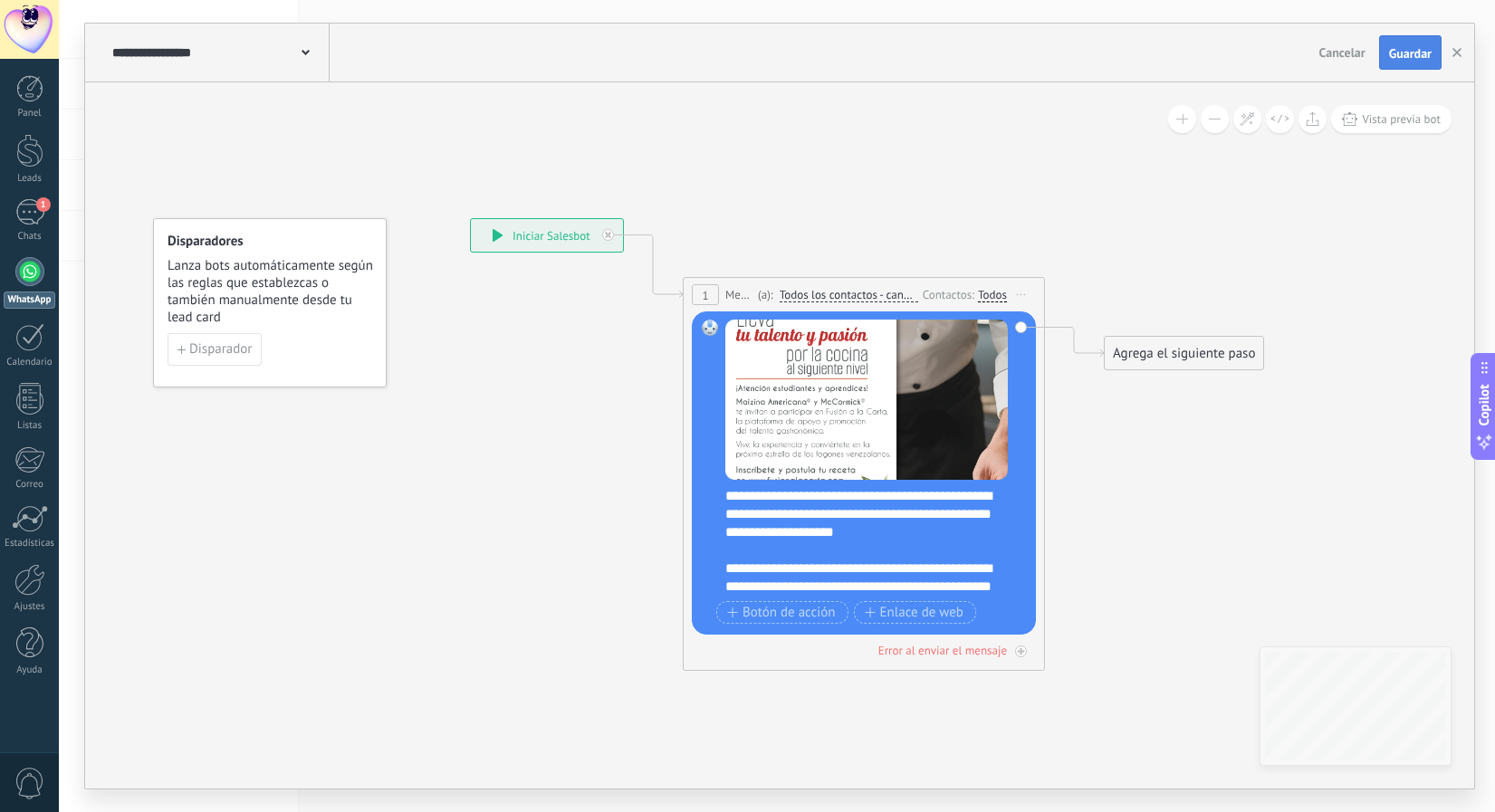
click at [1409, 51] on span "Guardar" at bounding box center [1411, 53] width 42 height 13
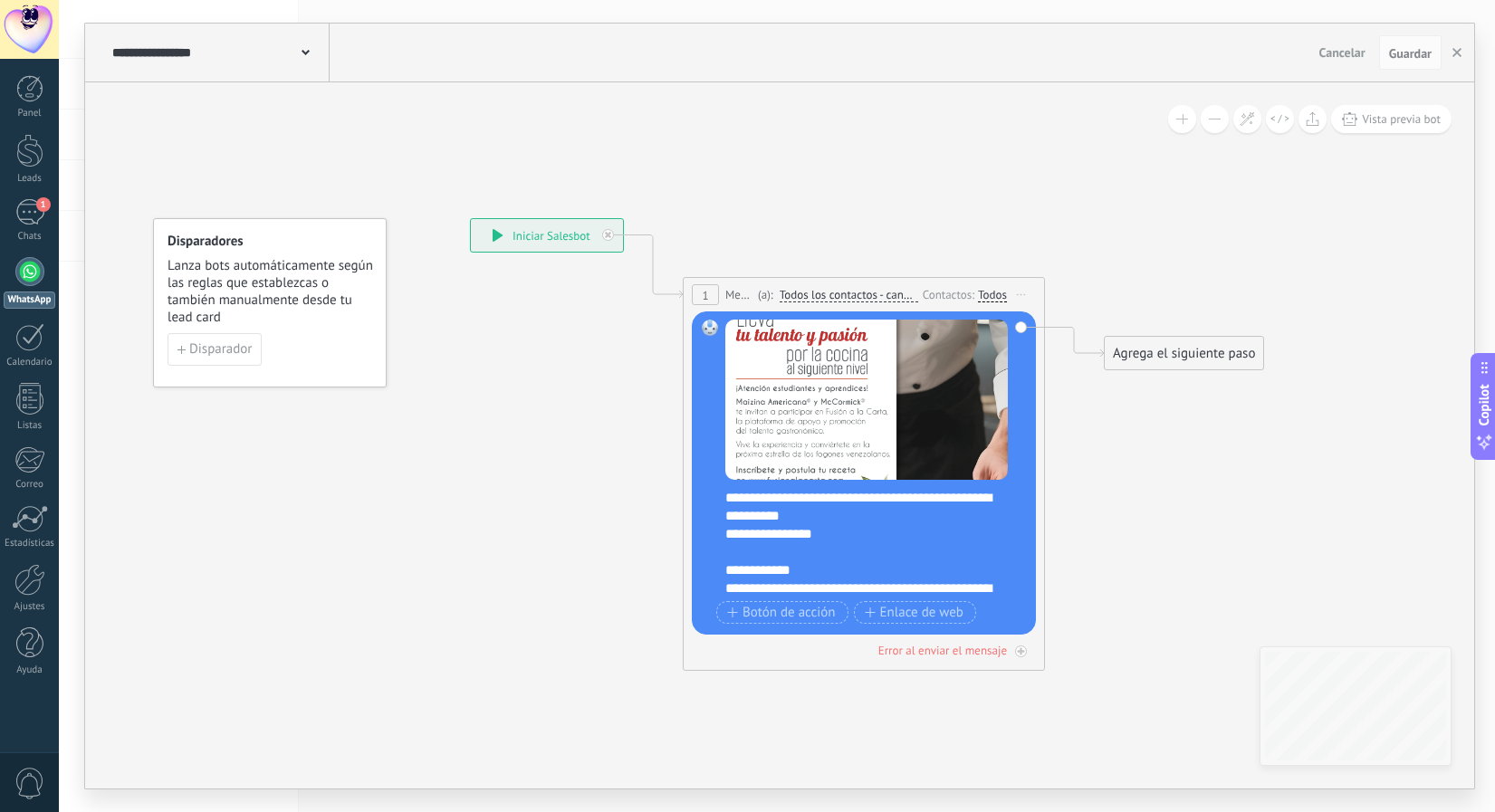
scroll to position [434, 0]
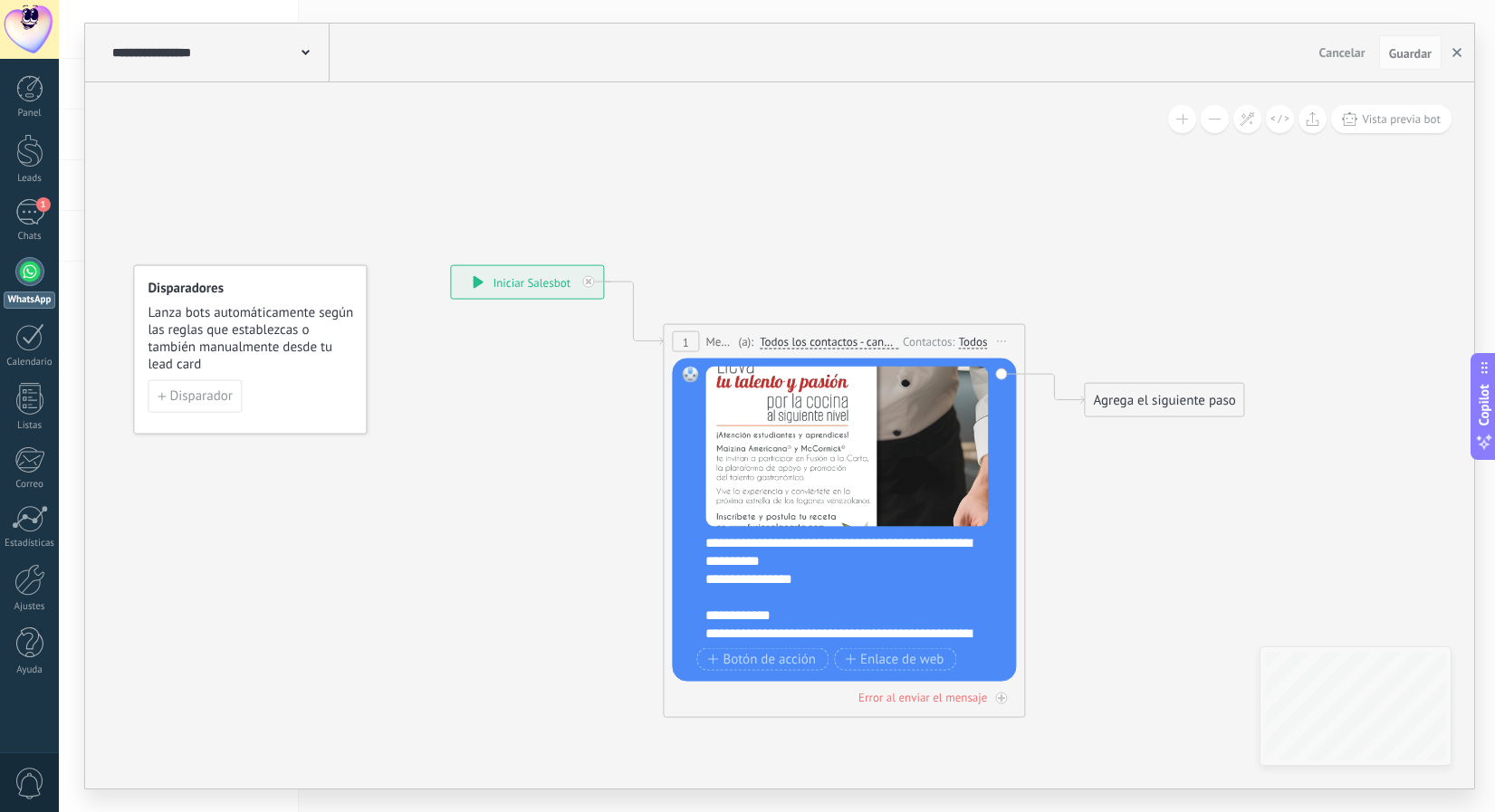
click at [1462, 59] on button "button" at bounding box center [1457, 53] width 27 height 35
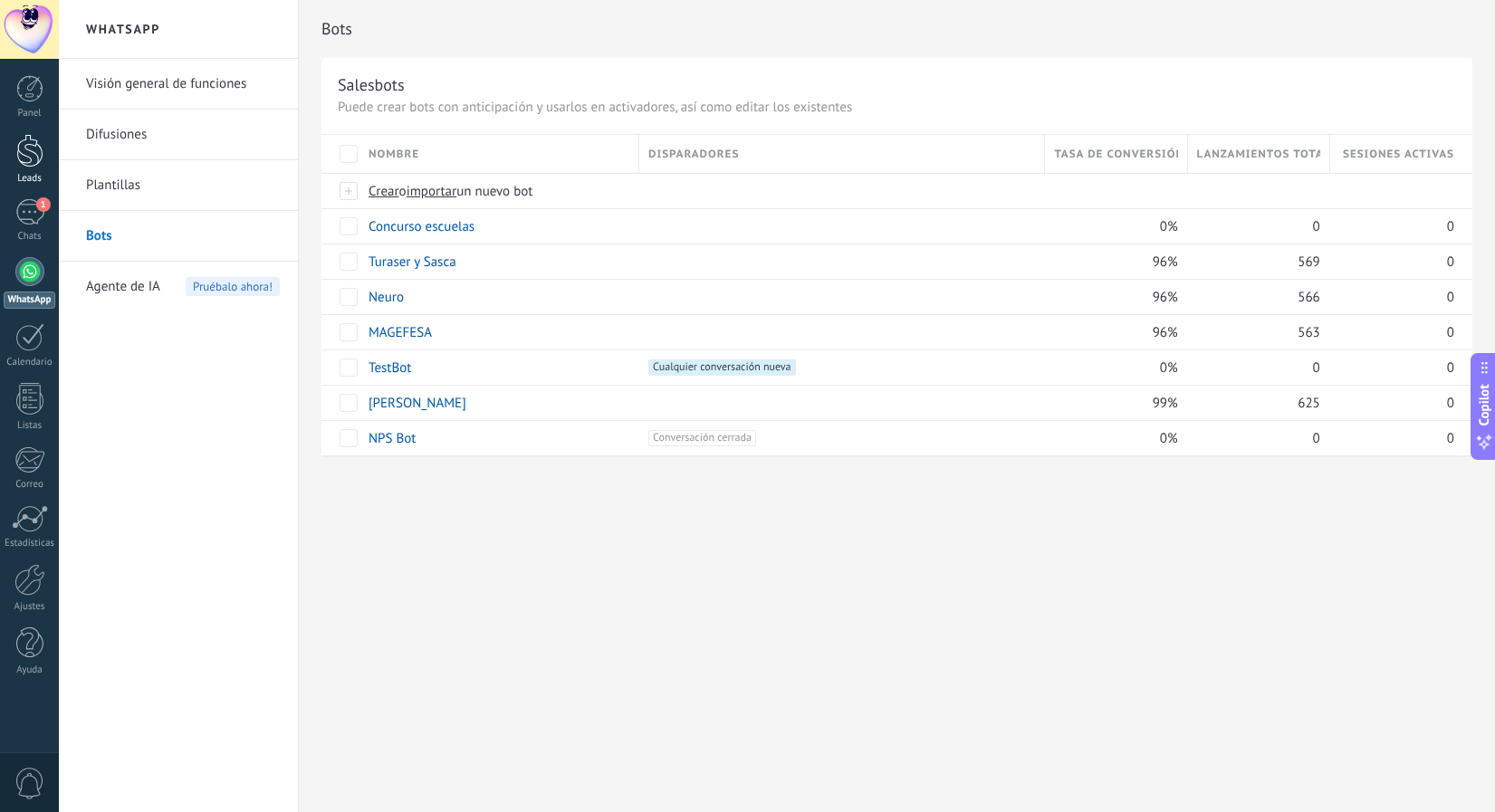
click at [16, 157] on div at bounding box center [30, 151] width 27 height 34
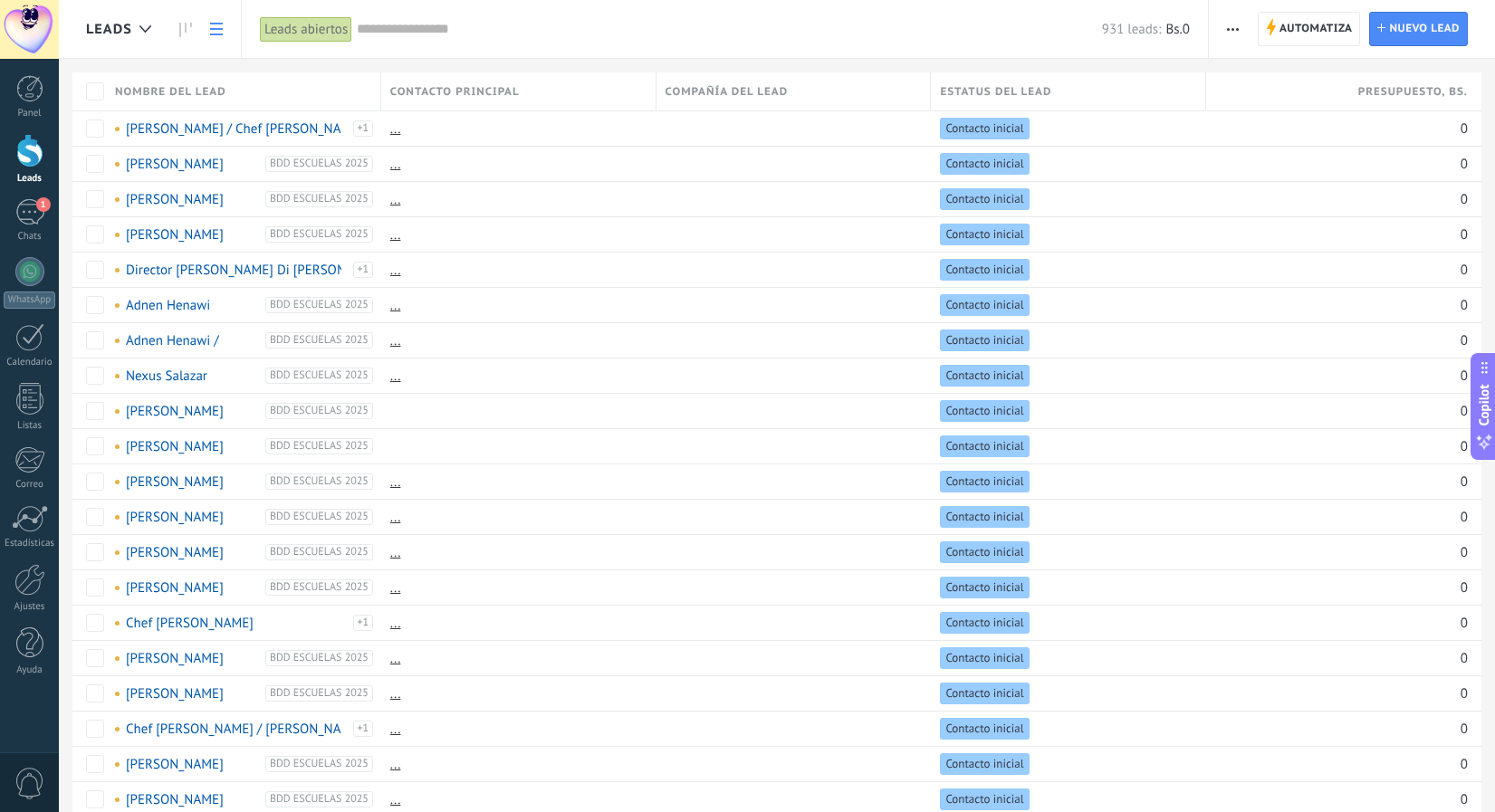
click at [485, 30] on input "text" at bounding box center [730, 30] width 746 height 19
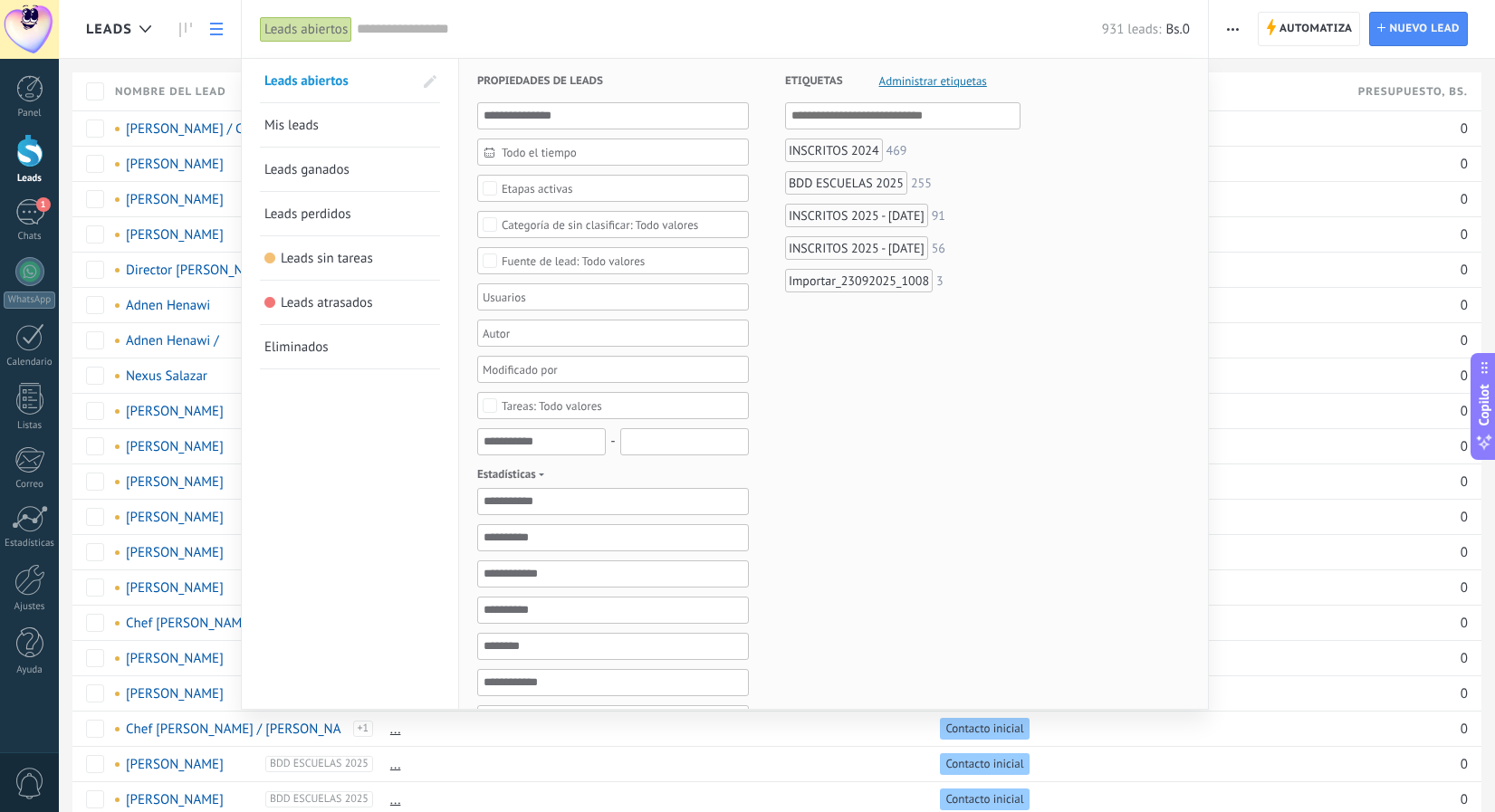
click at [809, 278] on div "Importar_23092025_1008" at bounding box center [859, 281] width 148 height 23
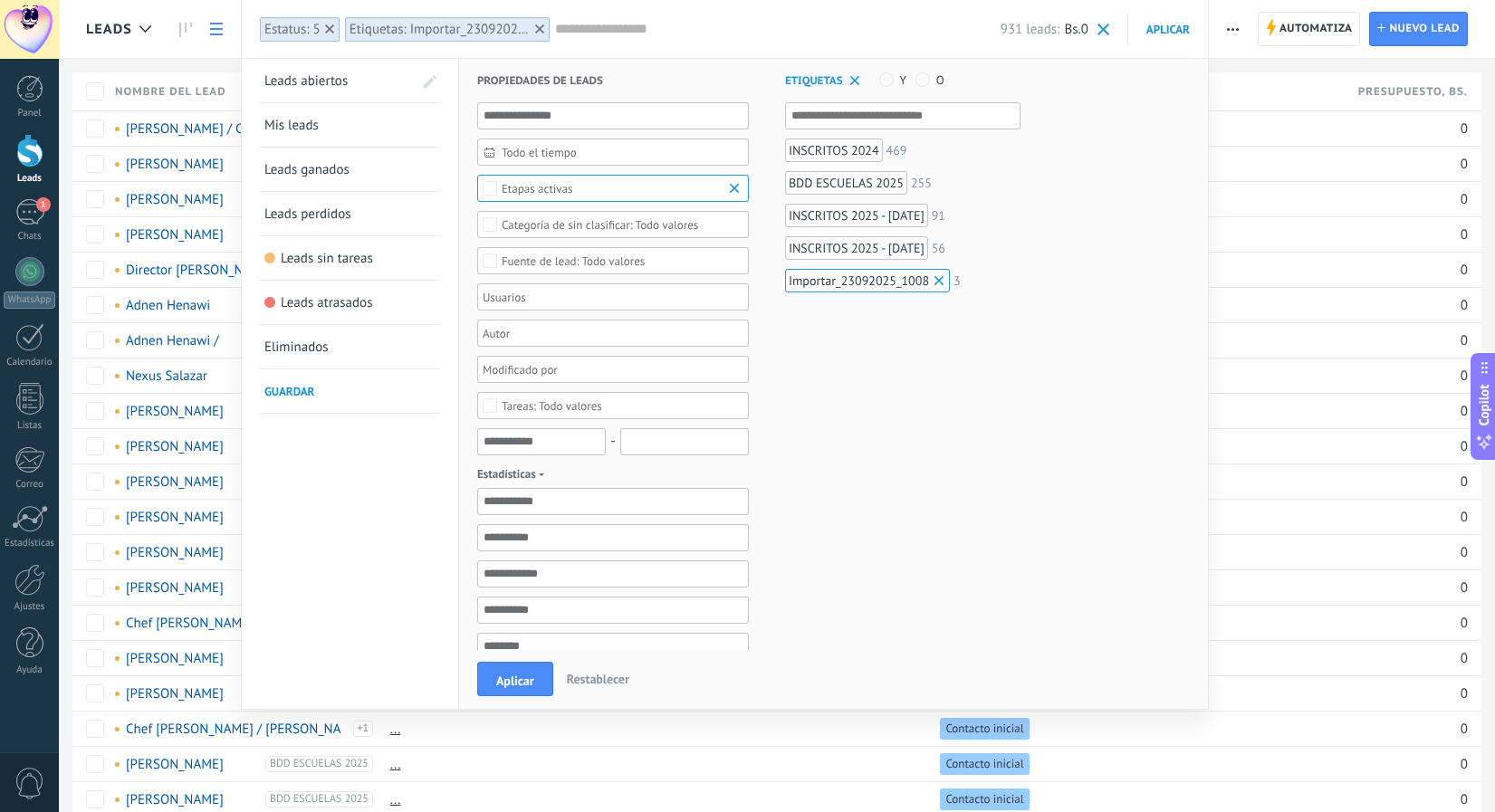
click at [818, 179] on div "BDD ESCUELAS 2025" at bounding box center [846, 182] width 123 height 23
click at [531, 684] on span "Aplicar" at bounding box center [515, 681] width 38 height 13
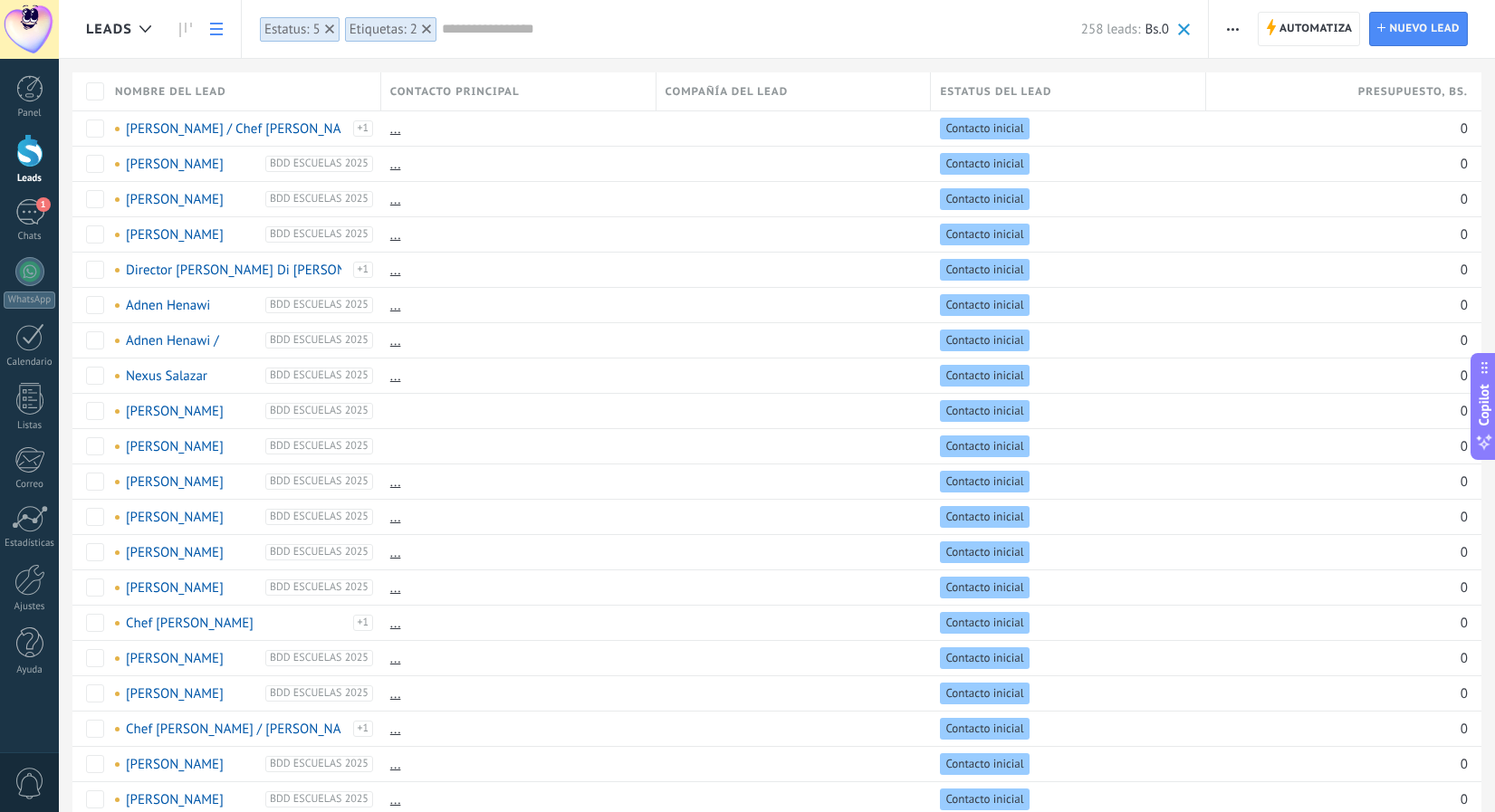
click at [1232, 34] on span "button" at bounding box center [1233, 29] width 12 height 35
click at [1238, 77] on div "Nueva difusión" at bounding box center [1285, 77] width 154 height 37
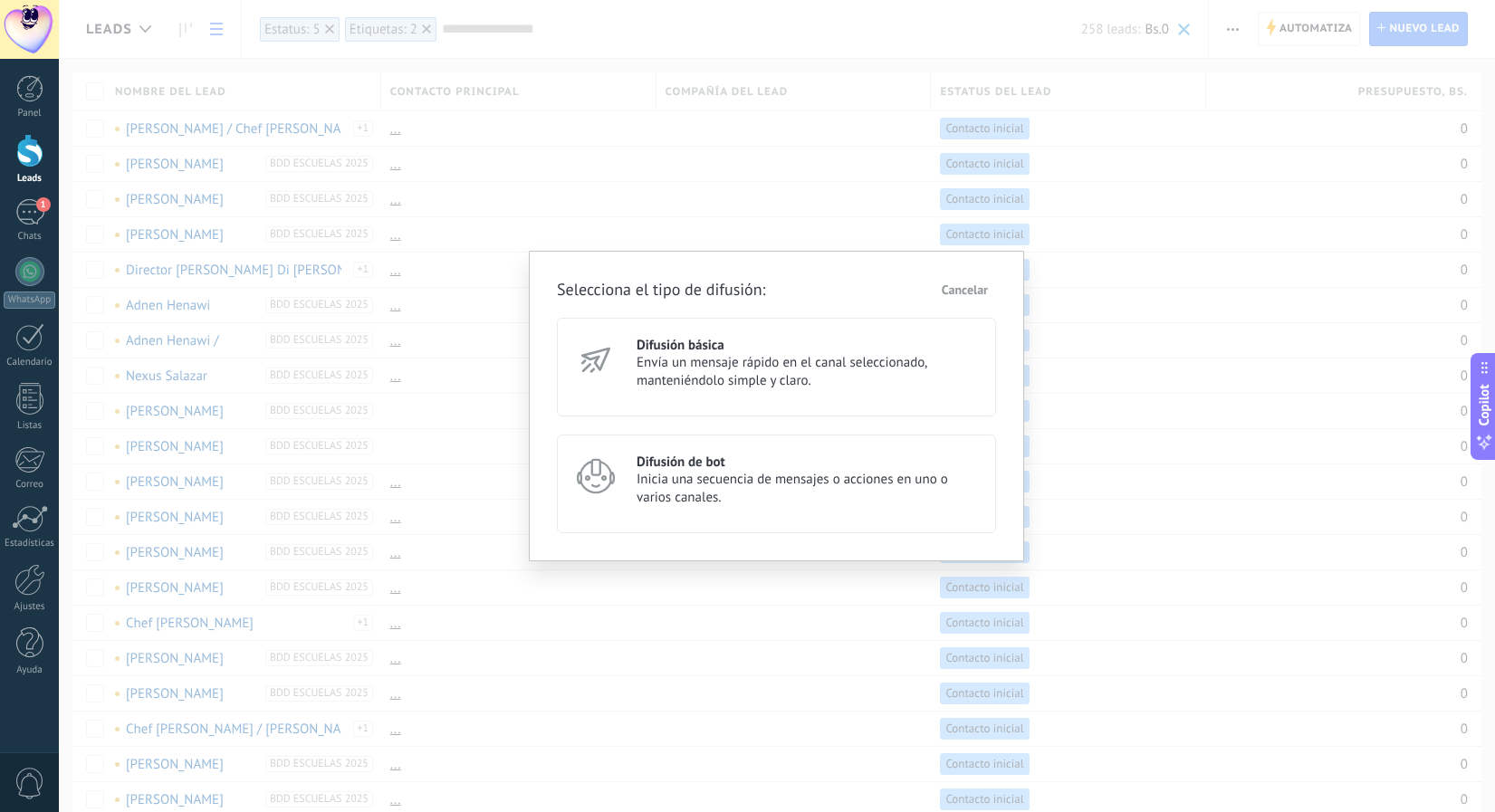
click at [649, 481] on span "Inicia una secuencia de mensajes o acciones en uno o varios canales." at bounding box center [807, 490] width 343 height 37
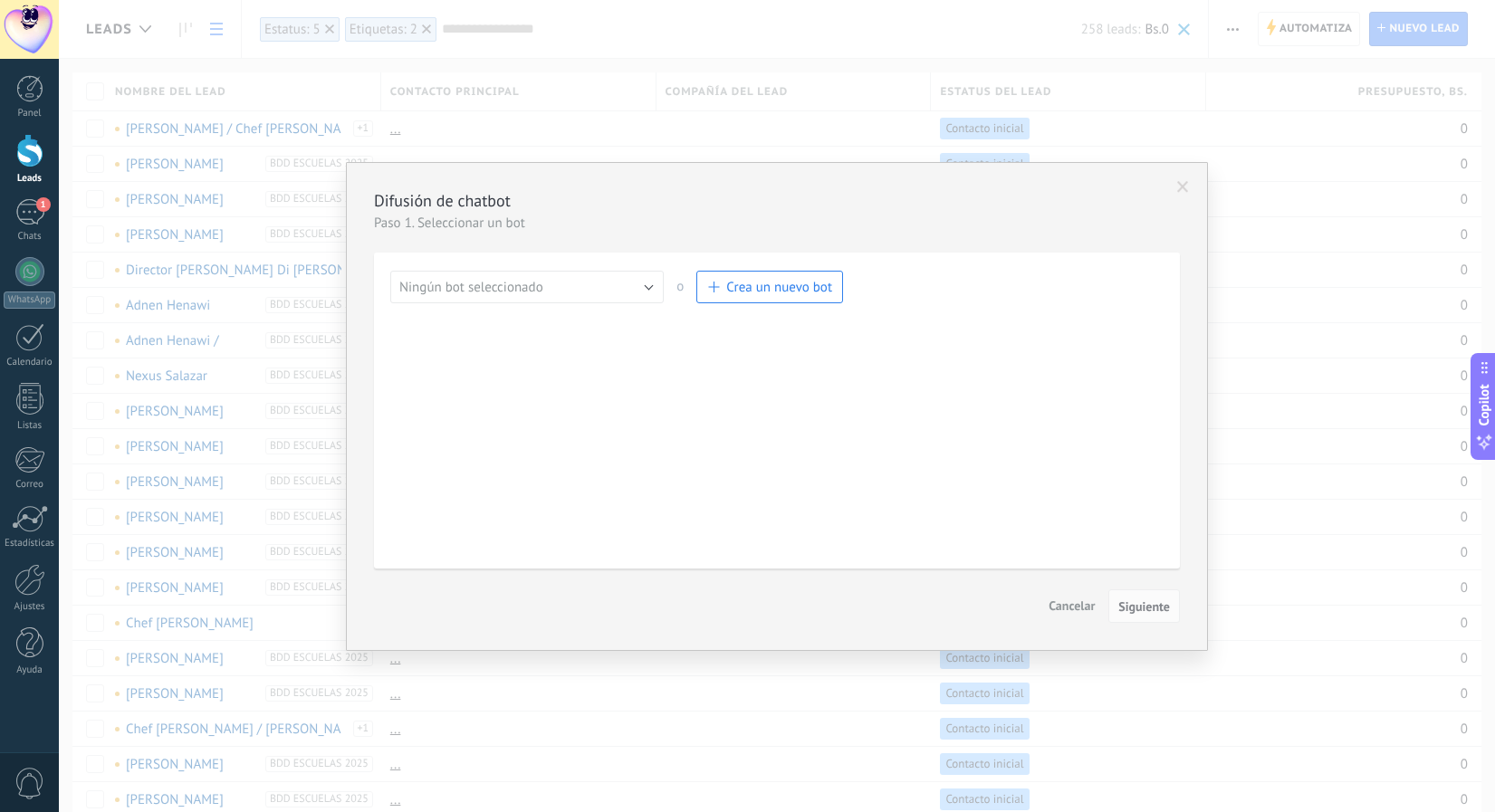
click at [632, 316] on div "Salesbot Gestionar Ningún bot seleccionado Concurso escuelas Turaser y Sasca Ne…" at bounding box center [776, 410] width 774 height 280
click at [635, 286] on button "Ningún bot seleccionado" at bounding box center [526, 287] width 273 height 33
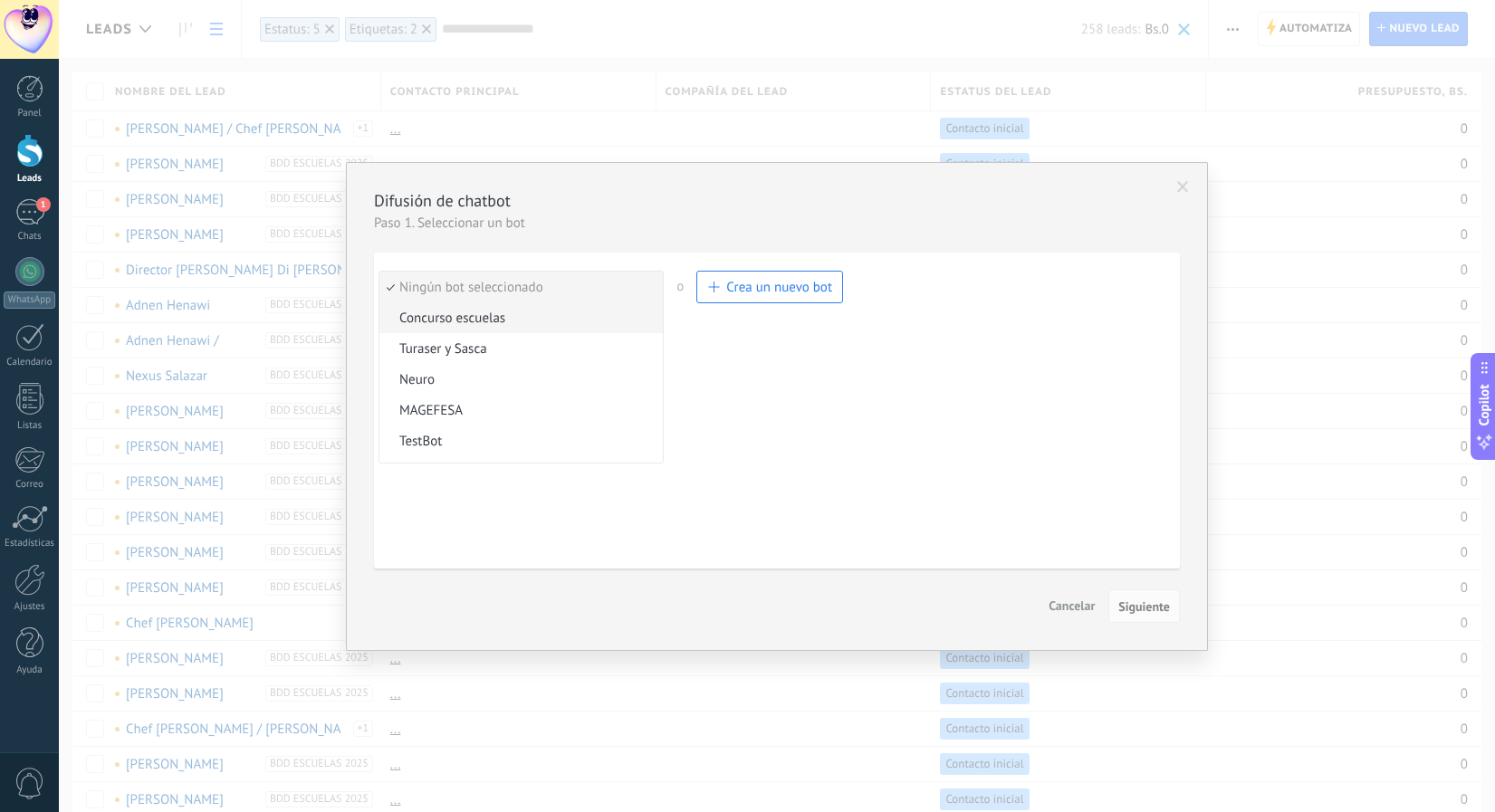
click at [587, 322] on span "Concurso escuelas" at bounding box center [519, 319] width 278 height 17
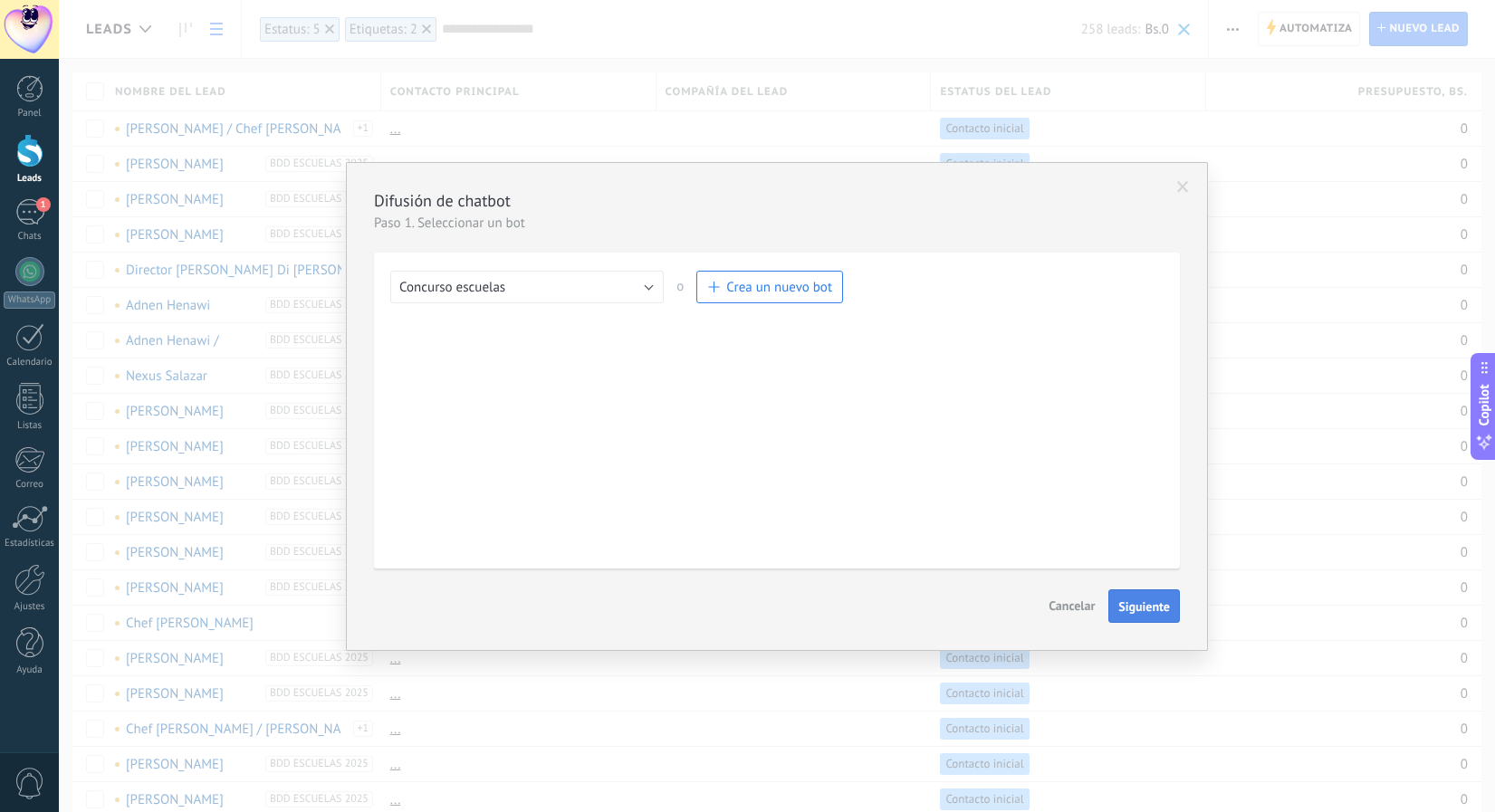
click at [1128, 611] on span "Siguiente" at bounding box center [1143, 606] width 51 height 13
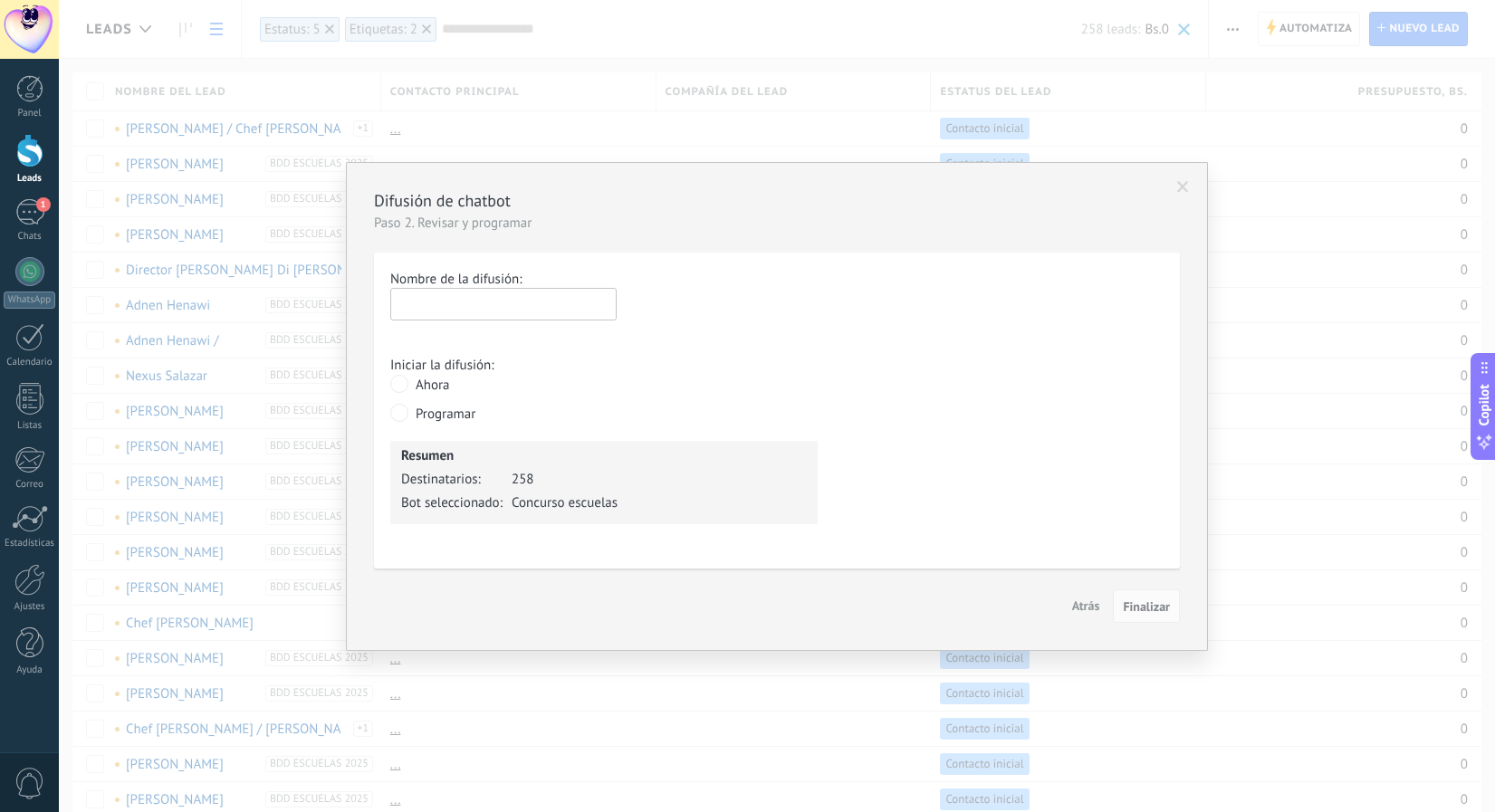
click at [419, 307] on input "text" at bounding box center [503, 304] width 226 height 33
click at [420, 304] on input "text" at bounding box center [503, 304] width 226 height 33
type input "*"
type input "**********"
click at [1146, 603] on span "Finalizar" at bounding box center [1146, 606] width 47 height 13
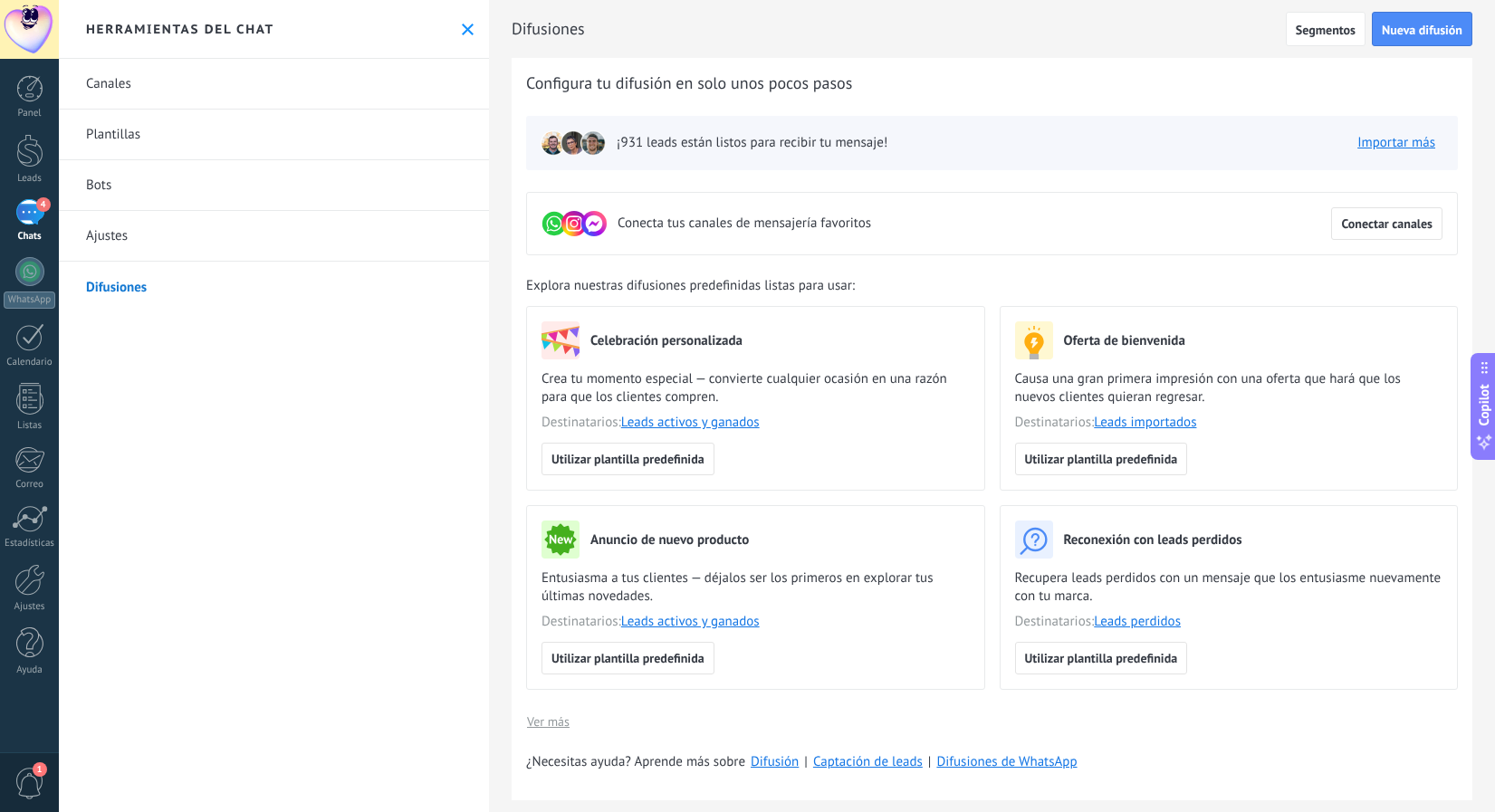
click at [99, 292] on link "Difusiones" at bounding box center [274, 287] width 431 height 51
click at [28, 211] on div "24" at bounding box center [30, 211] width 29 height 26
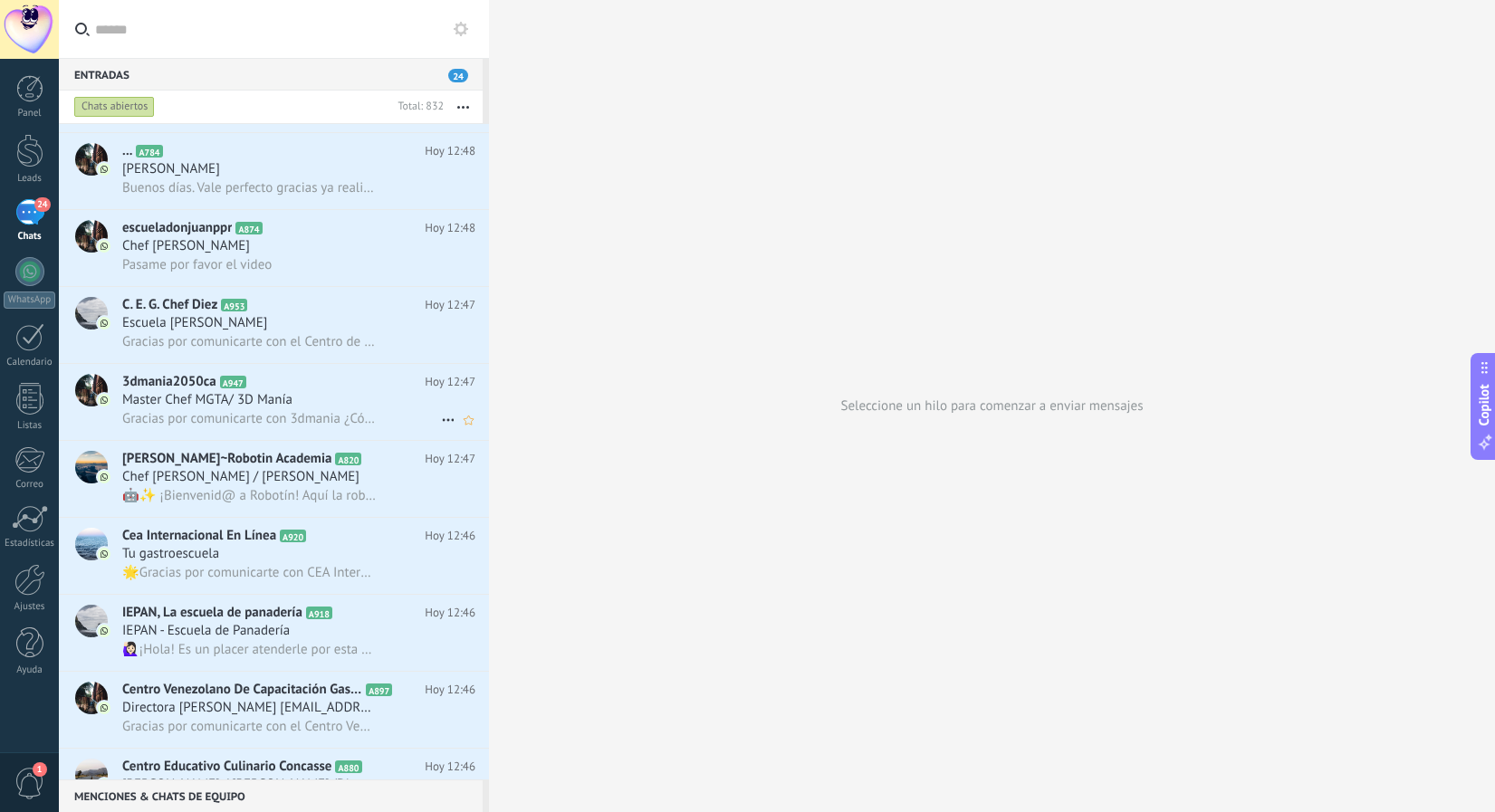
scroll to position [519, 0]
